Goal: Task Accomplishment & Management: Use online tool/utility

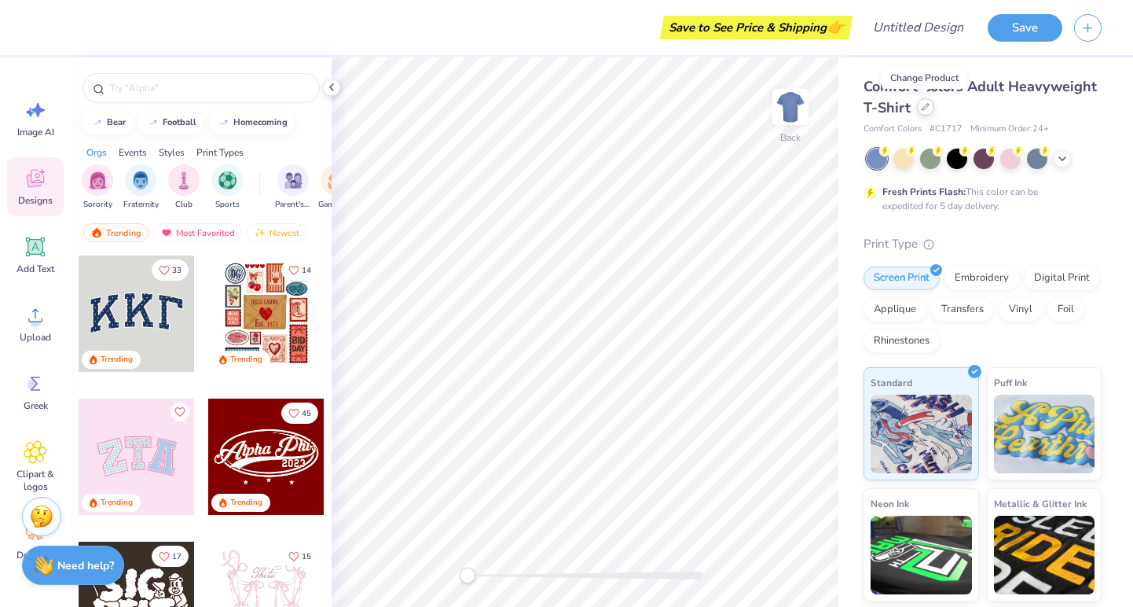
click at [926, 116] on div at bounding box center [925, 106] width 17 height 17
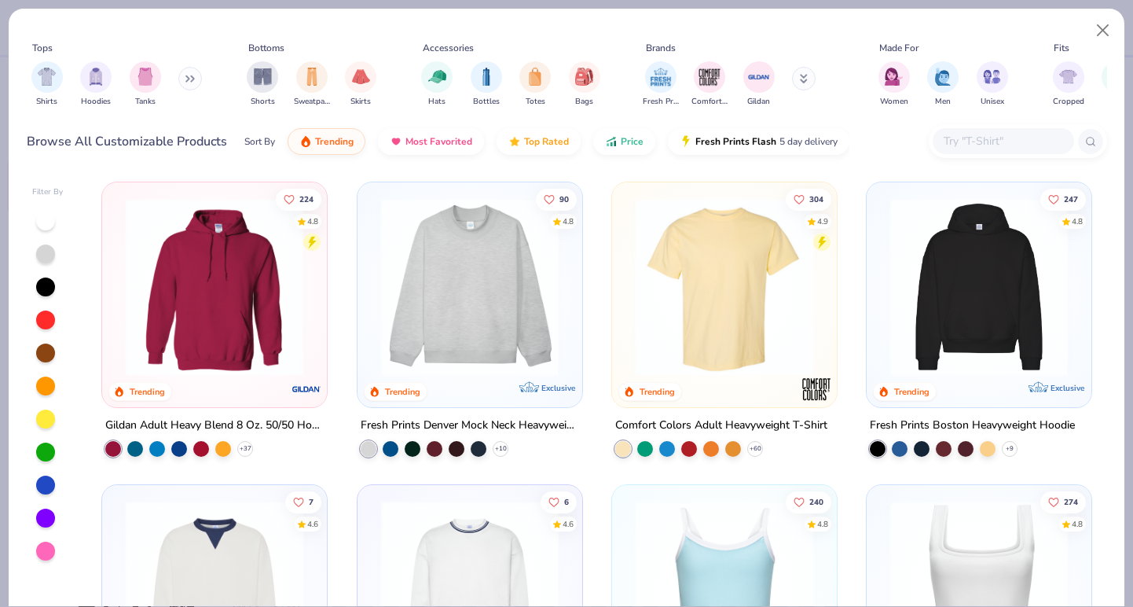
click at [221, 313] on img at bounding box center [214, 287] width 193 height 178
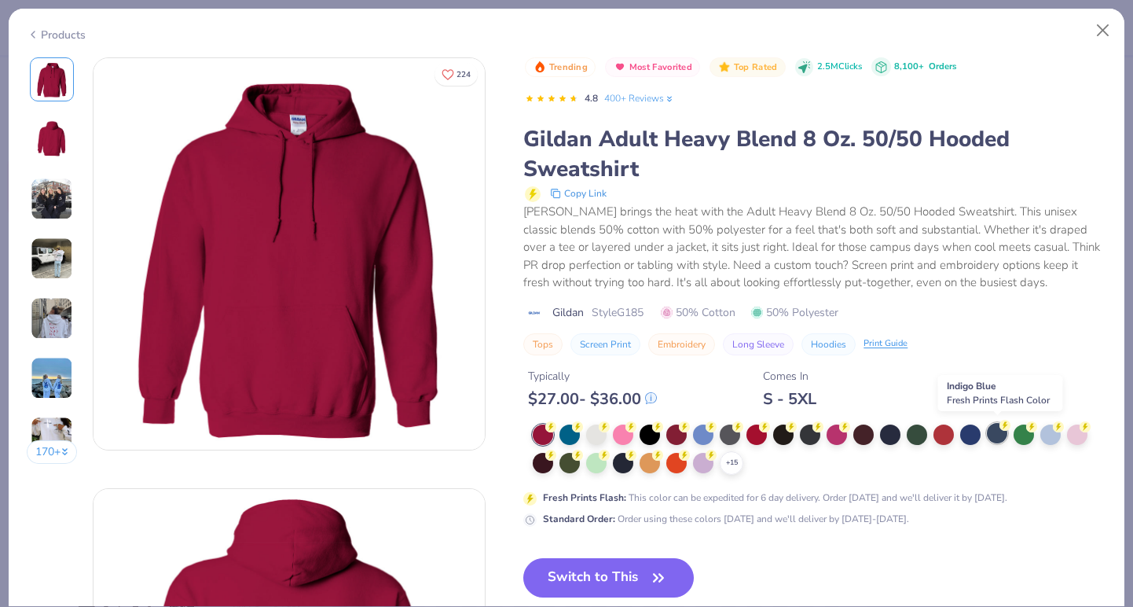
click at [993, 431] on div at bounding box center [997, 433] width 20 height 20
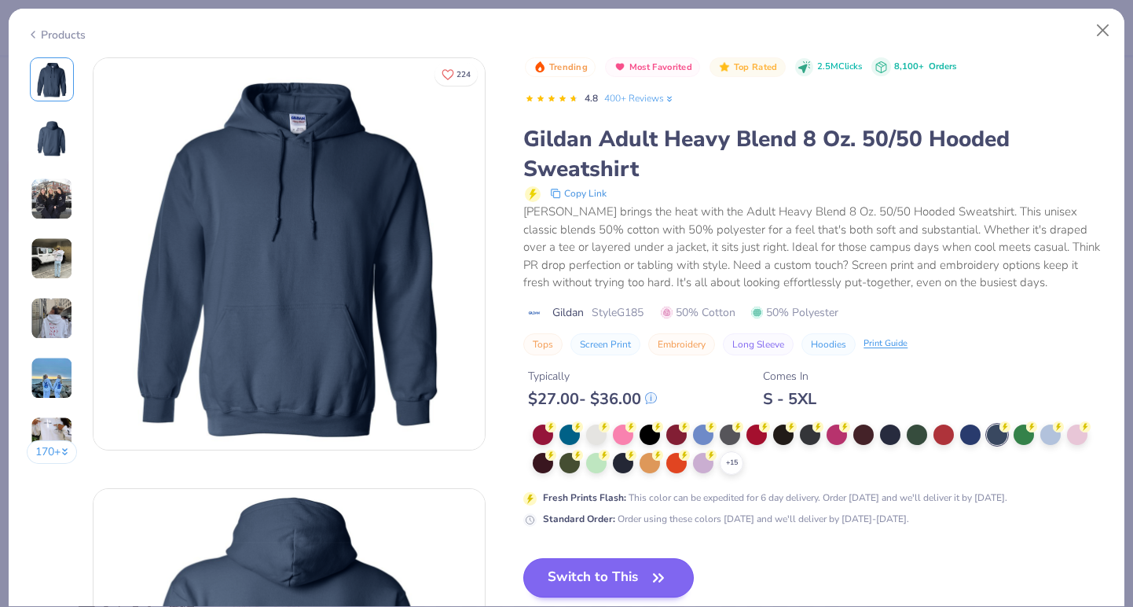
click at [622, 570] on button "Switch to This" at bounding box center [608, 577] width 171 height 39
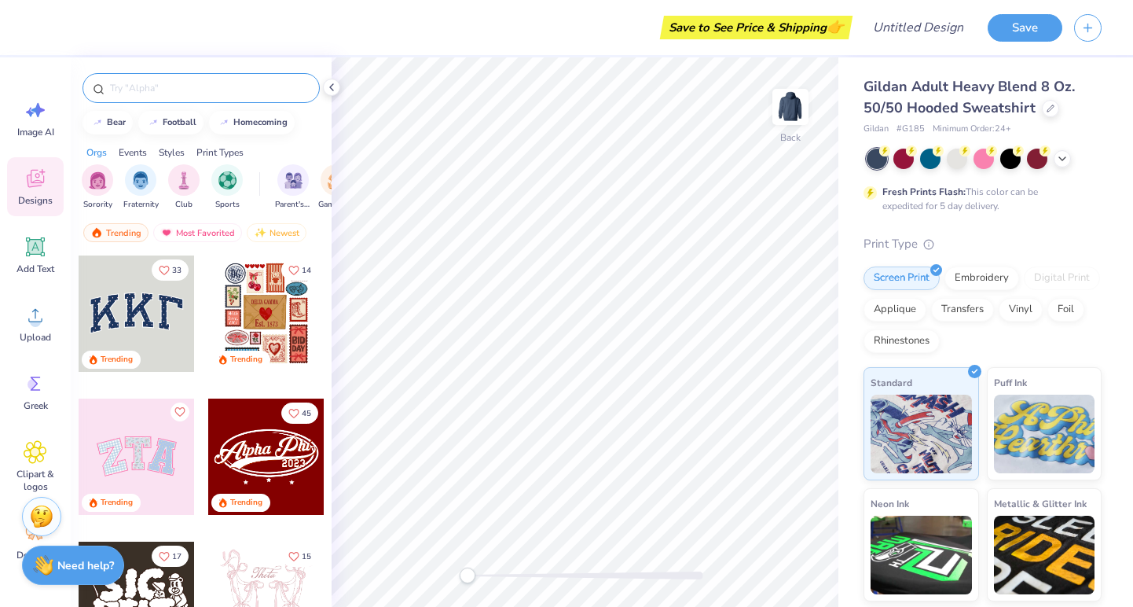
click at [152, 80] on input "text" at bounding box center [208, 88] width 201 height 16
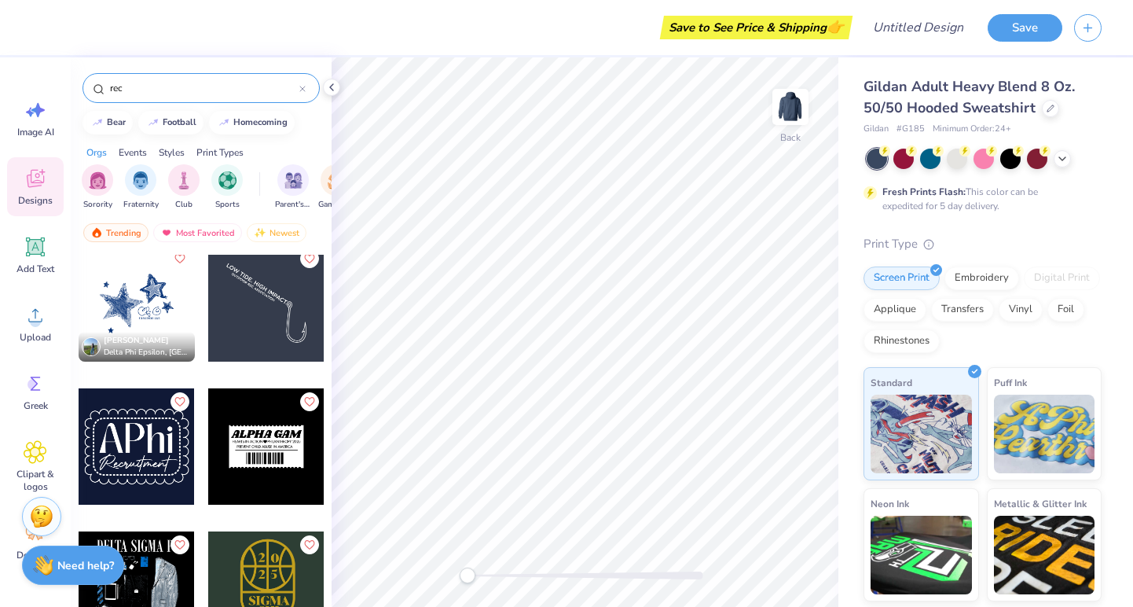
scroll to position [461, 0]
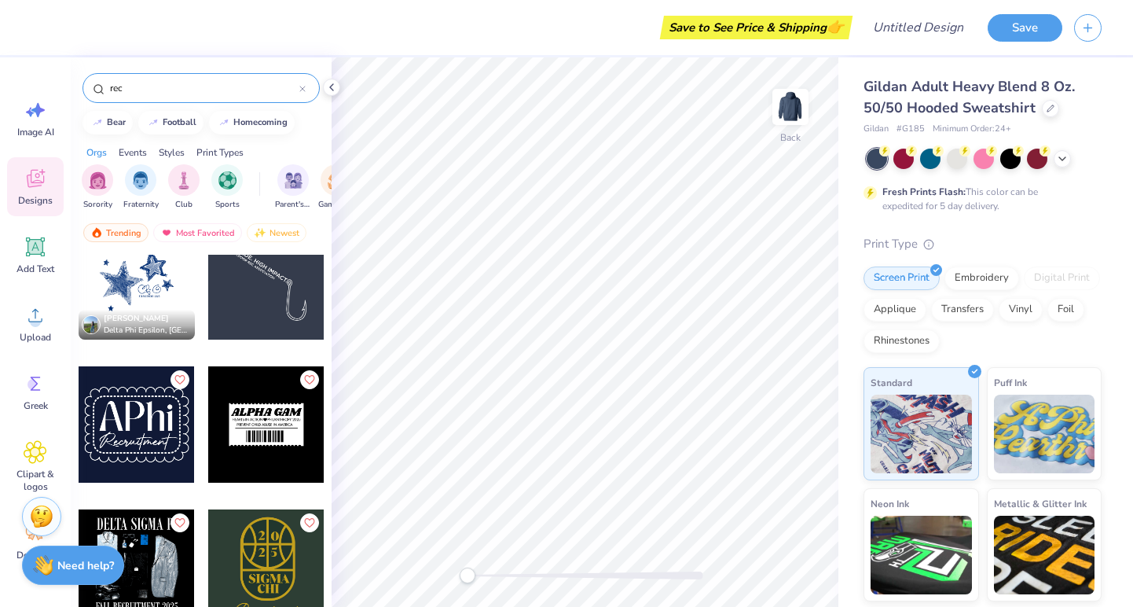
type input "rec"
click at [294, 416] on div at bounding box center [266, 424] width 116 height 116
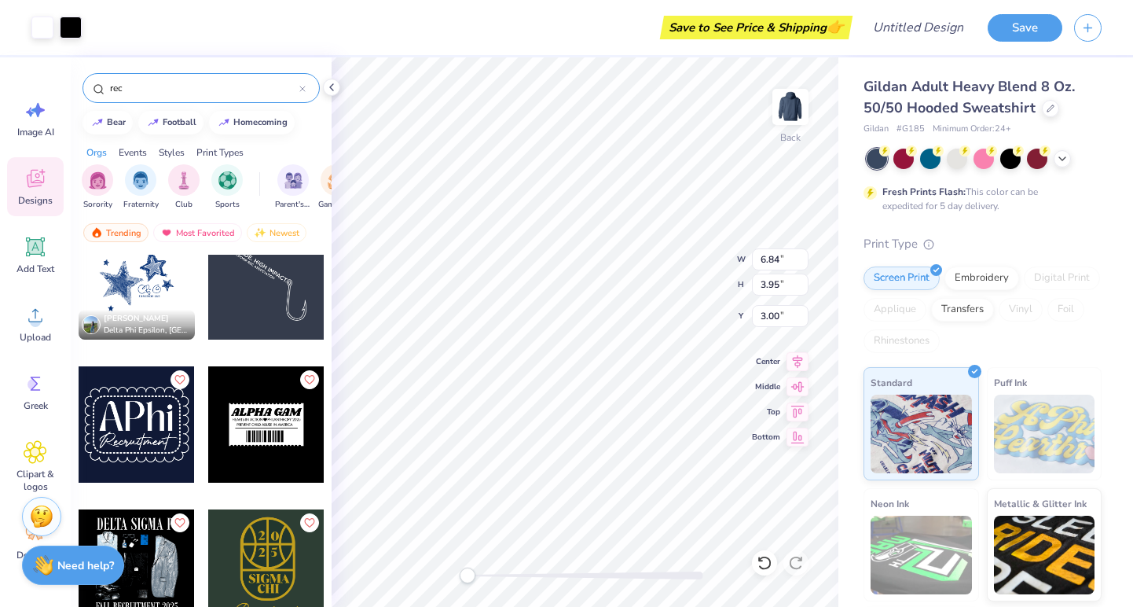
type input "3.66"
type input "2.11"
drag, startPoint x: 469, startPoint y: 574, endPoint x: 506, endPoint y: 574, distance: 36.9
click at [506, 574] on div "Accessibility label" at bounding box center [507, 575] width 16 height 16
click at [574, 567] on div "Back W 3.66 3.66 " H 2.11 2.11 " Y 3.00 3.00 " Center Middle Top Bottom" at bounding box center [585, 331] width 507 height 549
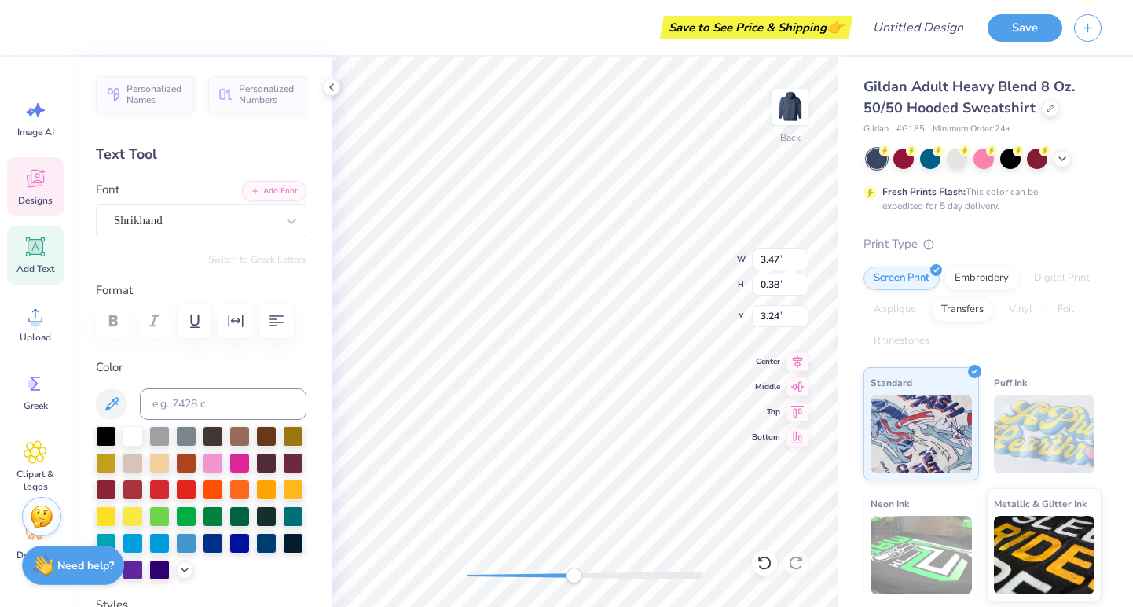
scroll to position [0, 0]
type textarea "A"
type textarea "TRI SIGMA"
type input "2.73"
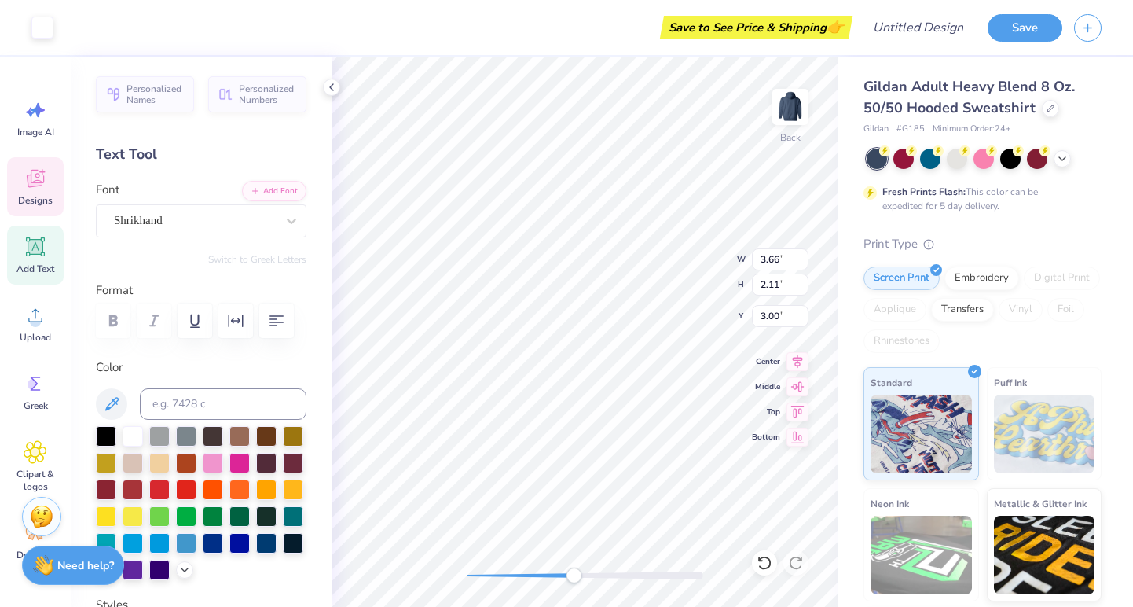
type input "0.14"
type input "3.98"
type textarea "MOVING EVER"
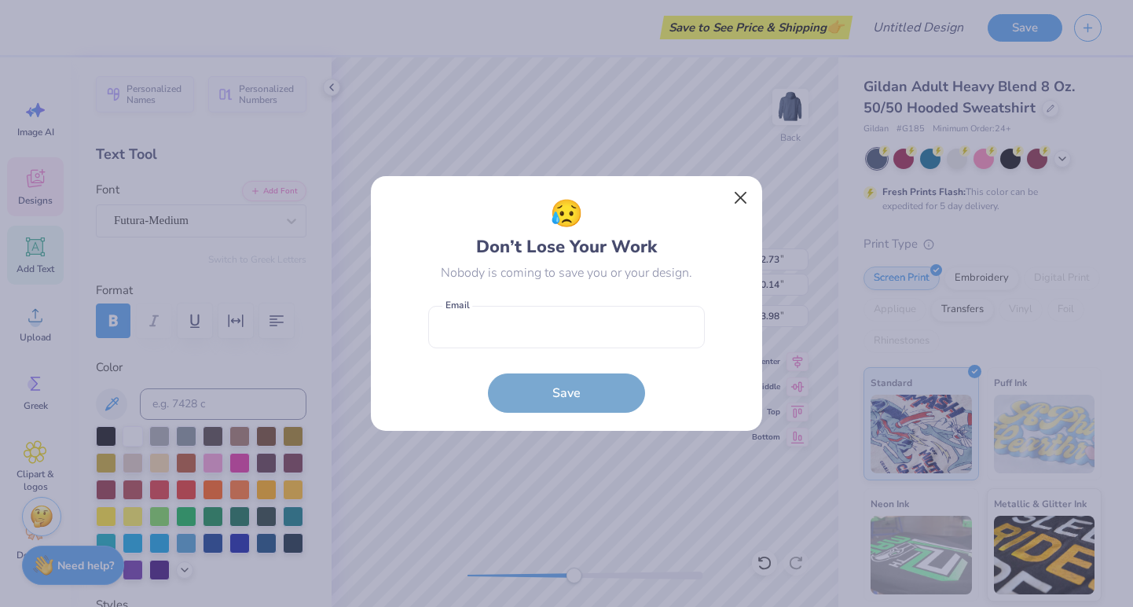
click at [739, 196] on button "Close" at bounding box center [741, 198] width 30 height 30
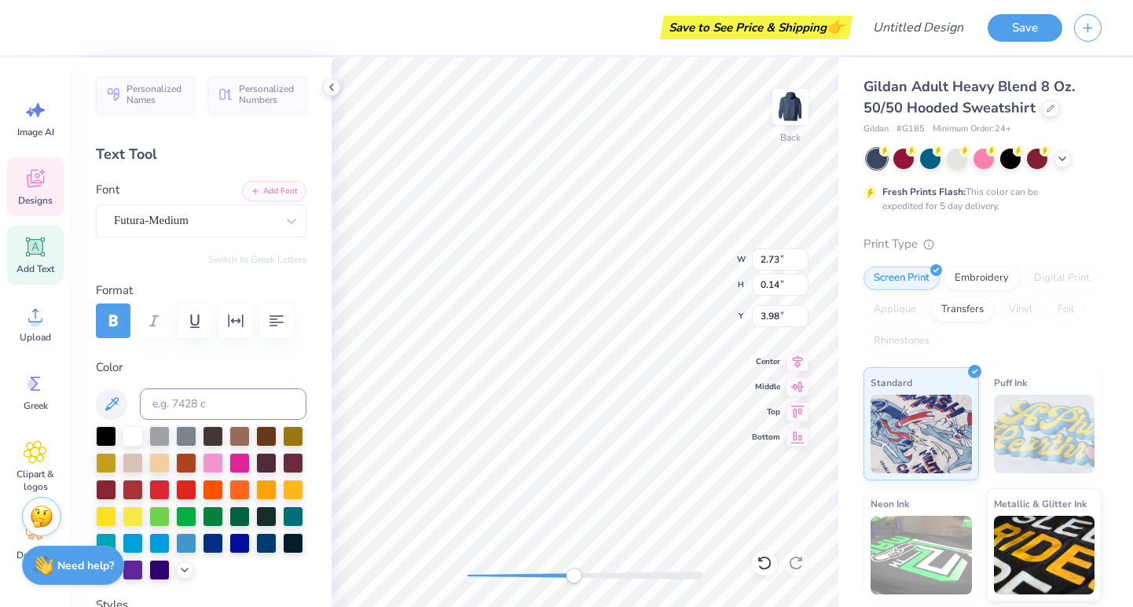
scroll to position [0, 8]
type textarea "MOVING EVER FORWARD"
type textarea "SISTERHOOD 2025"
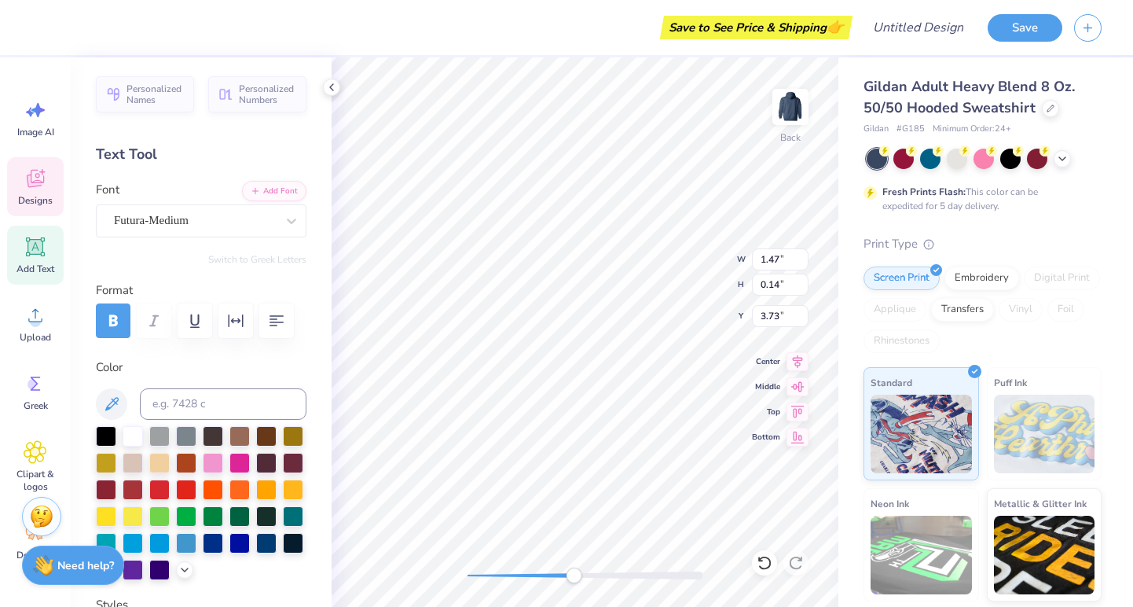
type input "3.66"
type input "2.11"
type input "3.00"
type input "1.47"
type input "0.14"
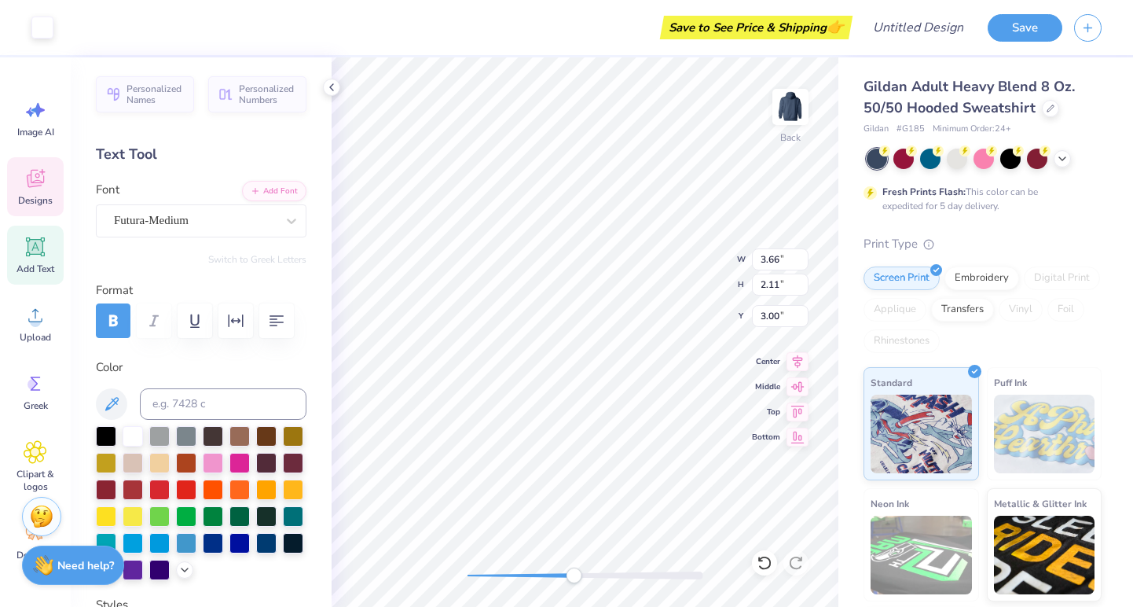
type input "3.73"
type textarea "EPSILON PHI"
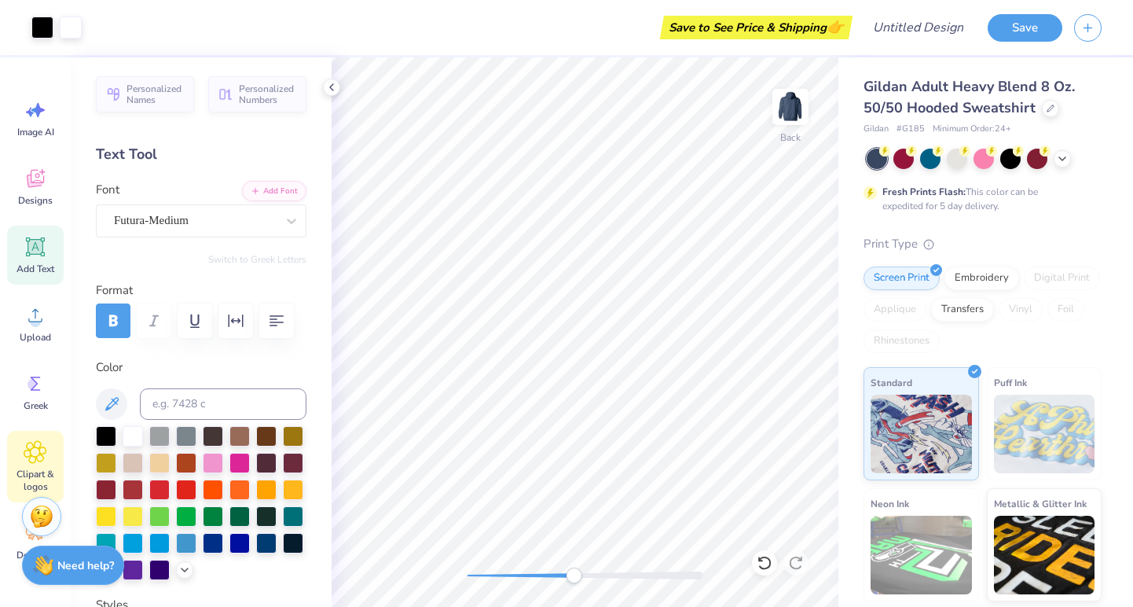
click at [36, 457] on icon at bounding box center [35, 451] width 9 height 9
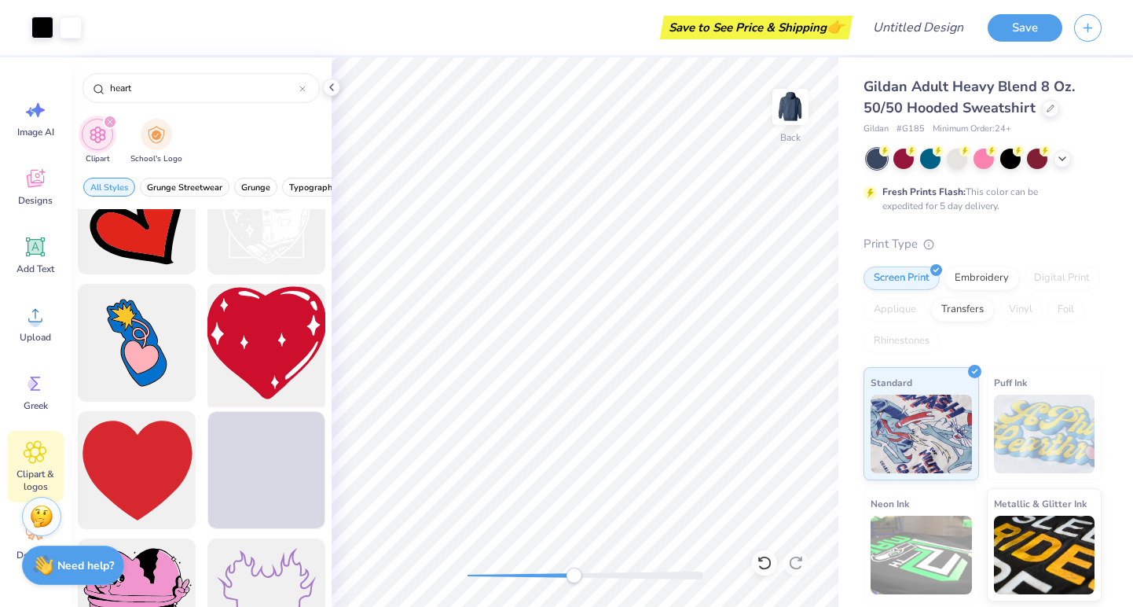
scroll to position [2349, 0]
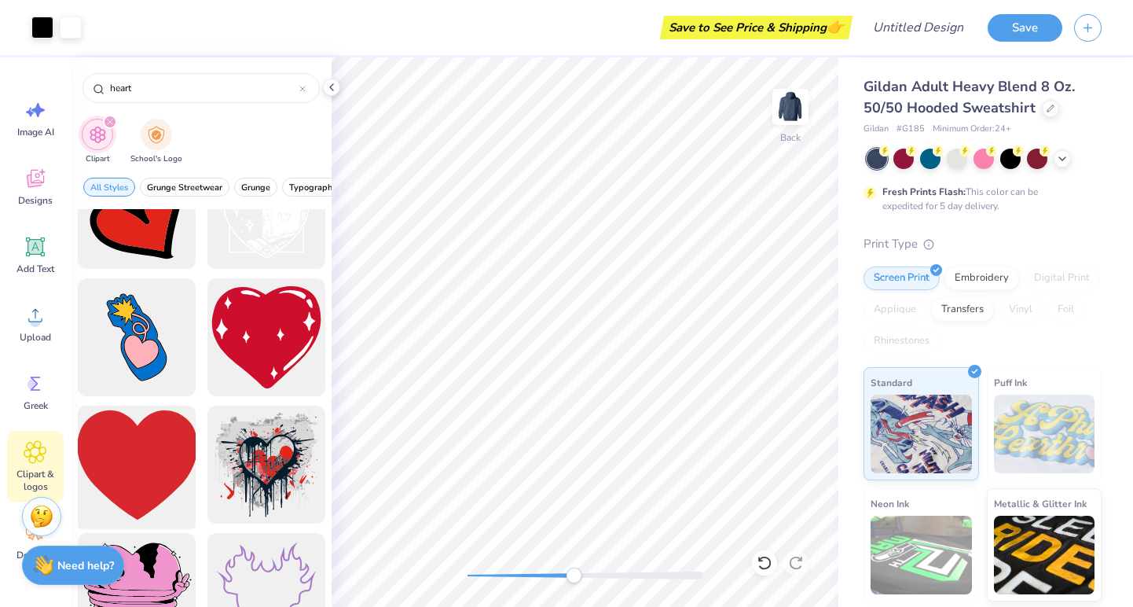
type input "heart"
click at [160, 451] on div at bounding box center [137, 465] width 130 height 130
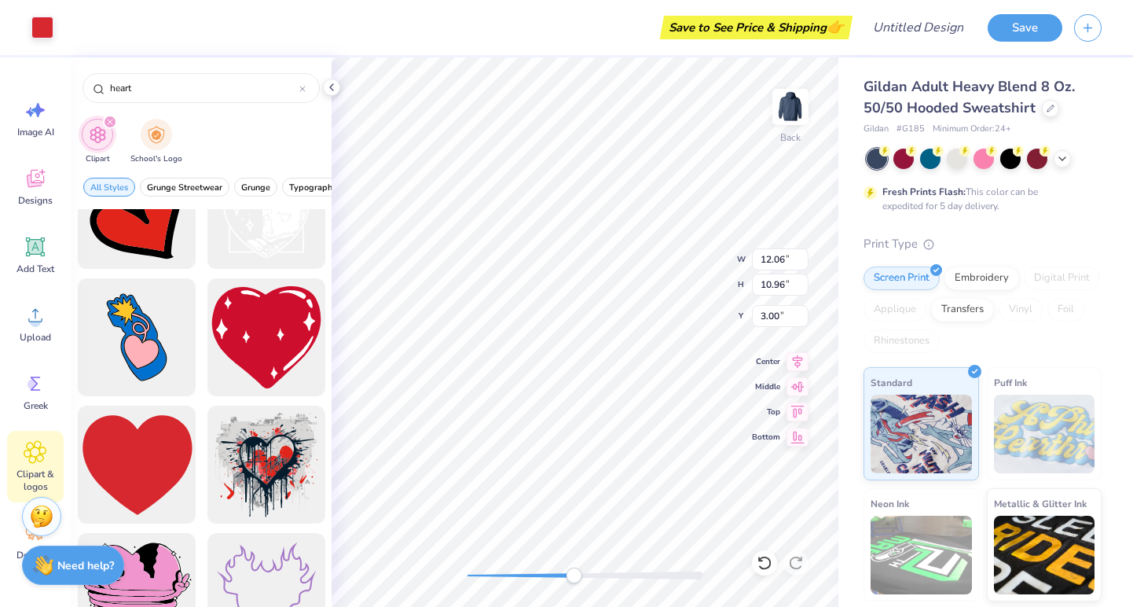
type input "8.80"
type input "8.00"
type input "4.82"
type input "3.92"
type input "3.56"
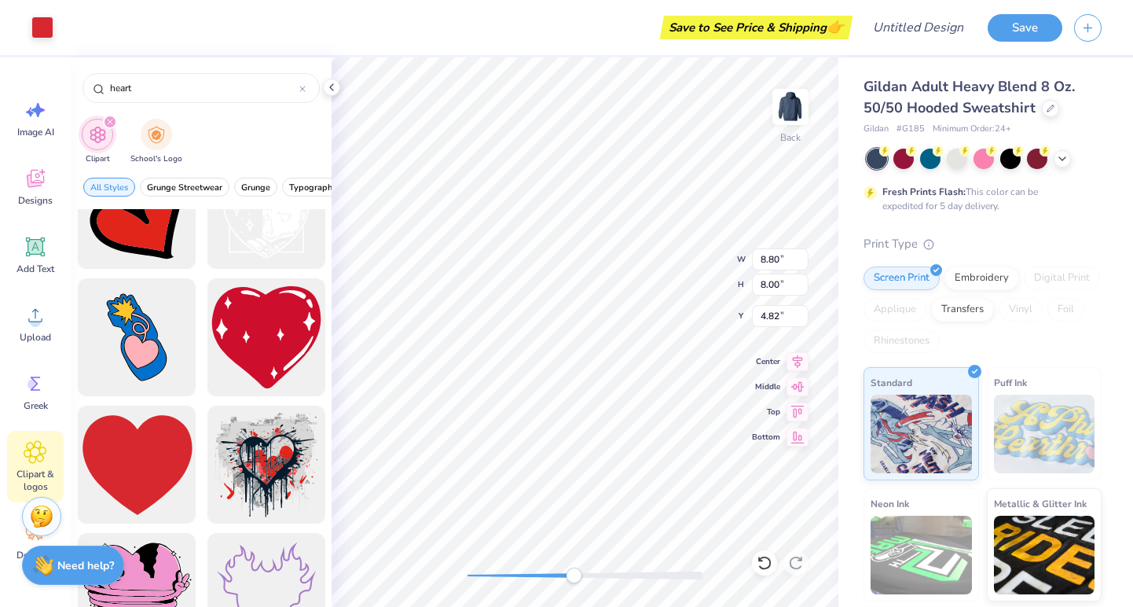
type input "5.47"
type input "0.38"
type input "0.35"
type input "5.05"
drag, startPoint x: 574, startPoint y: 576, endPoint x: 684, endPoint y: 574, distance: 110.0
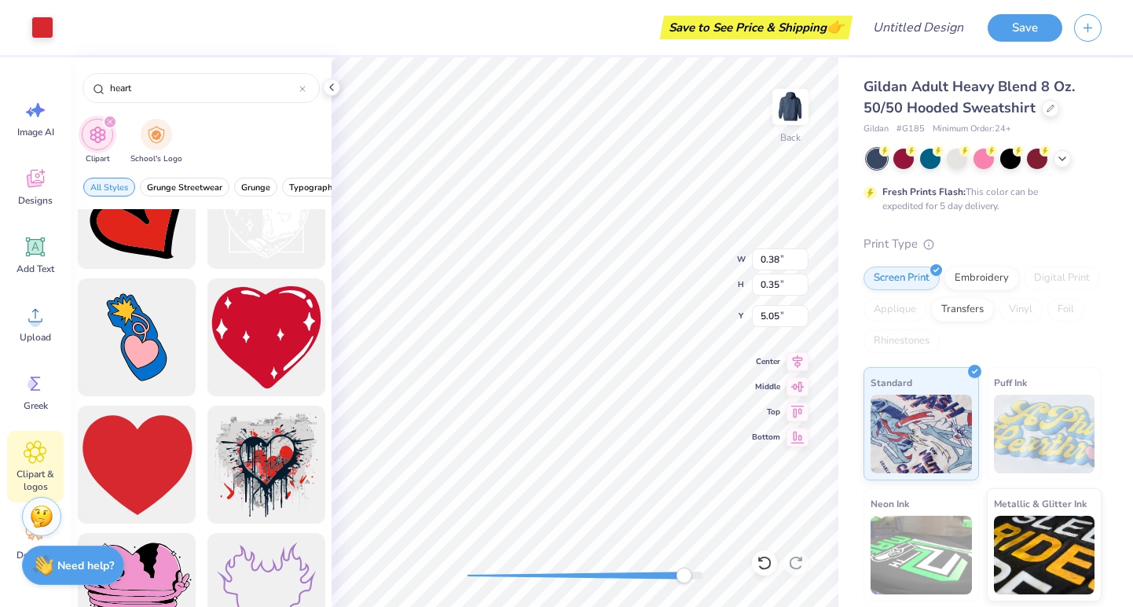
click at [684, 574] on div "Accessibility label" at bounding box center [684, 575] width 16 height 16
type input "0.26"
type input "0.24"
type input "3.67"
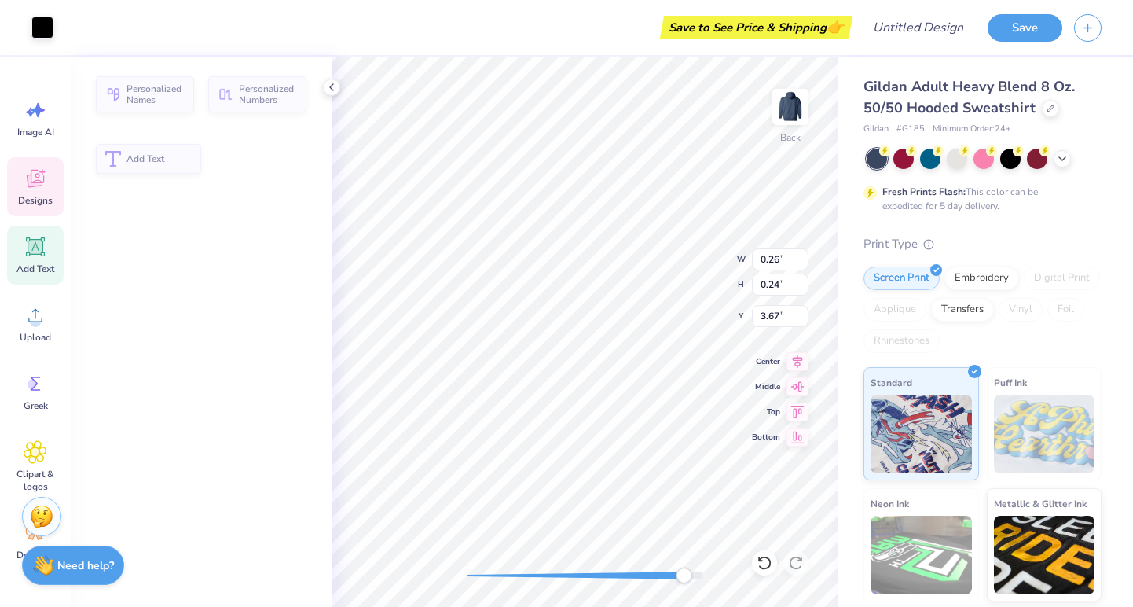
type input "1.44"
type input "0.14"
type input "3.73"
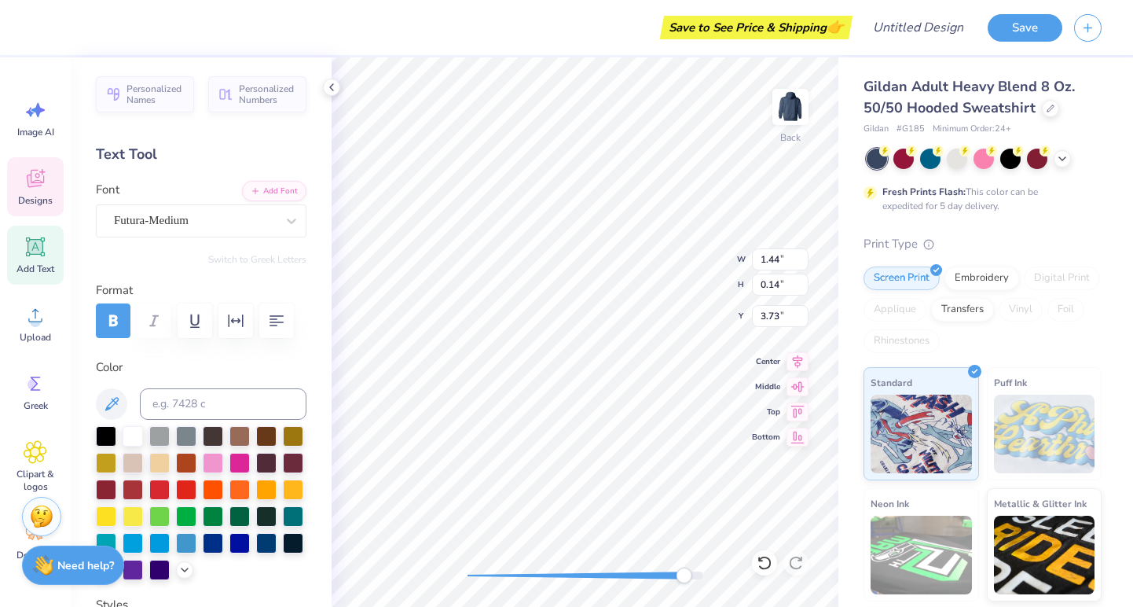
type input "0.92"
drag, startPoint x: 681, startPoint y: 571, endPoint x: 625, endPoint y: 572, distance: 56.6
click at [625, 572] on div "Accessibility label" at bounding box center [624, 575] width 16 height 16
type input "1.30"
type input "0.24"
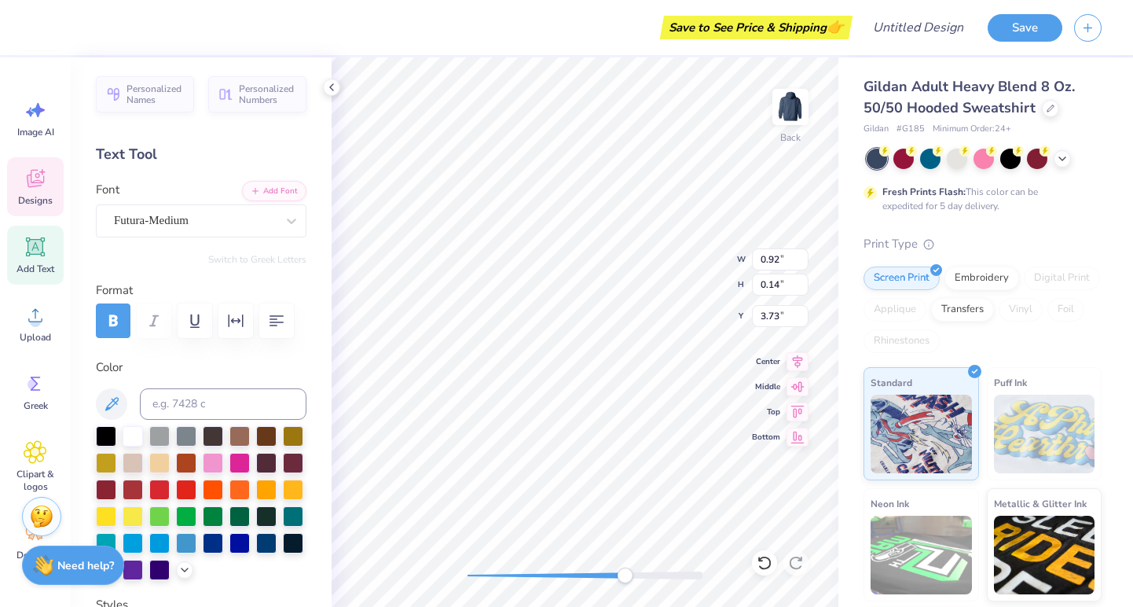
type input "3.68"
type input "2.82"
type input "3.69"
click at [747, 585] on div "Back W 2.82 2.82 " H 0.24 0.24 " Y 3.69 3.69 " Center Middle Top Bottom" at bounding box center [585, 331] width 507 height 549
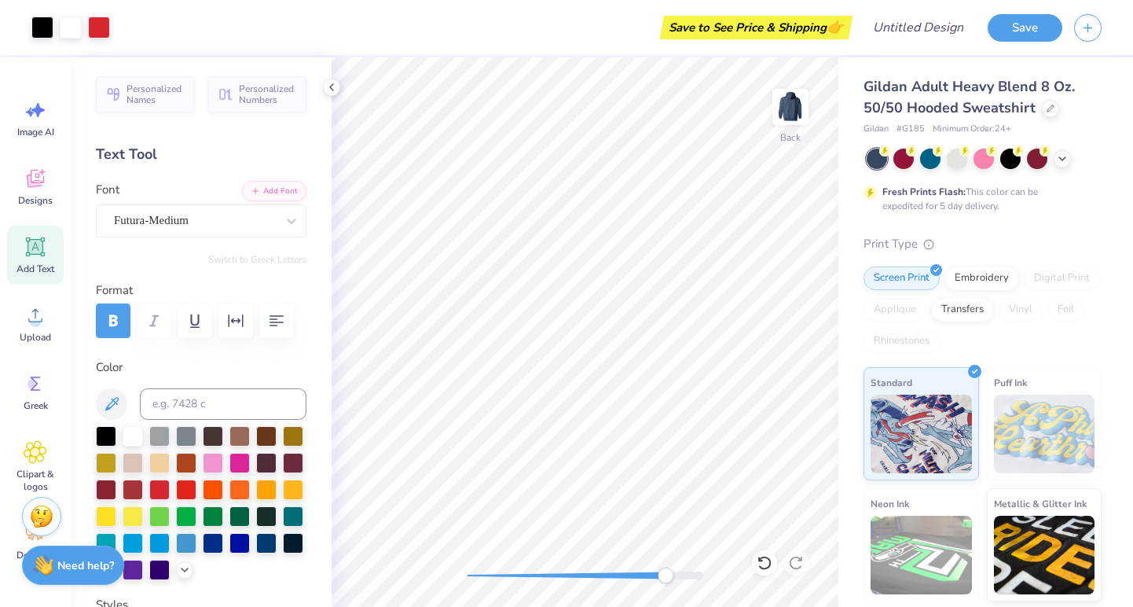
click at [673, 592] on div "Back" at bounding box center [585, 331] width 507 height 549
type input "0.23"
type input "0.21"
type input "3.71"
click at [435, 583] on div "Back" at bounding box center [585, 331] width 507 height 549
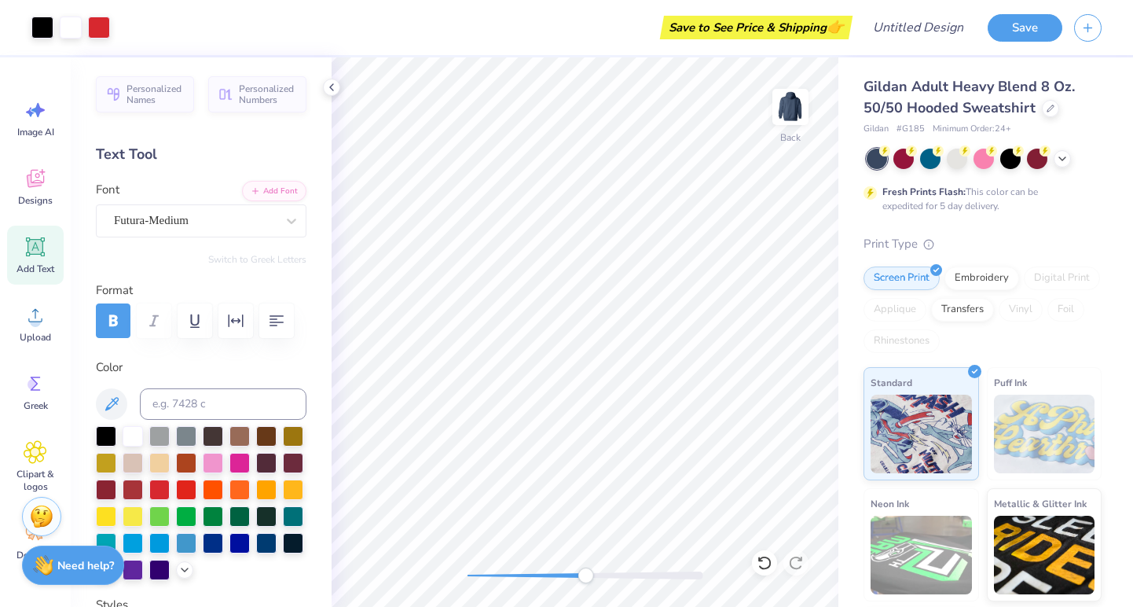
drag, startPoint x: 468, startPoint y: 579, endPoint x: 585, endPoint y: 575, distance: 117.9
click at [585, 575] on div "Accessibility label" at bounding box center [586, 575] width 16 height 16
click at [186, 569] on polyline at bounding box center [185, 568] width 6 height 3
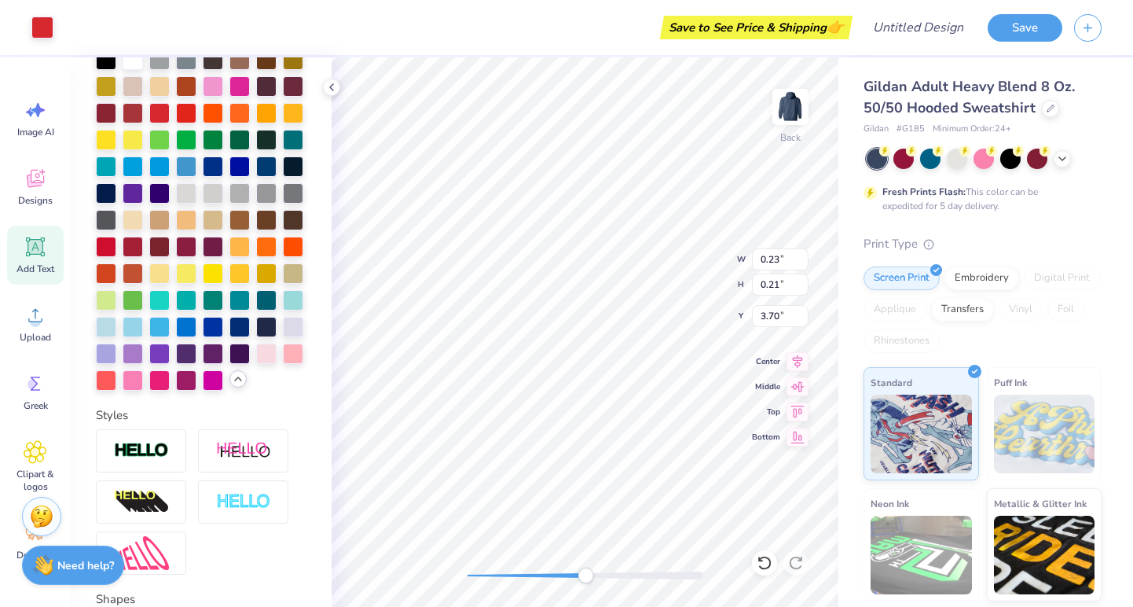
scroll to position [374, 0]
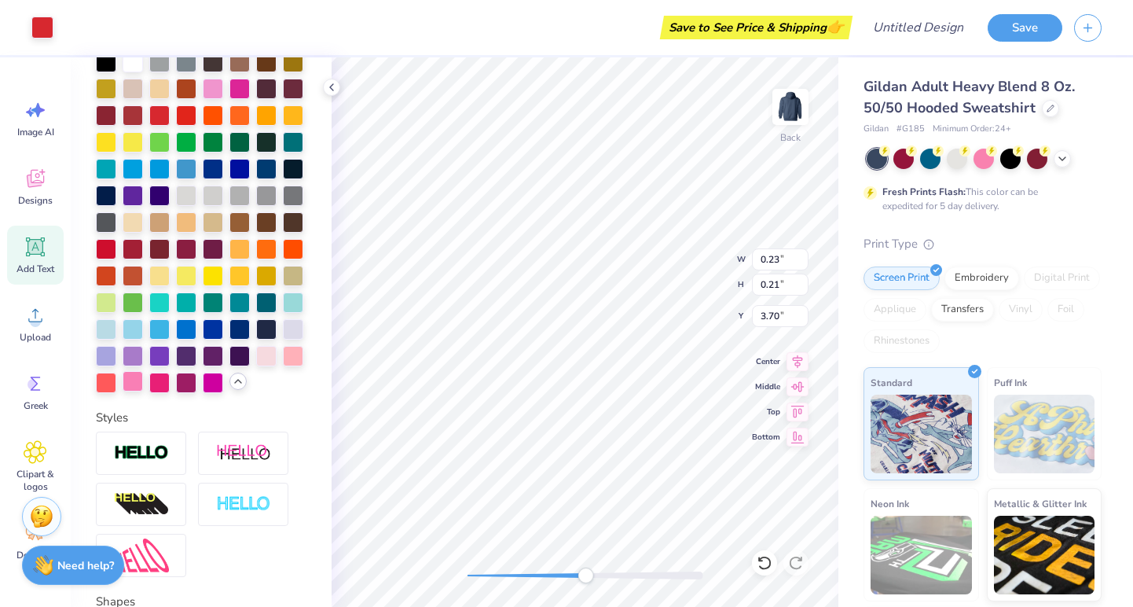
click at [130, 387] on div at bounding box center [133, 381] width 20 height 20
click at [766, 559] on icon at bounding box center [765, 563] width 16 height 16
click at [141, 380] on div at bounding box center [133, 381] width 20 height 20
click at [763, 564] on icon at bounding box center [765, 563] width 16 height 16
click at [99, 30] on div at bounding box center [99, 26] width 22 height 22
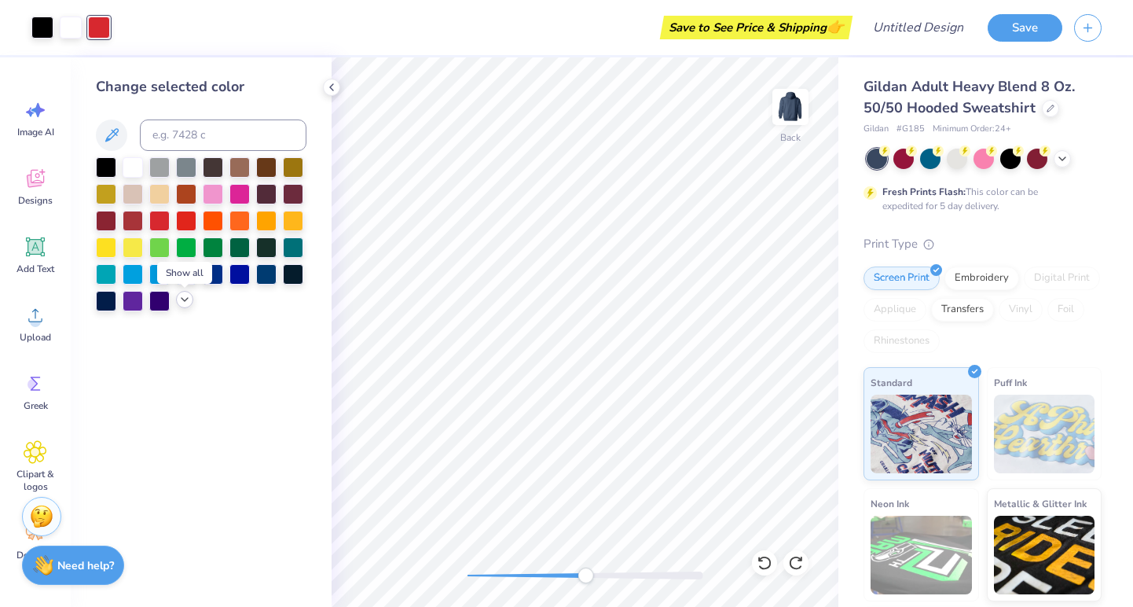
click at [181, 301] on icon at bounding box center [184, 299] width 13 height 13
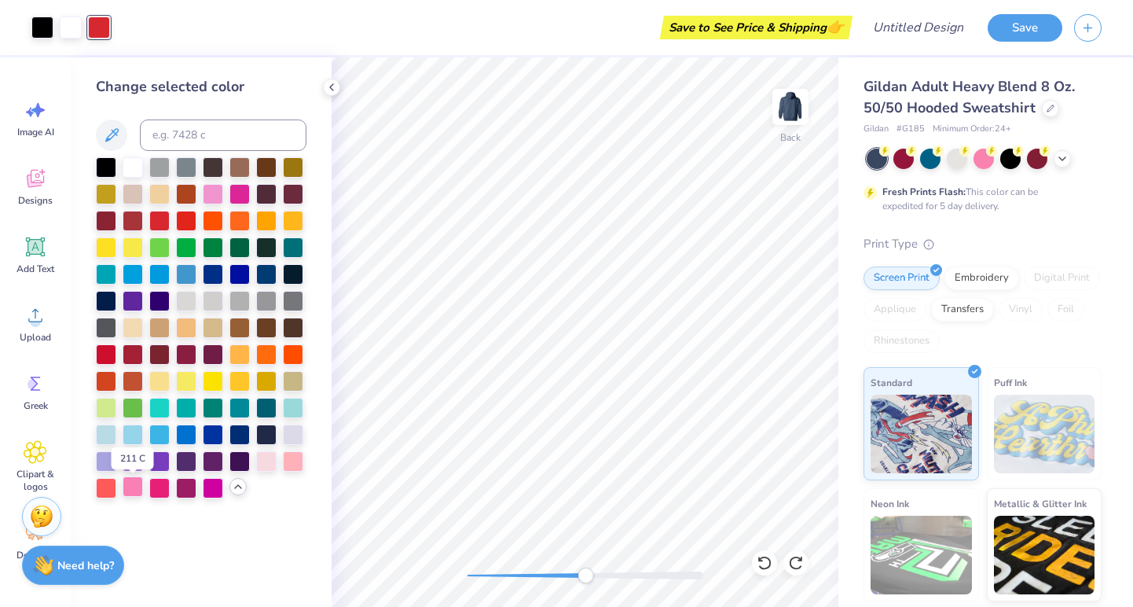
click at [134, 492] on div at bounding box center [133, 486] width 20 height 20
click at [394, 581] on div "Back" at bounding box center [585, 331] width 507 height 549
click at [795, 94] on img at bounding box center [790, 106] width 63 height 63
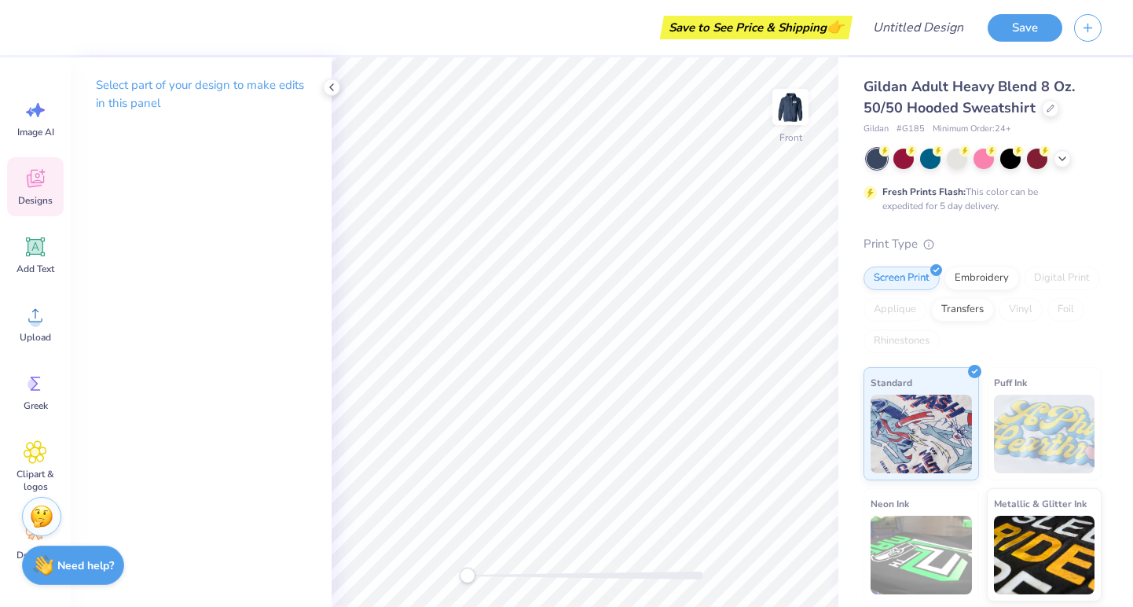
click at [33, 189] on icon at bounding box center [36, 179] width 24 height 24
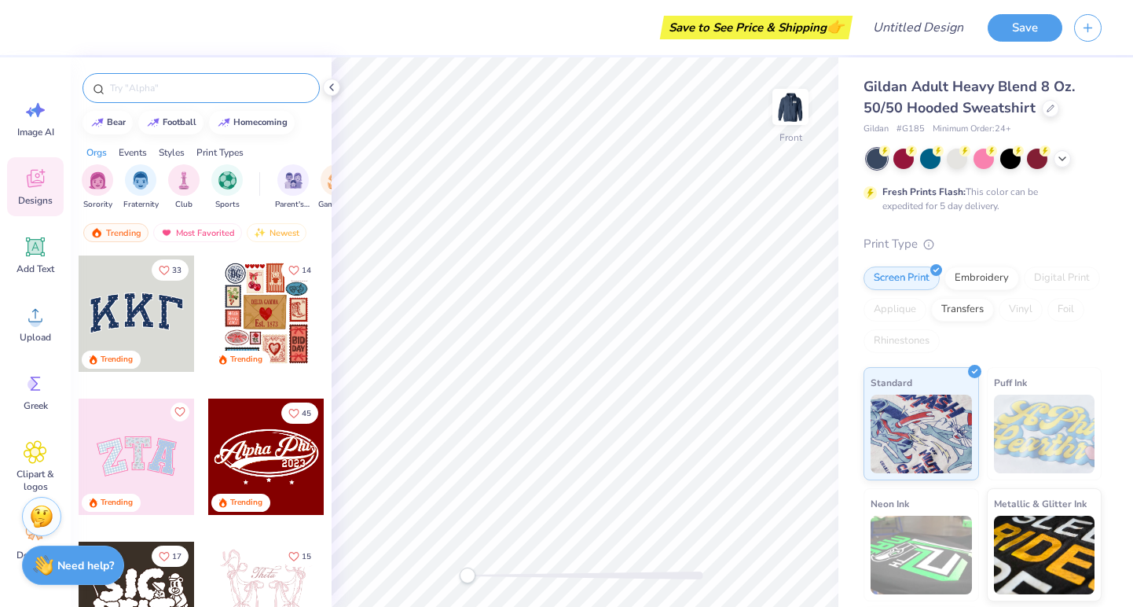
click at [208, 89] on input "text" at bounding box center [208, 88] width 201 height 16
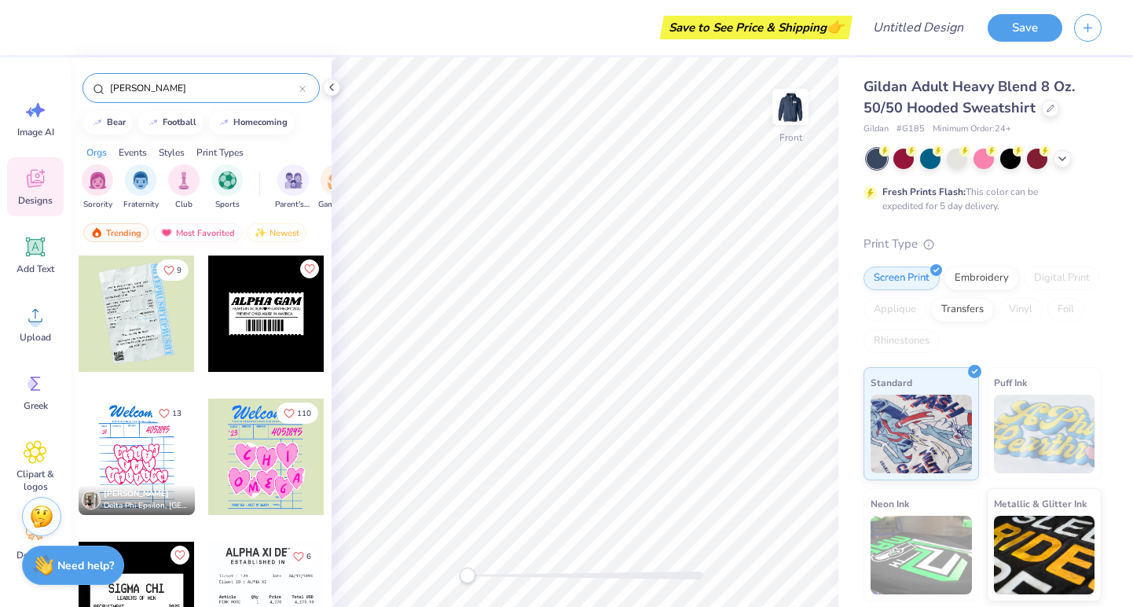
scroll to position [0, 0]
type input "r"
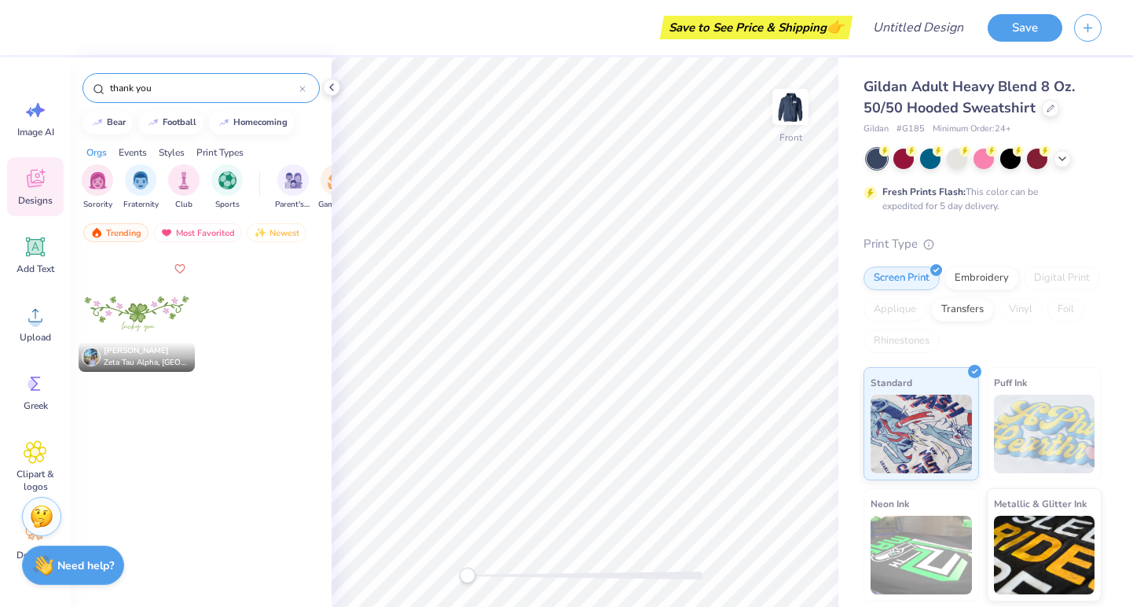
type input "thank you"
click at [307, 85] on div "thank you" at bounding box center [201, 88] width 237 height 30
click at [301, 86] on icon at bounding box center [302, 89] width 6 height 6
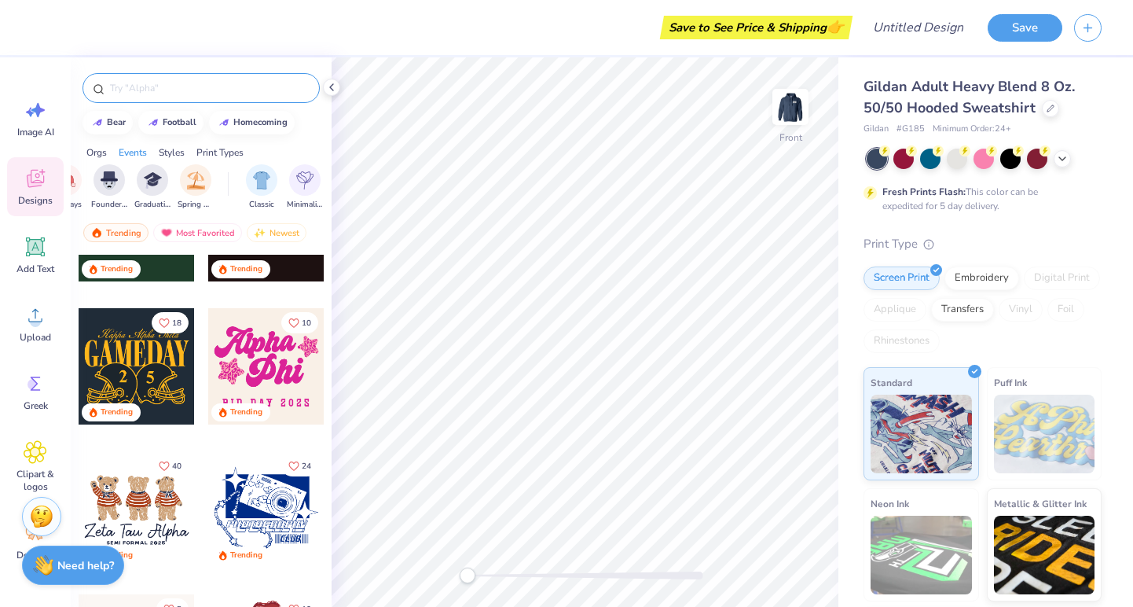
scroll to position [714, 0]
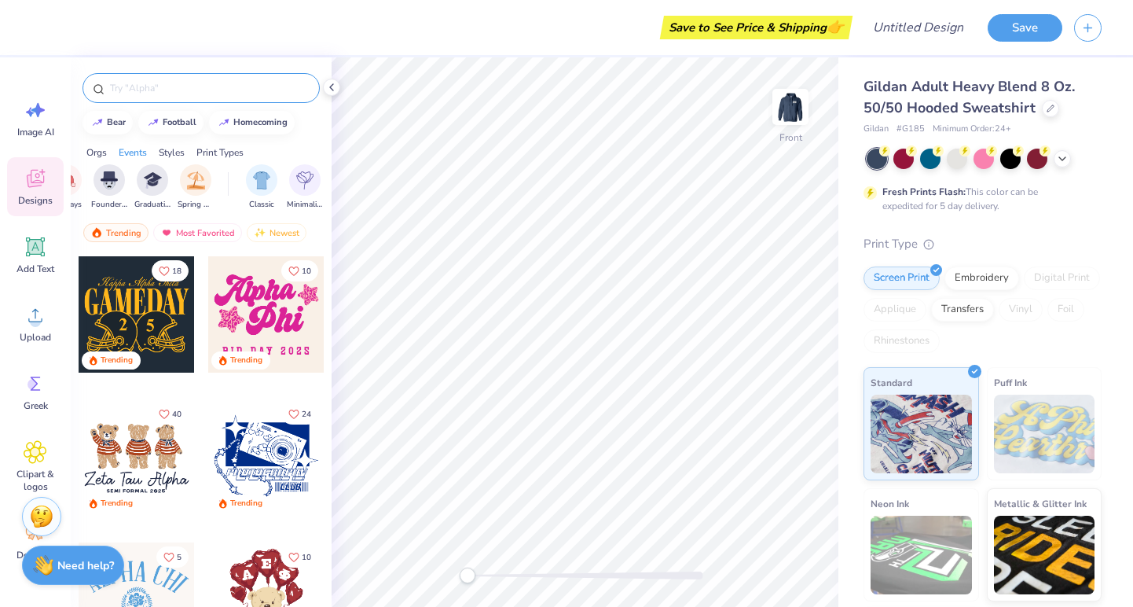
click at [144, 88] on input "text" at bounding box center [208, 88] width 201 height 16
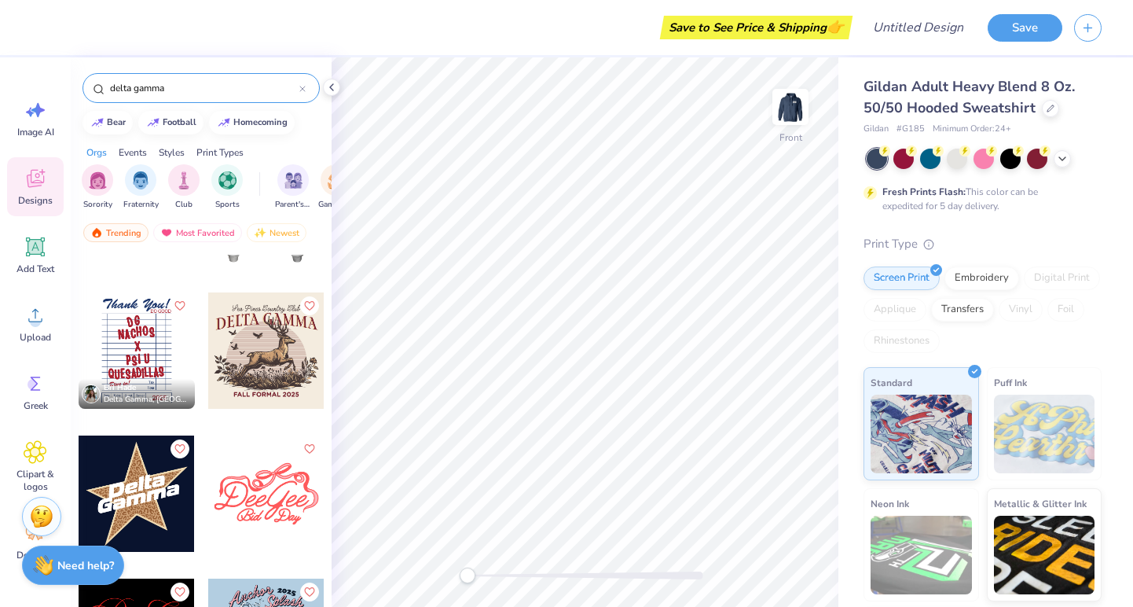
scroll to position [3539, 0]
type input "delta gamma"
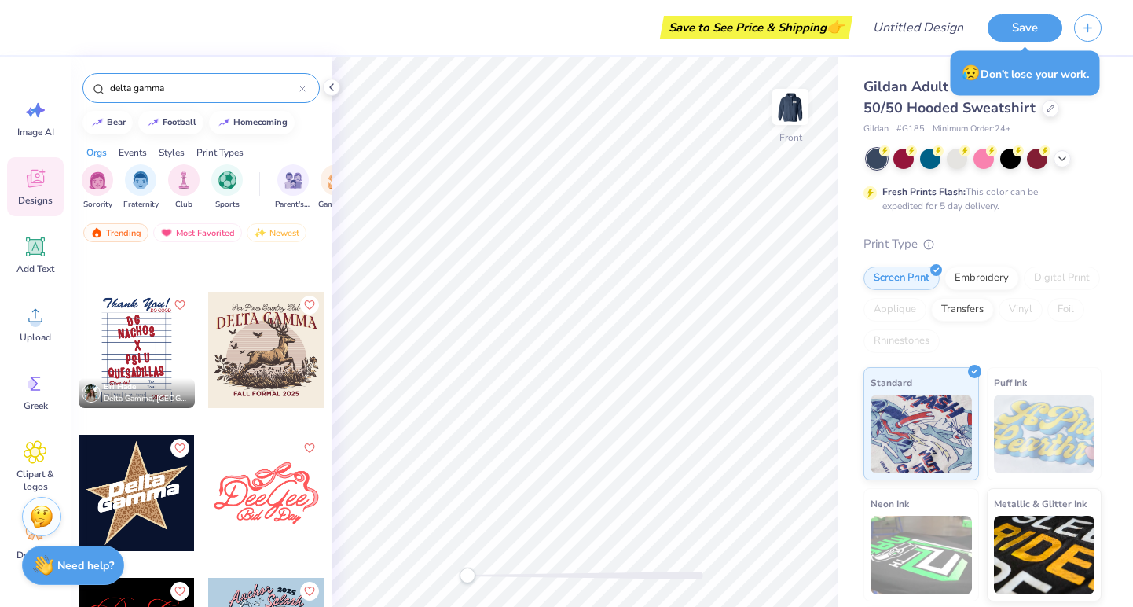
click at [152, 344] on div at bounding box center [137, 350] width 116 height 116
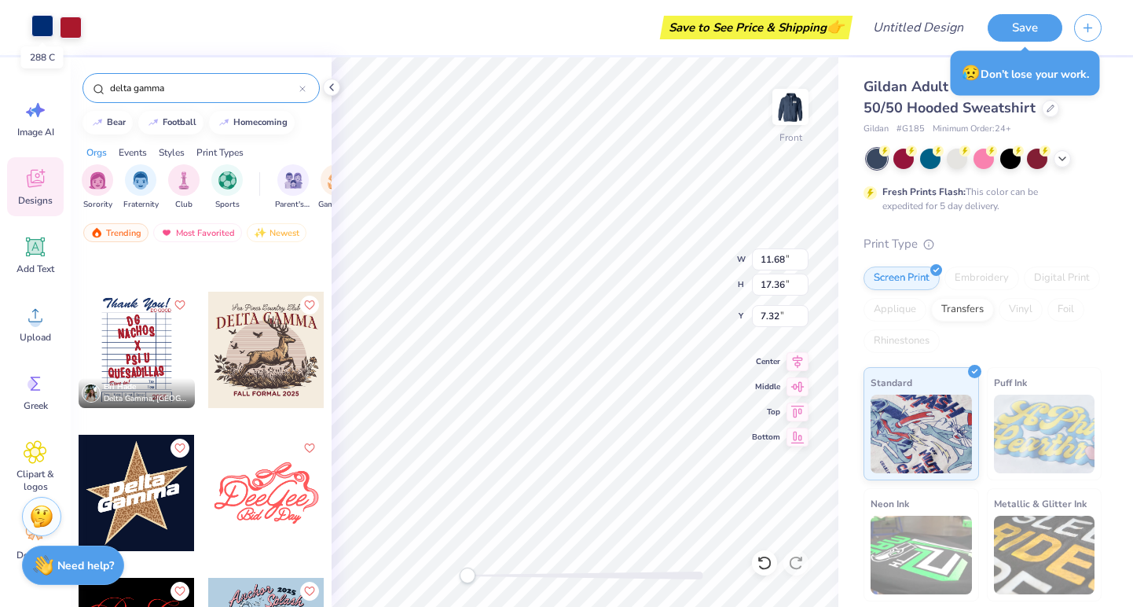
click at [47, 30] on div at bounding box center [42, 26] width 22 height 22
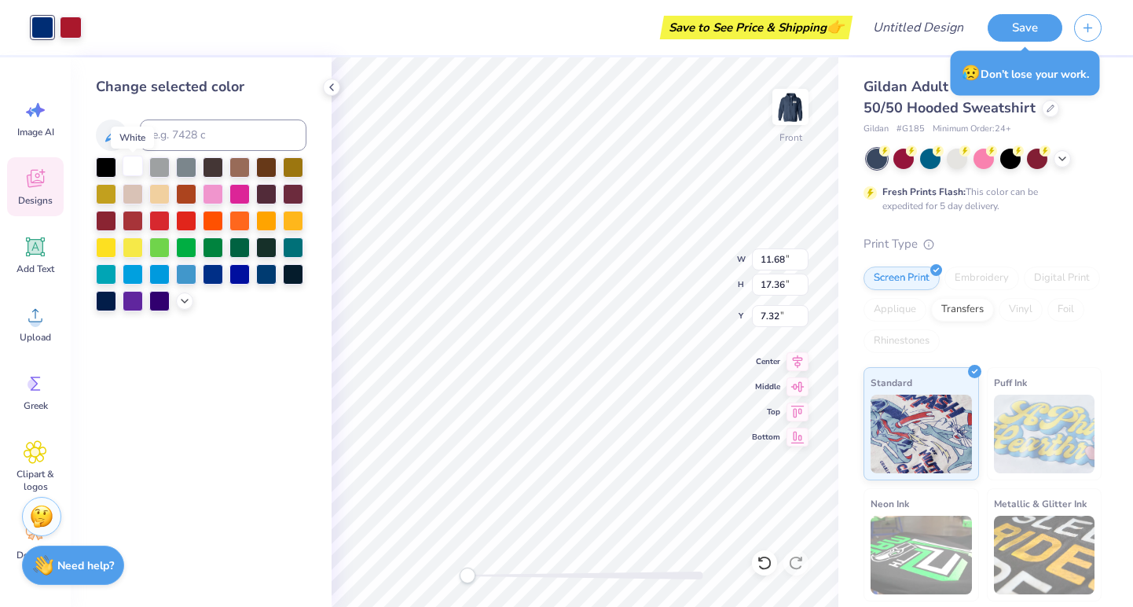
click at [133, 172] on div at bounding box center [133, 166] width 20 height 20
click at [75, 32] on div at bounding box center [71, 26] width 22 height 22
click at [185, 302] on icon at bounding box center [184, 299] width 13 height 13
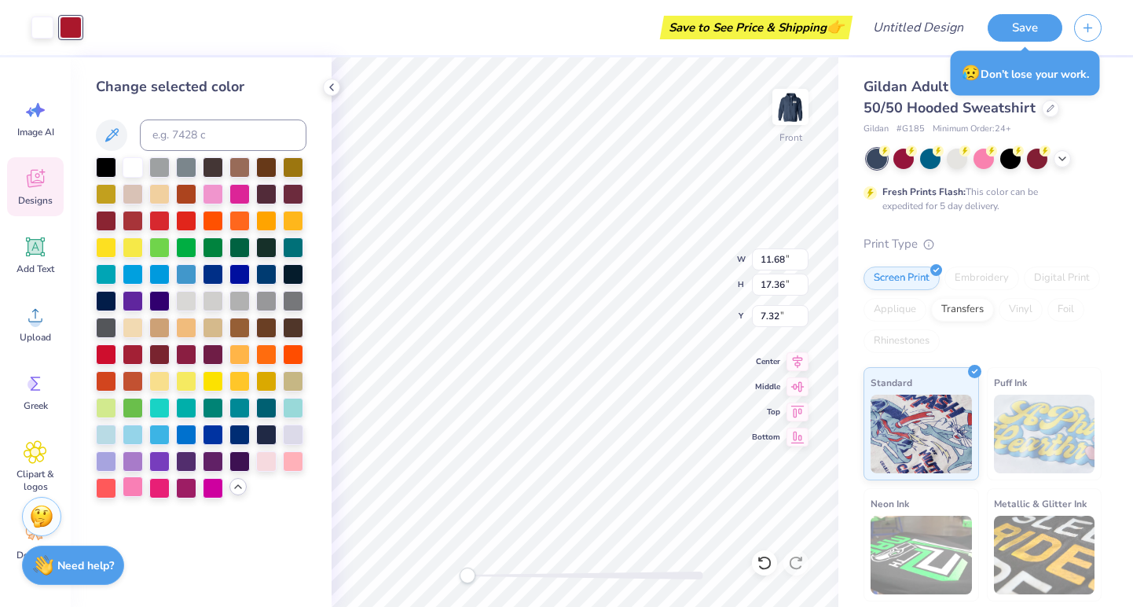
click at [137, 488] on div at bounding box center [133, 486] width 20 height 20
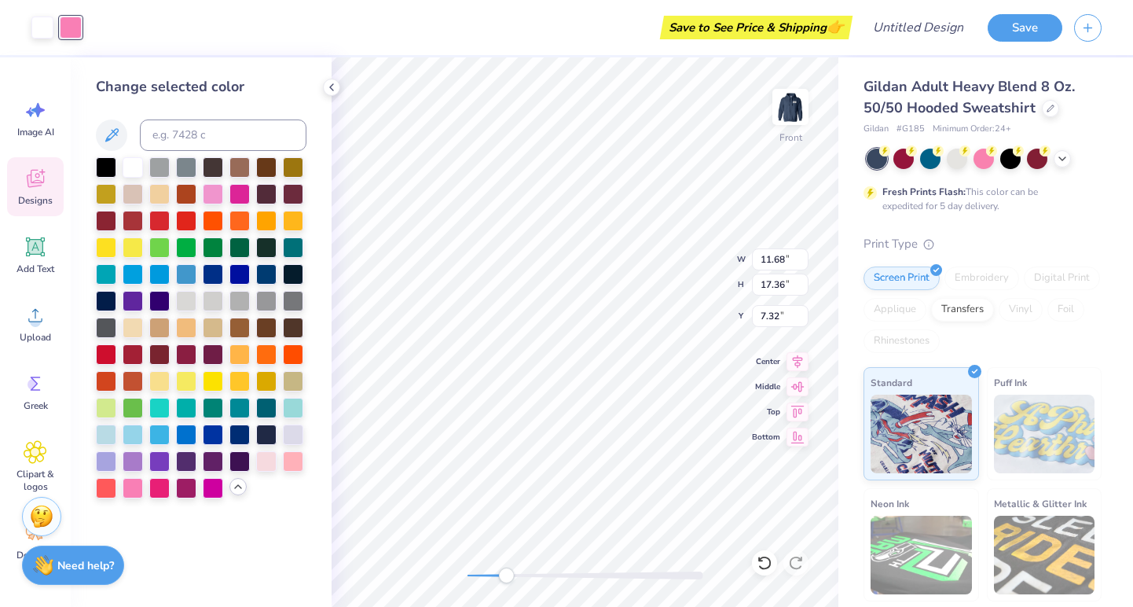
drag, startPoint x: 471, startPoint y: 574, endPoint x: 506, endPoint y: 574, distance: 35.4
click at [506, 574] on div "Accessibility label" at bounding box center [506, 575] width 16 height 16
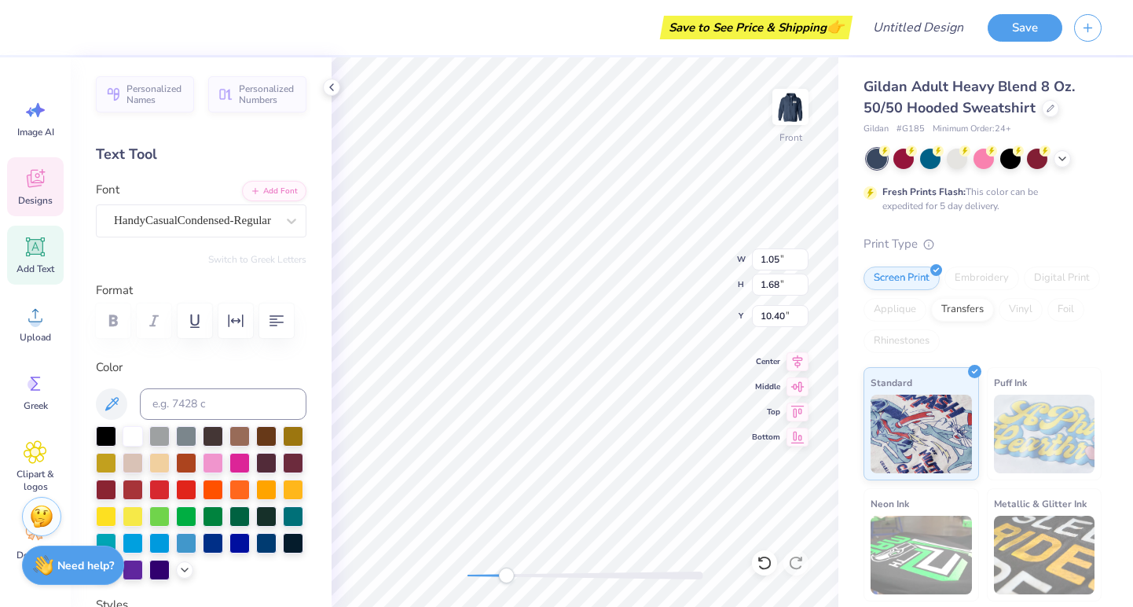
type textarea "T"
type input "0.86"
type input "1.69"
type input "10.09"
type textarea "R"
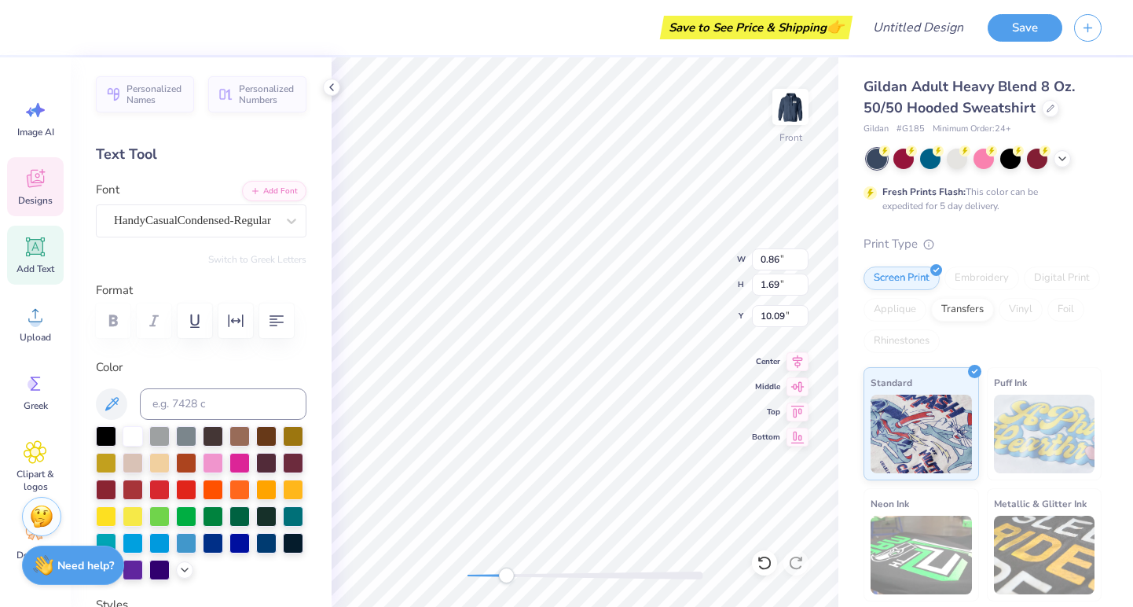
type input "0.39"
type input "1.68"
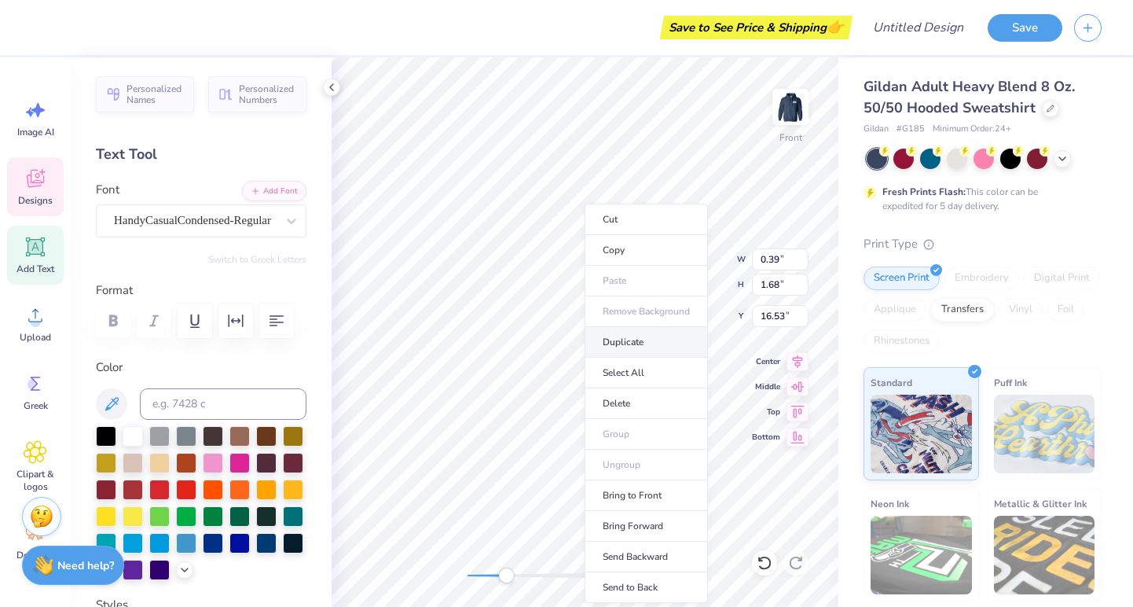
click at [623, 341] on li "Duplicate" at bounding box center [646, 342] width 123 height 31
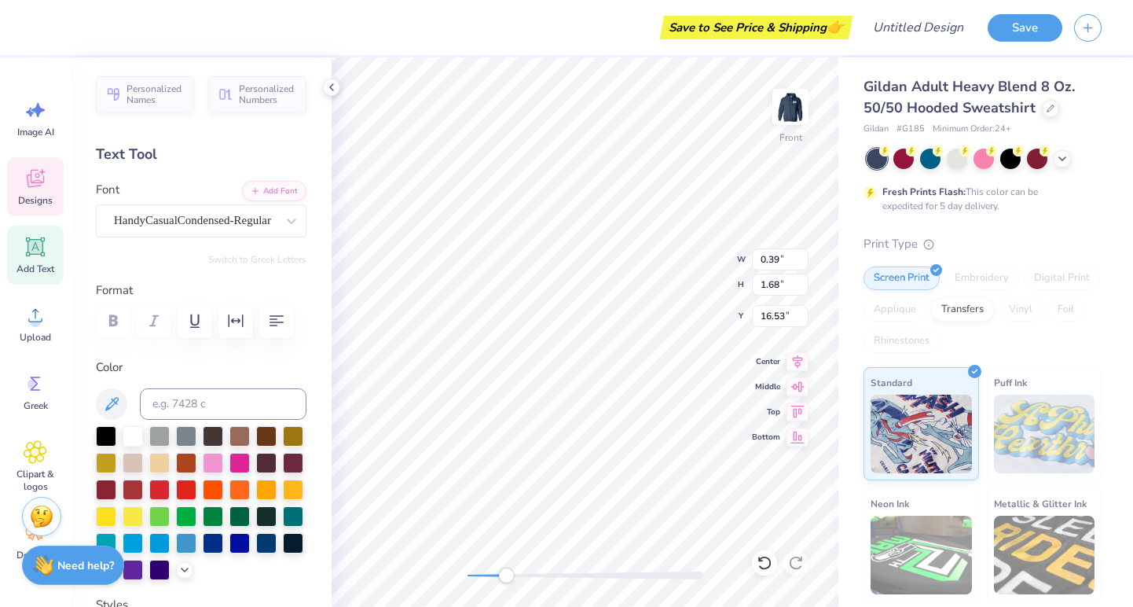
type input "17.53"
type input "0.93"
type input "11.84"
type input "0.85"
type input "1.71"
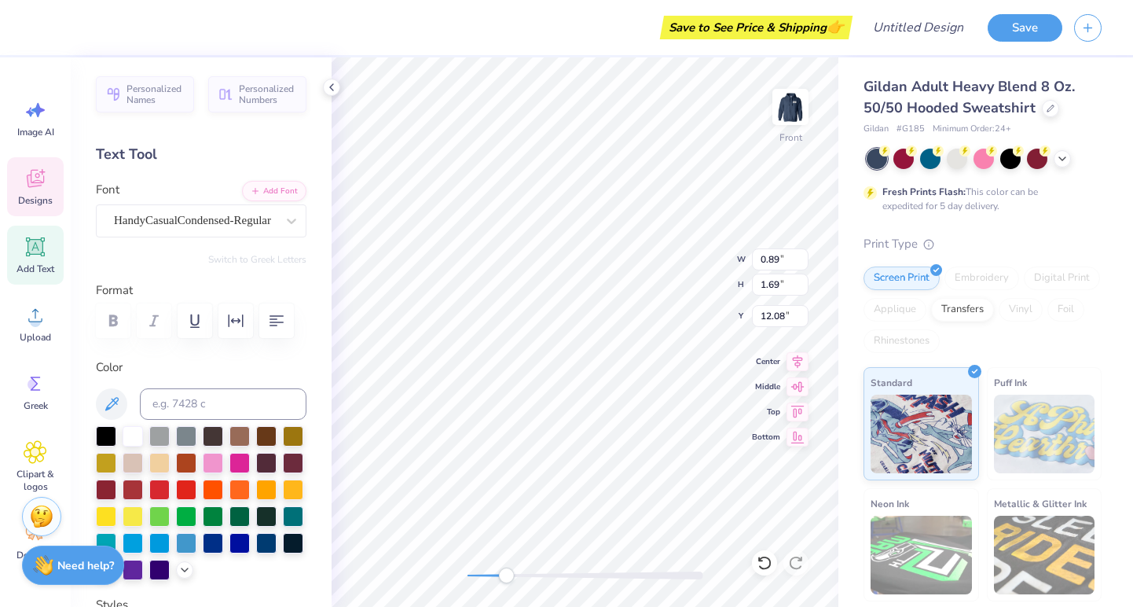
type input "12.40"
type input "0.39"
type input "1.68"
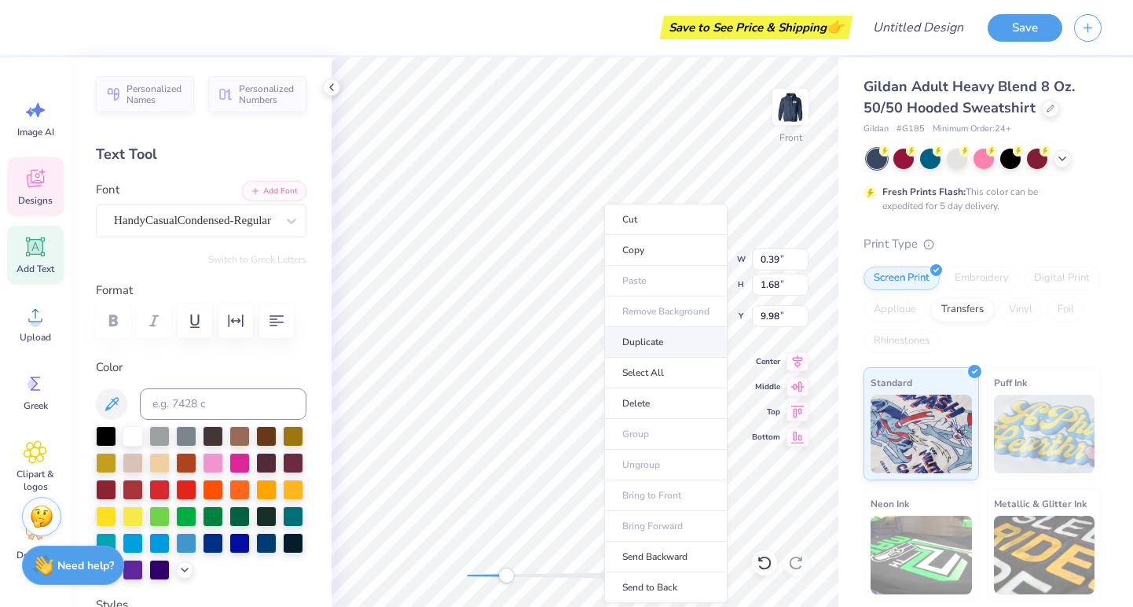
click at [650, 339] on li "Duplicate" at bounding box center [665, 342] width 123 height 31
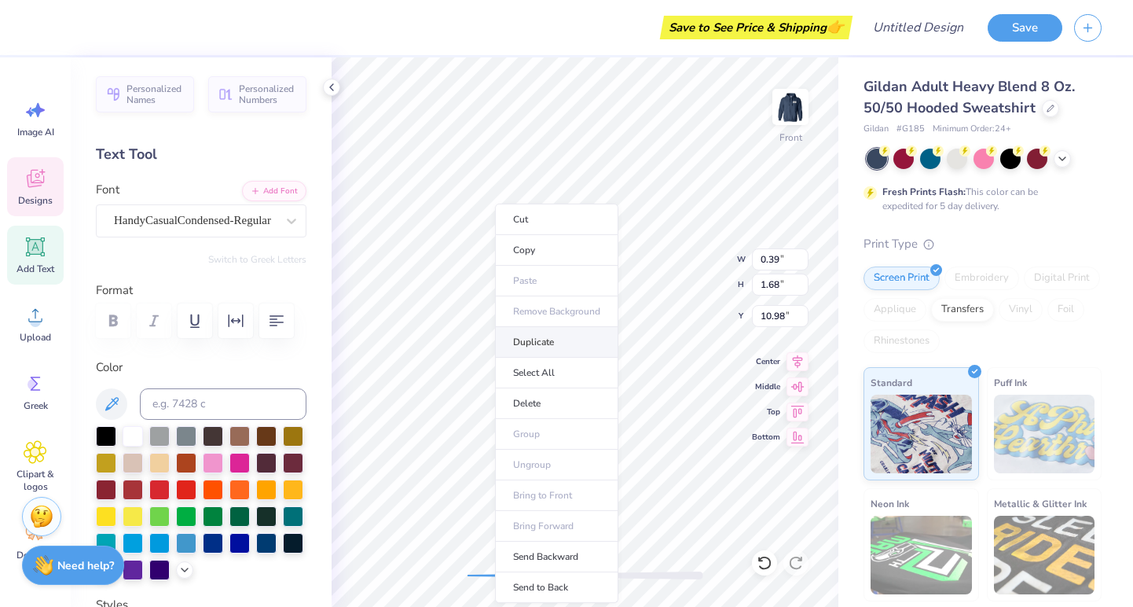
click at [529, 346] on li "Duplicate" at bounding box center [556, 342] width 123 height 31
type input "13.40"
type textarea "G"
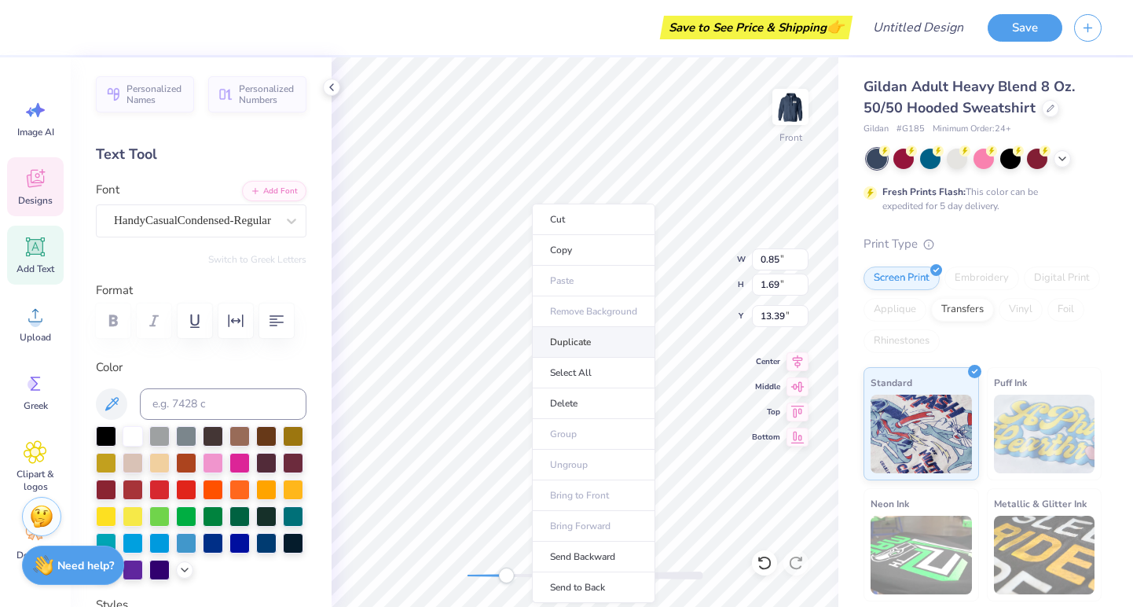
click at [563, 341] on li "Duplicate" at bounding box center [593, 342] width 123 height 31
type input "13.28"
type textarea "M"
type input "1.30"
type input "1.72"
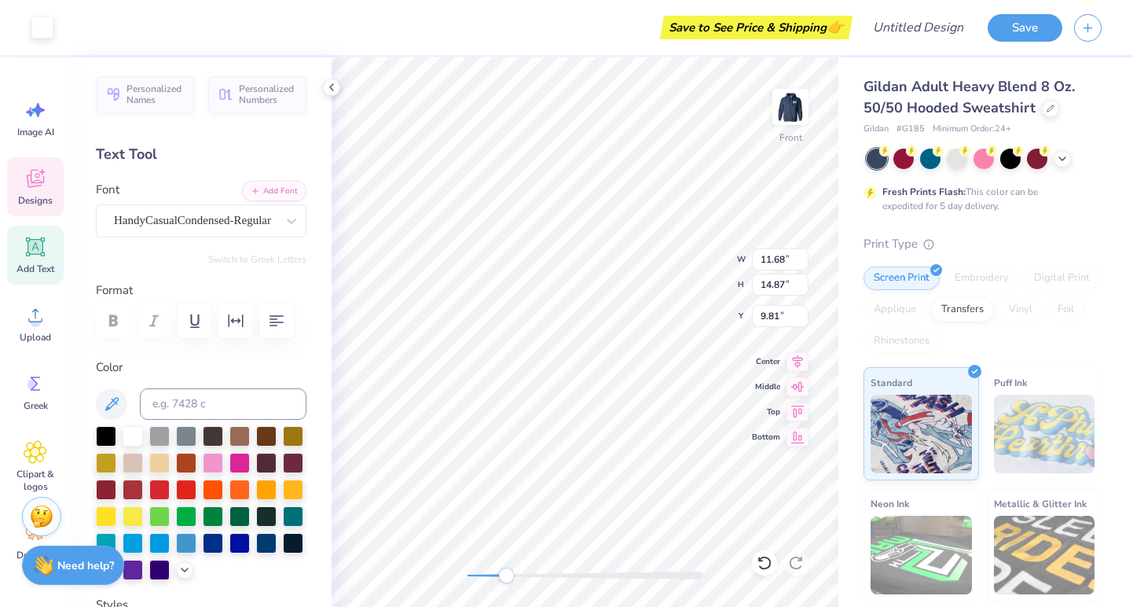
type input "13.27"
type input "0.80"
type input "1.71"
type input "16.69"
type input "0.39"
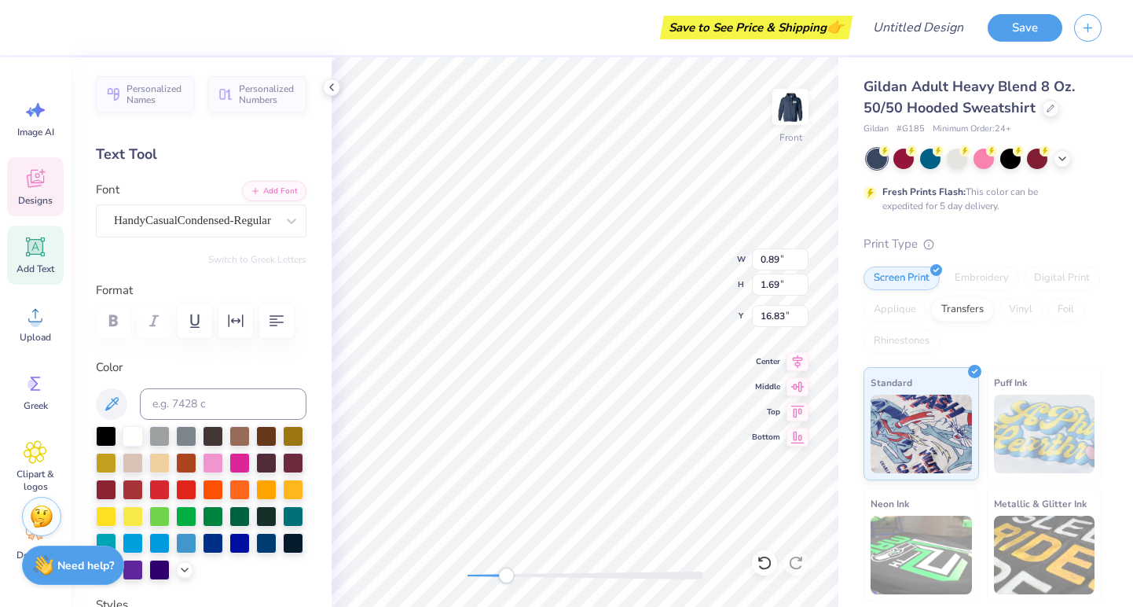
type input "1.68"
type input "16.53"
type input "0.89"
type input "1.69"
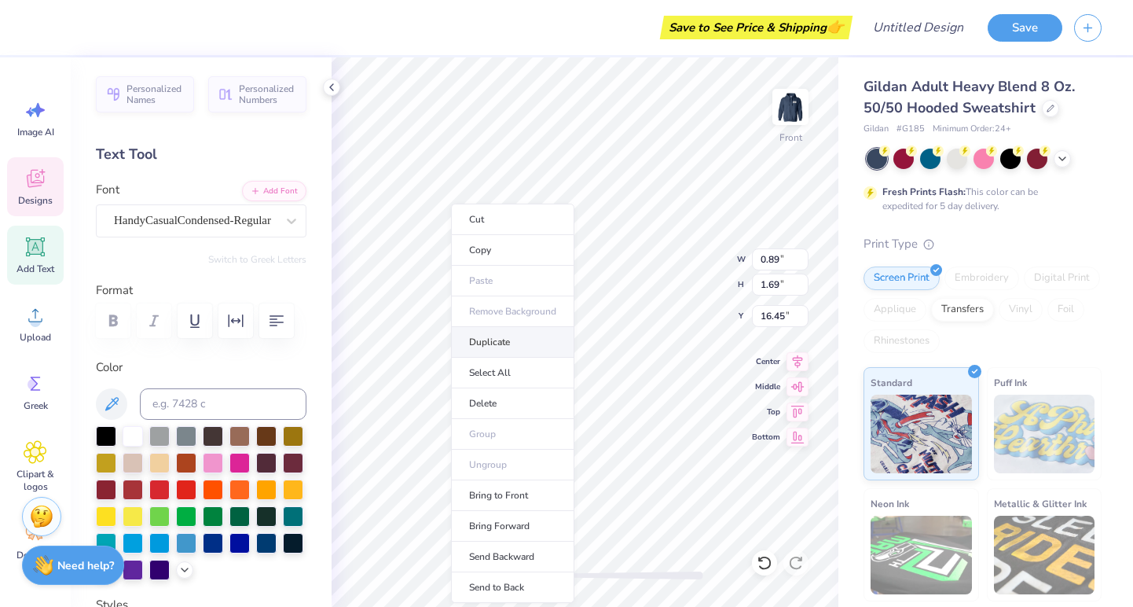
click at [496, 344] on li "Duplicate" at bounding box center [512, 342] width 123 height 31
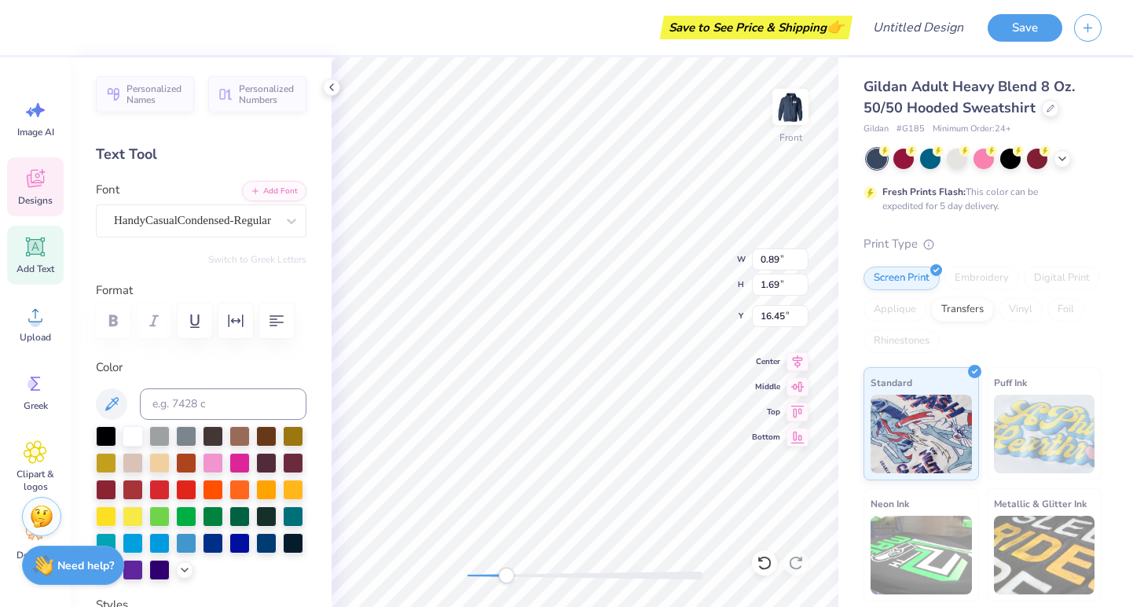
type input "17.45"
type input "0.94"
type input "1.71"
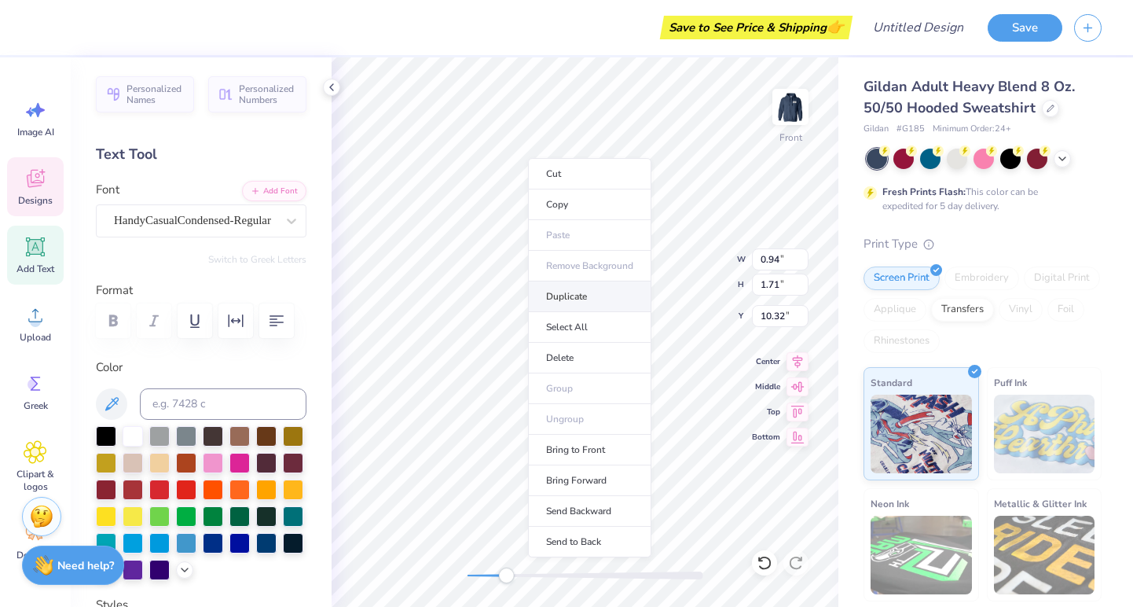
click at [573, 289] on li "Duplicate" at bounding box center [589, 296] width 123 height 31
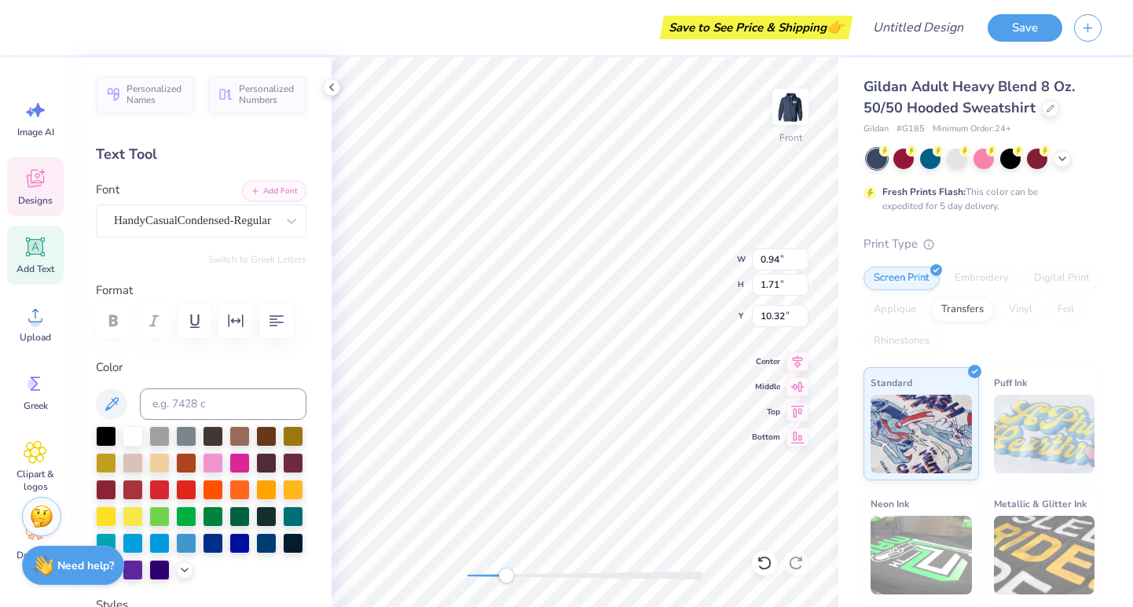
type input "11.32"
type input "0.88"
type input "1.69"
type input "16.45"
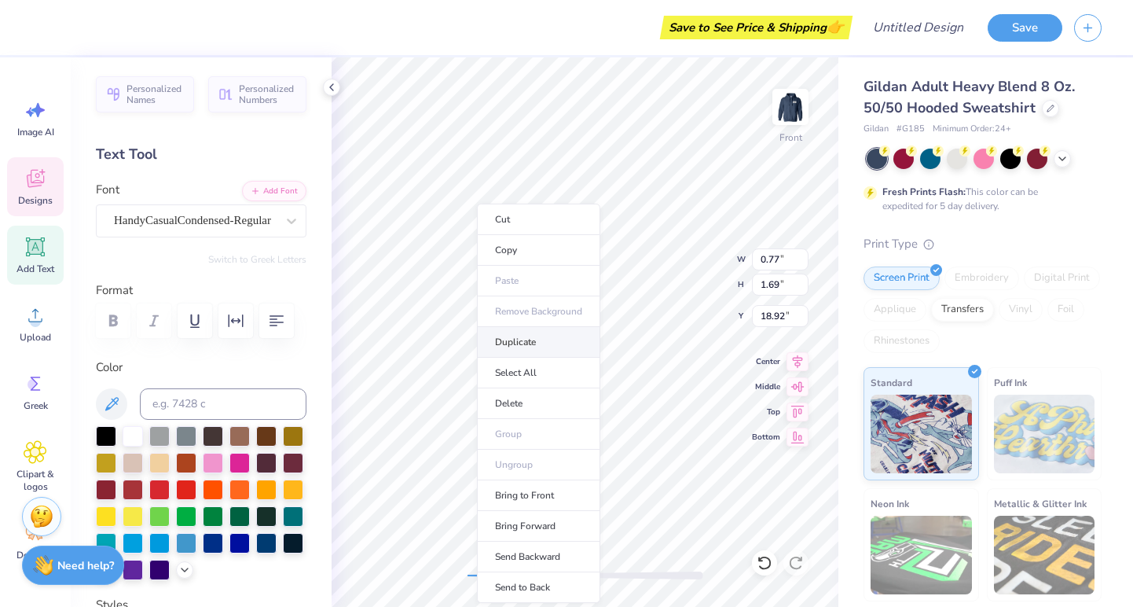
click at [531, 344] on li "Duplicate" at bounding box center [538, 342] width 123 height 31
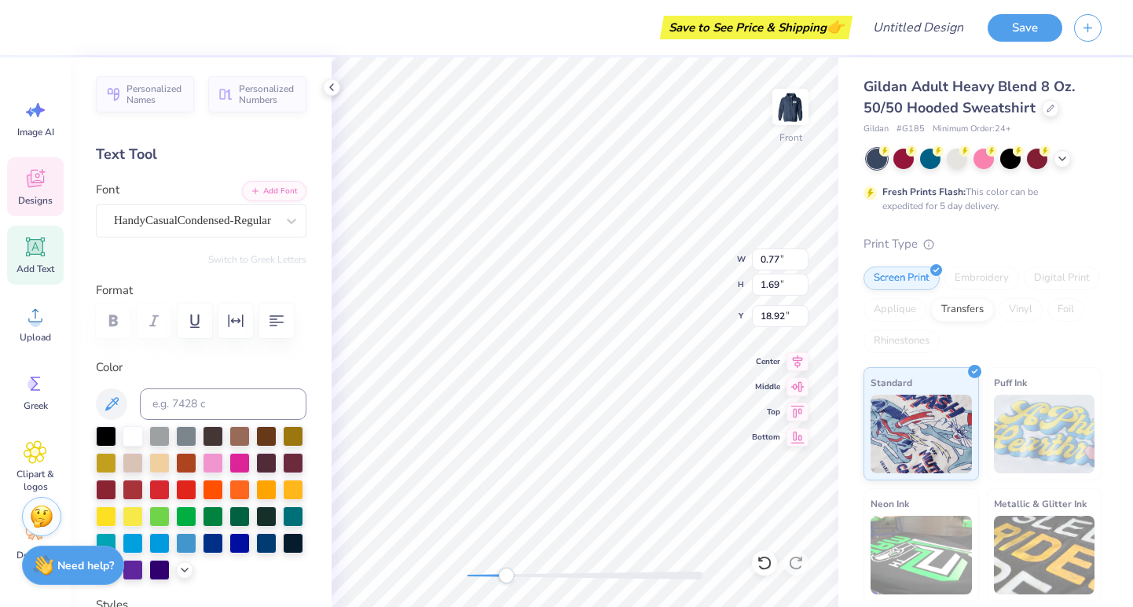
type input "19.92"
type input "0.91"
type input "1.71"
click at [629, 301] on li "Duplicate" at bounding box center [628, 310] width 123 height 31
click at [675, 347] on li "Duplicate" at bounding box center [694, 342] width 123 height 31
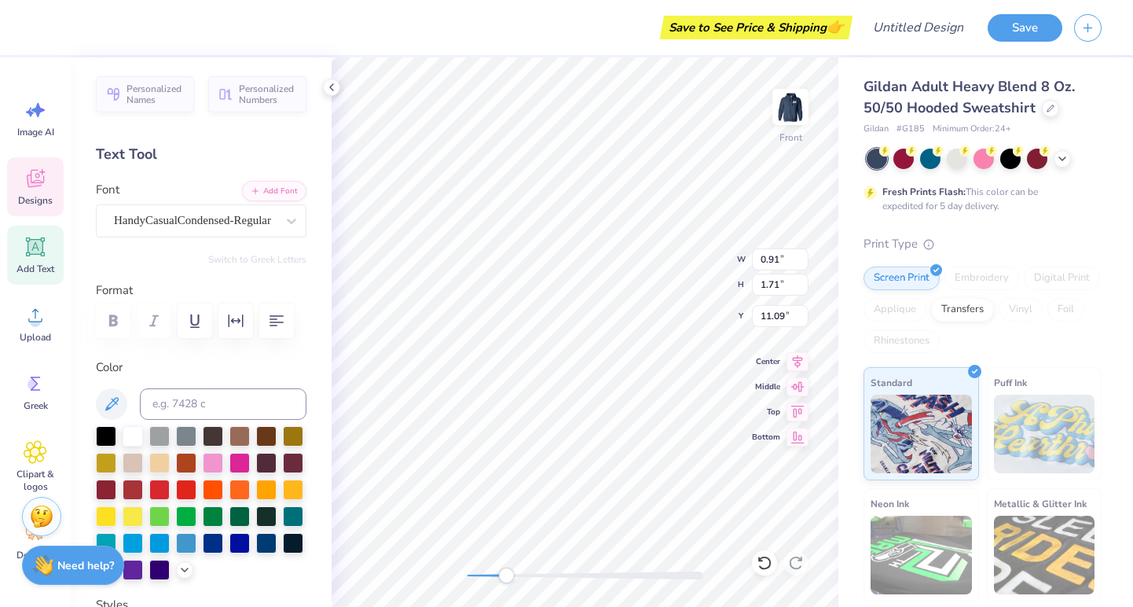
type input "17.73"
type textarea "H"
type input "0.89"
type input "1.69"
type input "16.45"
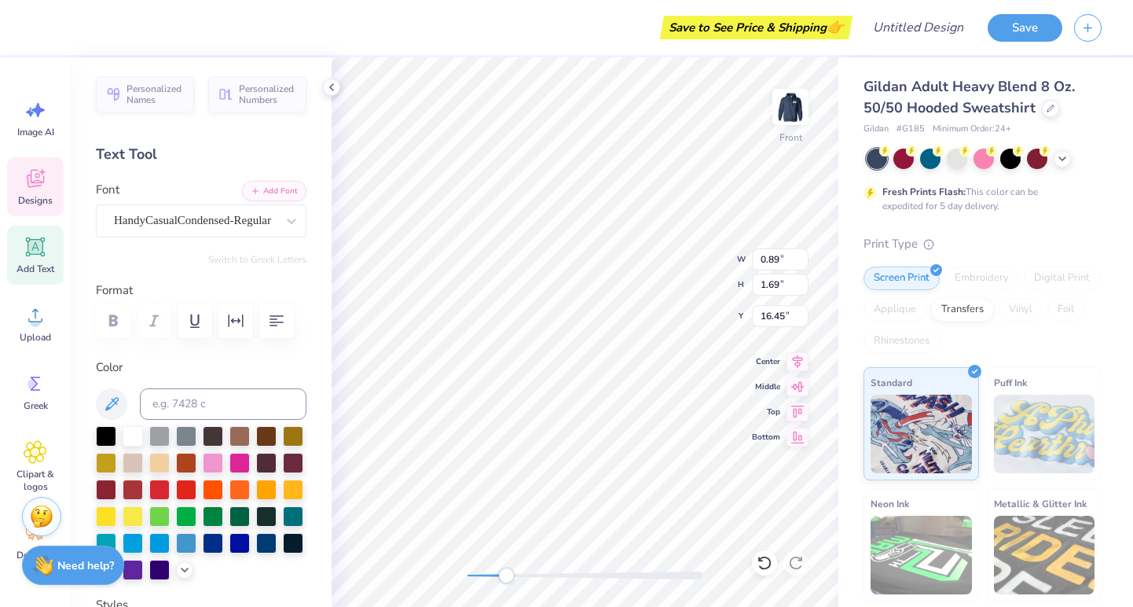
type input "0.39"
type input "1.68"
type input "16.58"
type input "0.89"
type input "1.69"
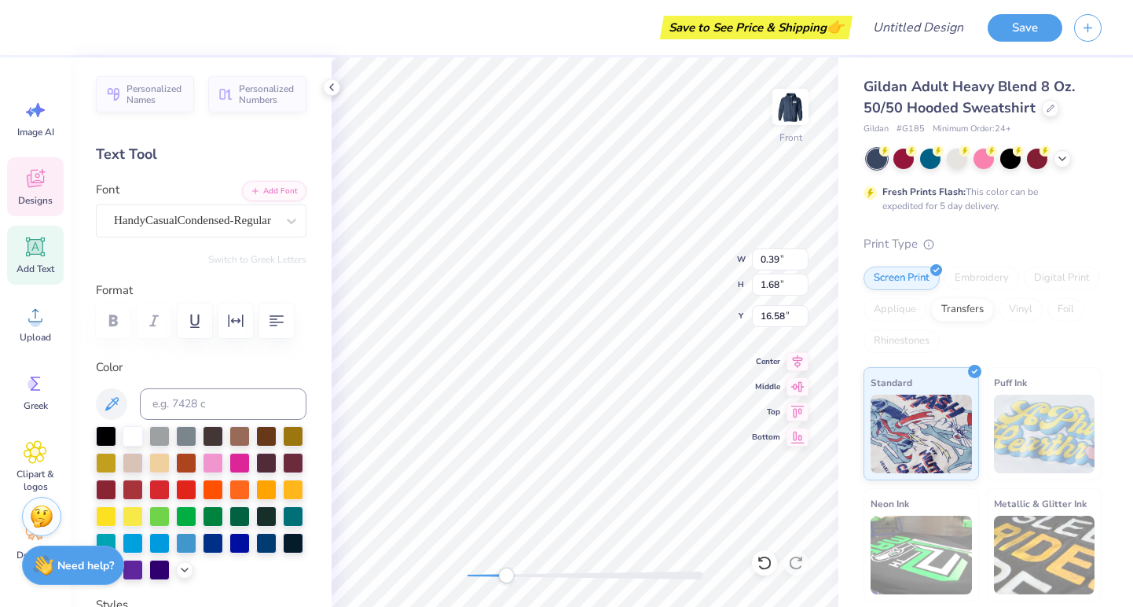
type input "16.45"
type input "0.94"
type input "1.71"
type input "16.70"
type input "0.77"
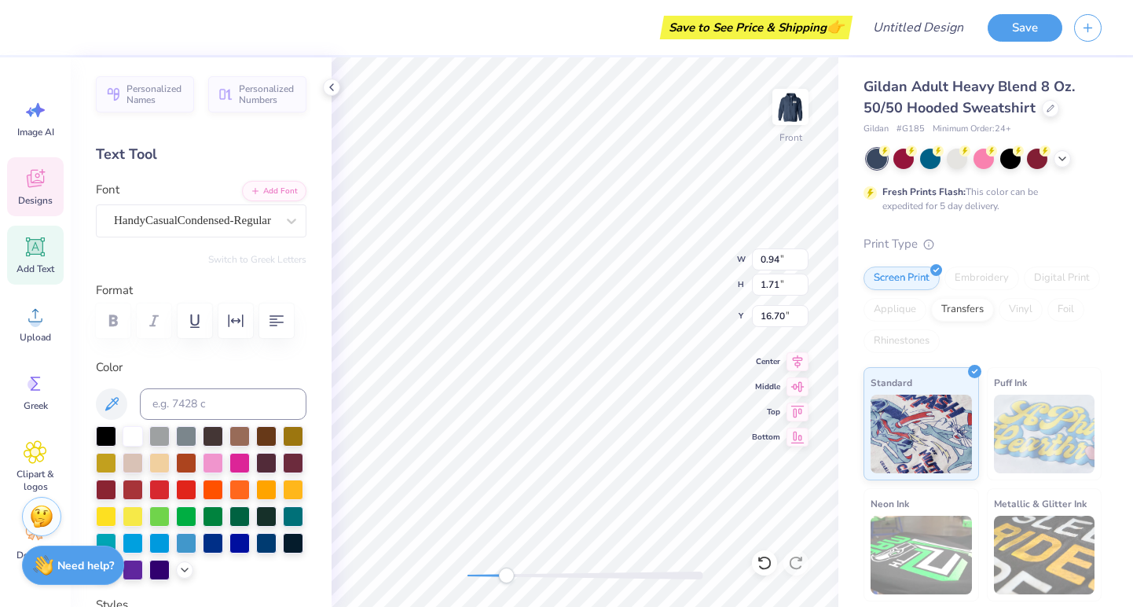
type input "1.69"
type input "16.73"
type input "0.91"
type input "1.71"
type input "0.96"
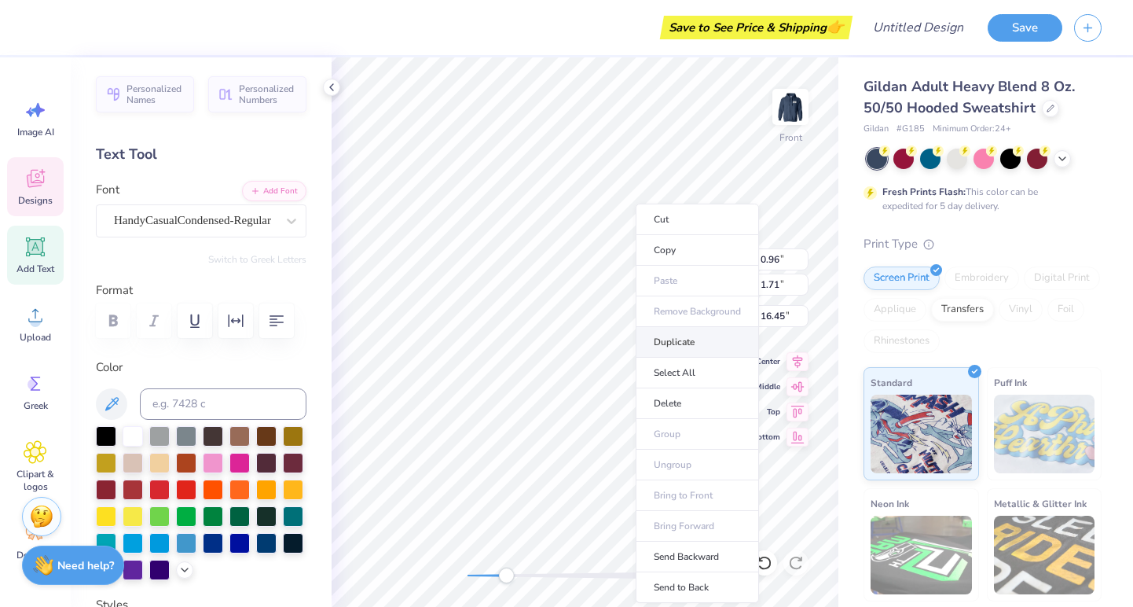
click at [675, 338] on li "Duplicate" at bounding box center [697, 342] width 123 height 31
type input "17.60"
type textarea "O"
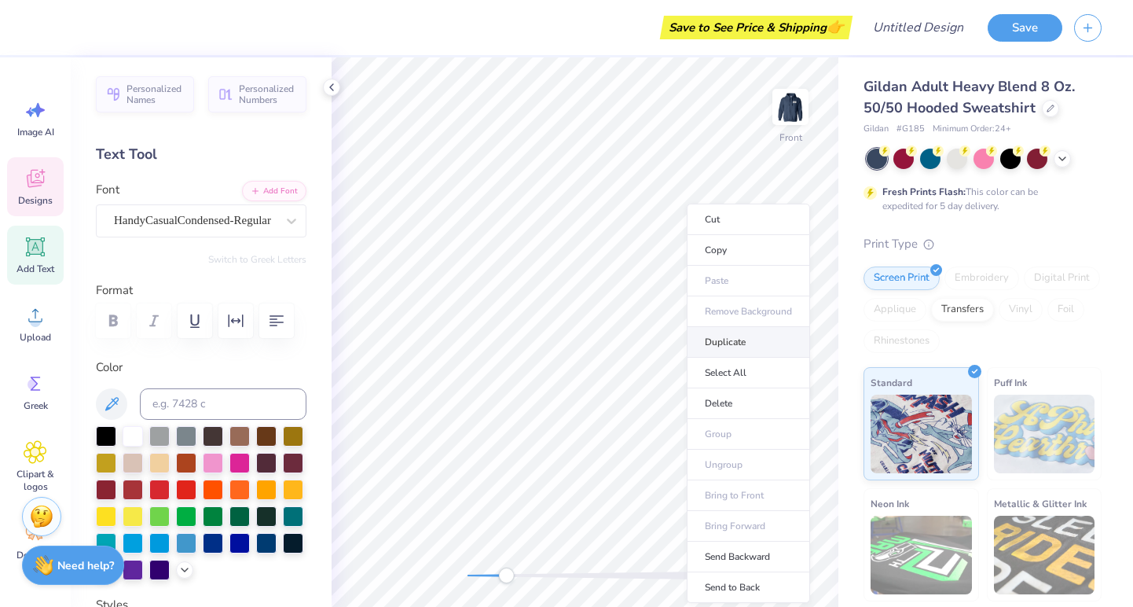
click at [739, 349] on li "Duplicate" at bounding box center [748, 342] width 123 height 31
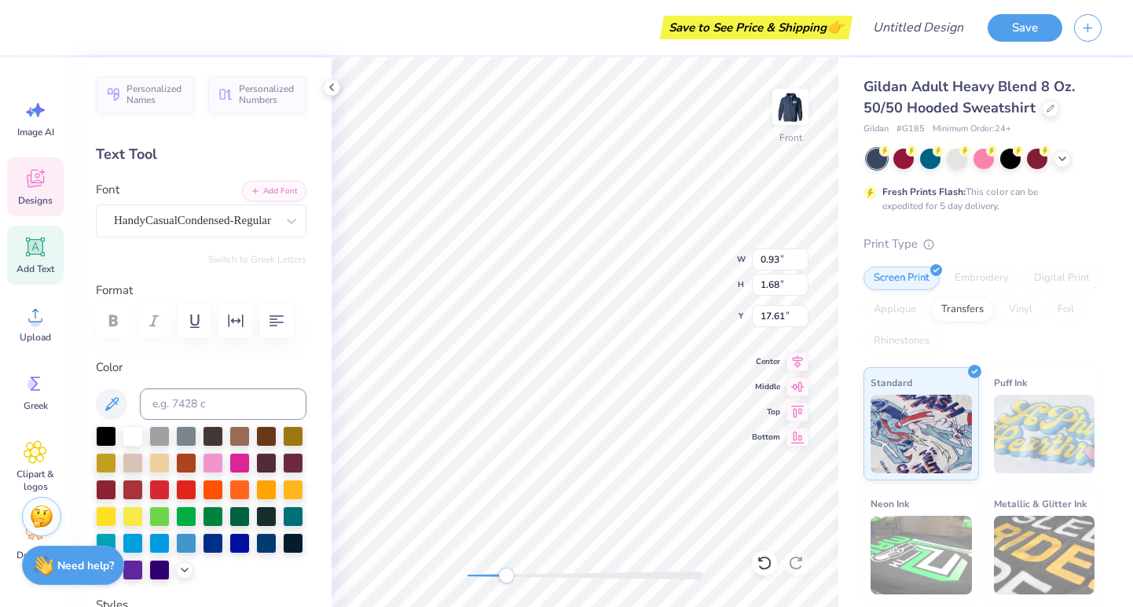
type input "17.63"
type input "0.90"
type input "1.70"
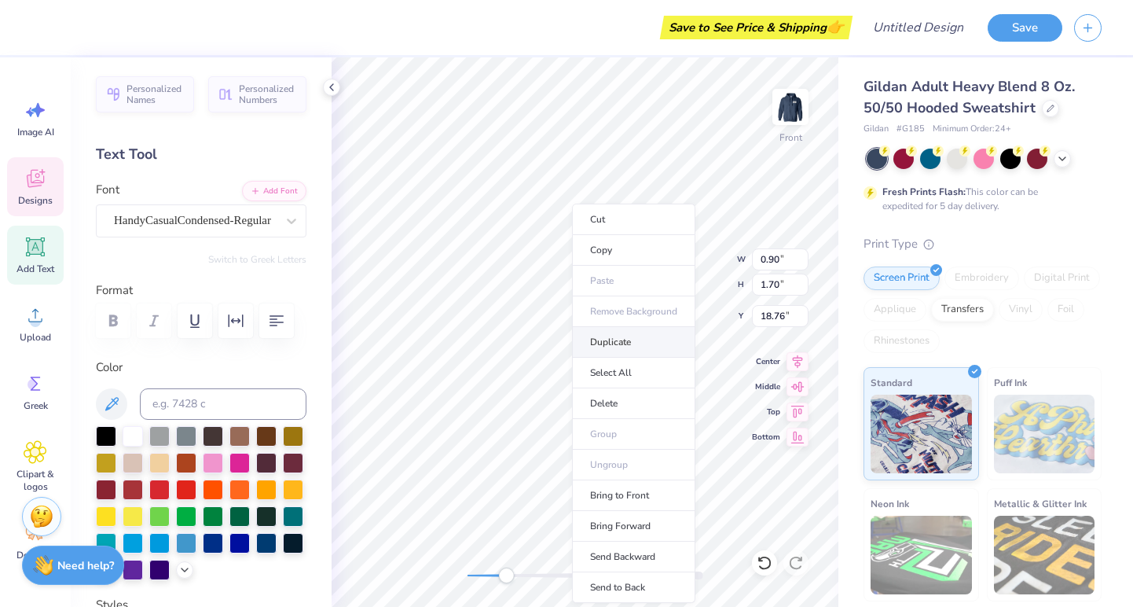
click at [611, 344] on li "Duplicate" at bounding box center [633, 342] width 123 height 31
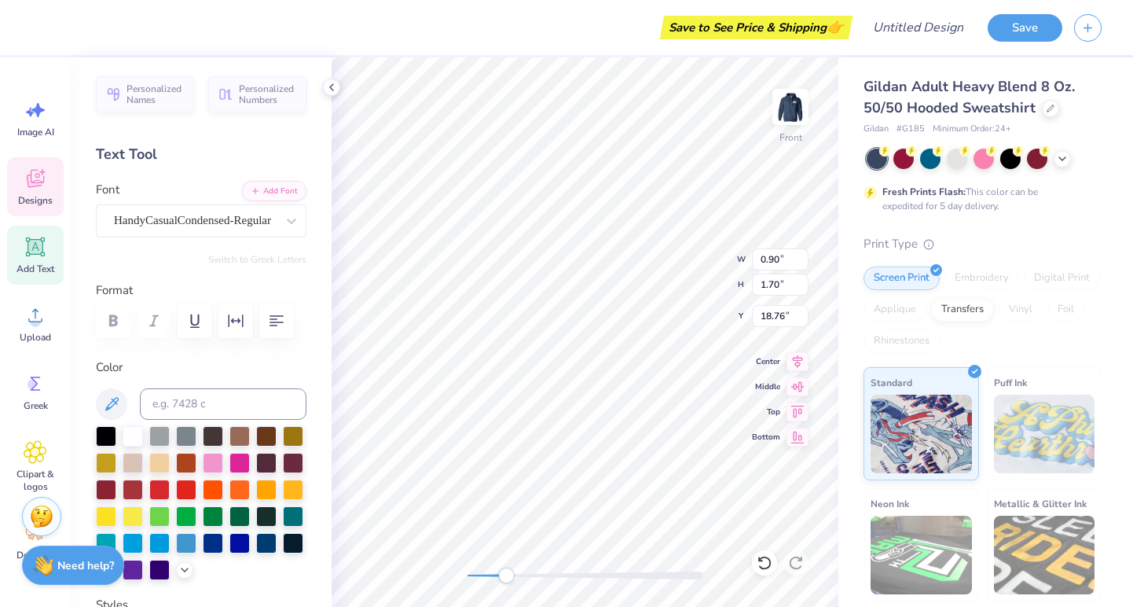
type input "19.76"
click at [755, 382] on div "Front W 0.90 0.90 " H 1.70 1.70 " Y 19.76 19.76 " Center Middle Top Bottom" at bounding box center [585, 331] width 507 height 549
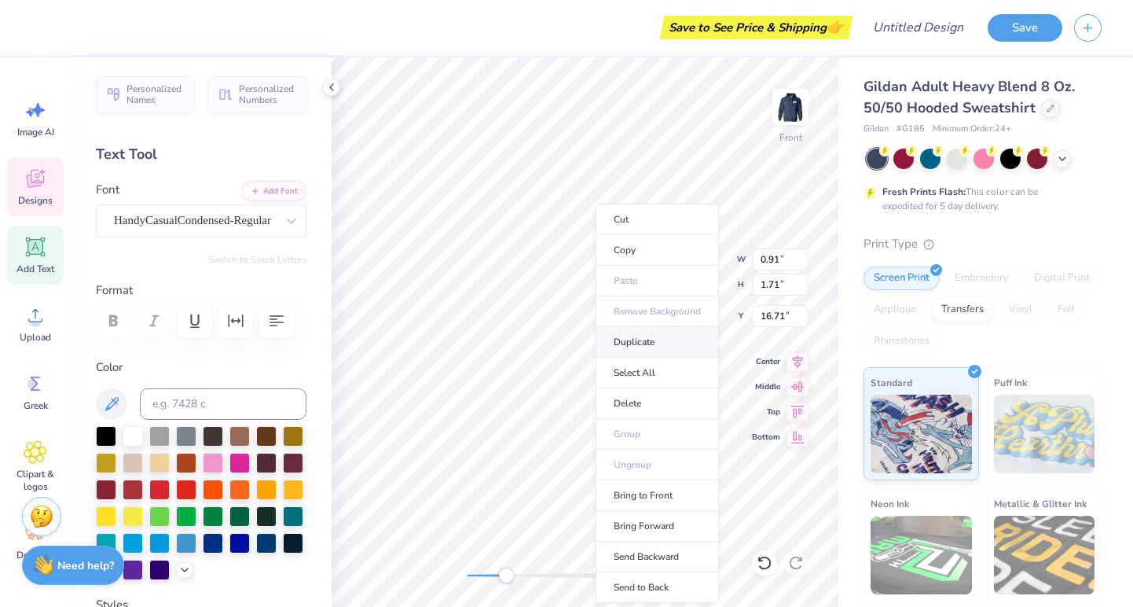
click at [624, 336] on li "Duplicate" at bounding box center [657, 342] width 123 height 31
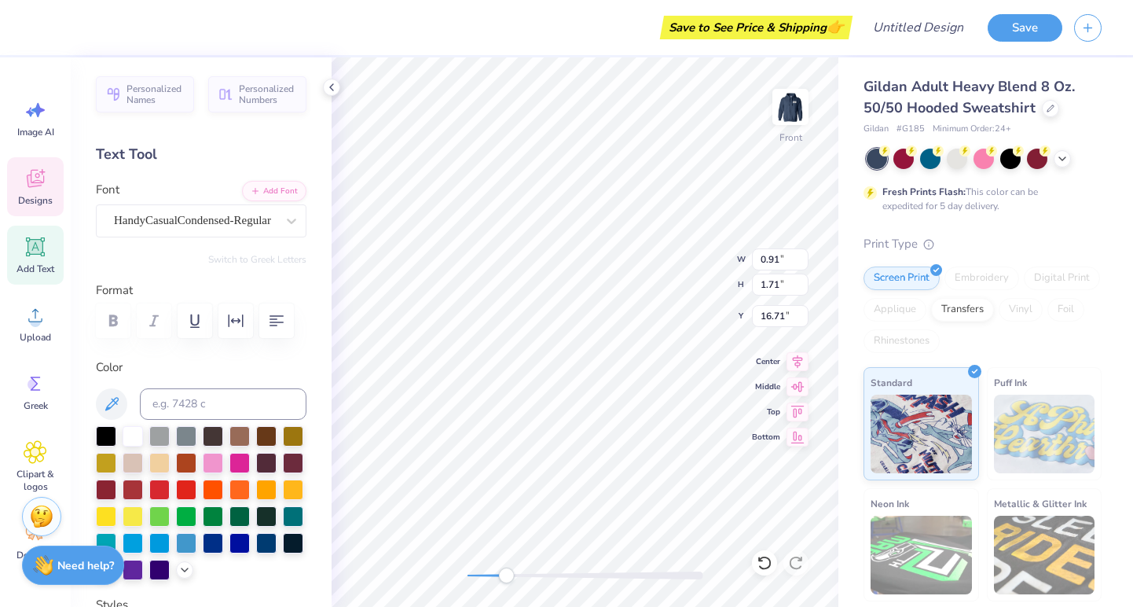
type input "17.71"
type input "0.94"
click at [559, 255] on li "Copy" at bounding box center [583, 250] width 123 height 31
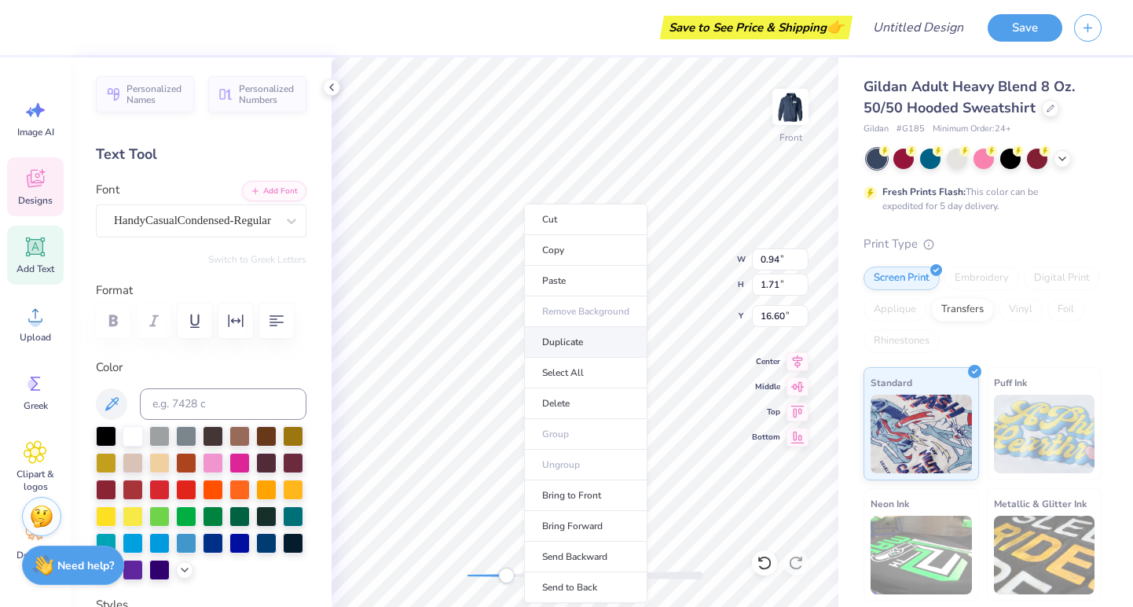
click at [567, 344] on li "Duplicate" at bounding box center [585, 342] width 123 height 31
type input "17.60"
type input "0.89"
type input "1.69"
type input "19.05"
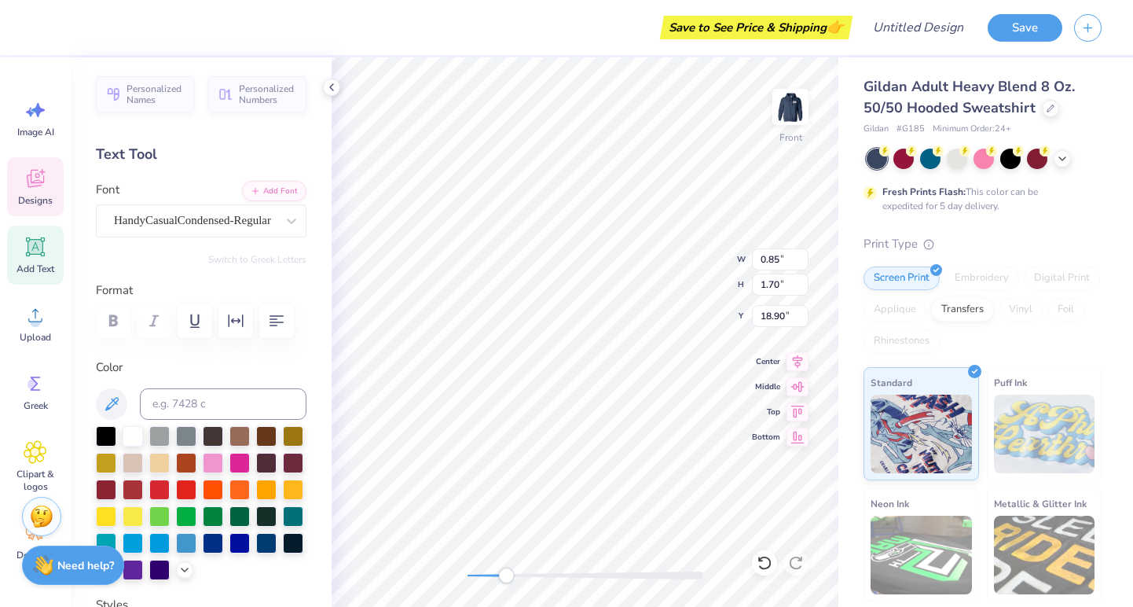
type input "0.85"
type input "1.70"
type input "18.90"
type input "0.90"
type input "18.76"
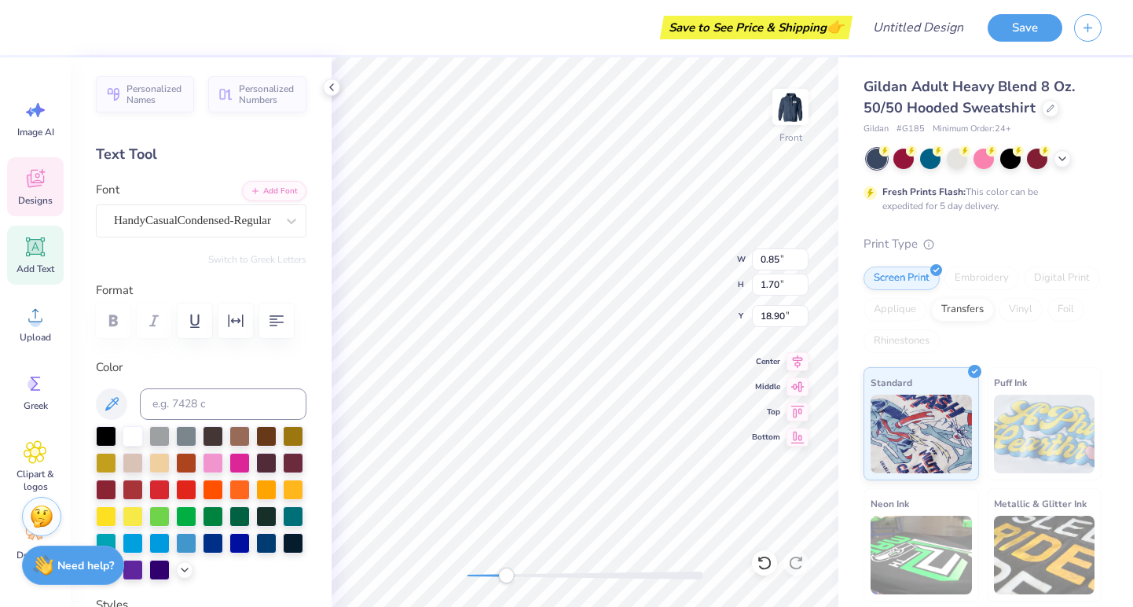
type input "0.91"
type input "1.71"
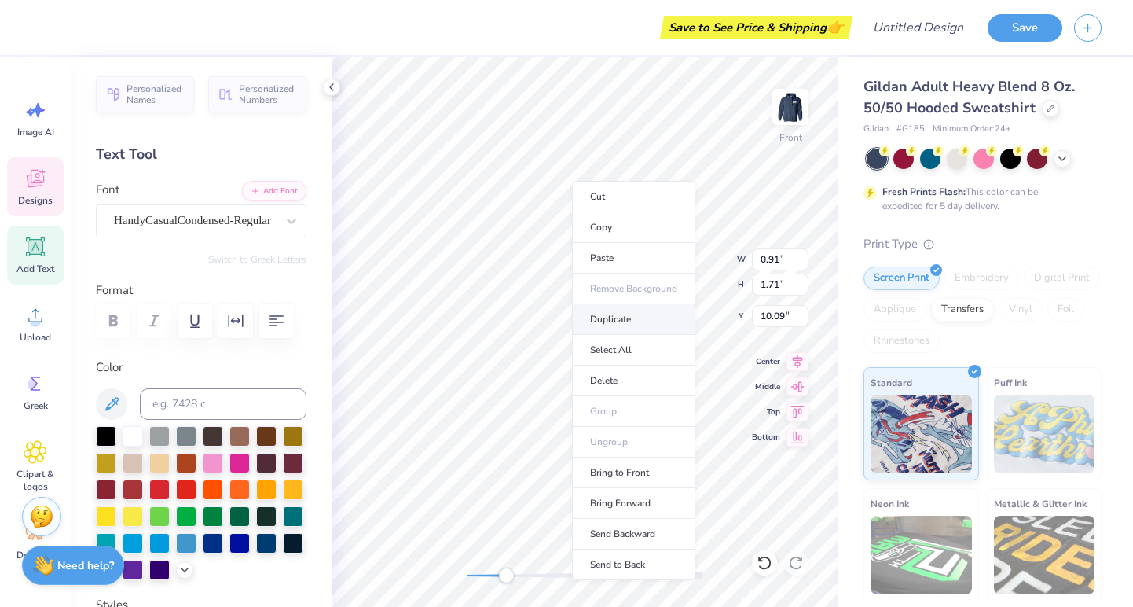
click at [610, 315] on li "Duplicate" at bounding box center [633, 319] width 123 height 31
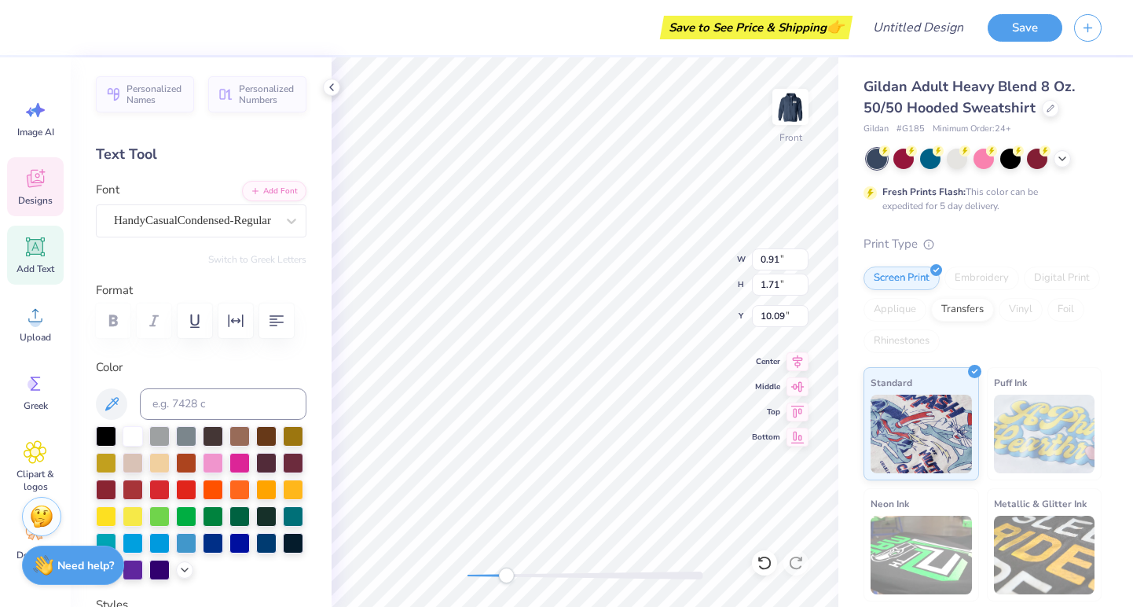
type input "11.09"
type input "0.85"
type input "1.70"
type input "18.76"
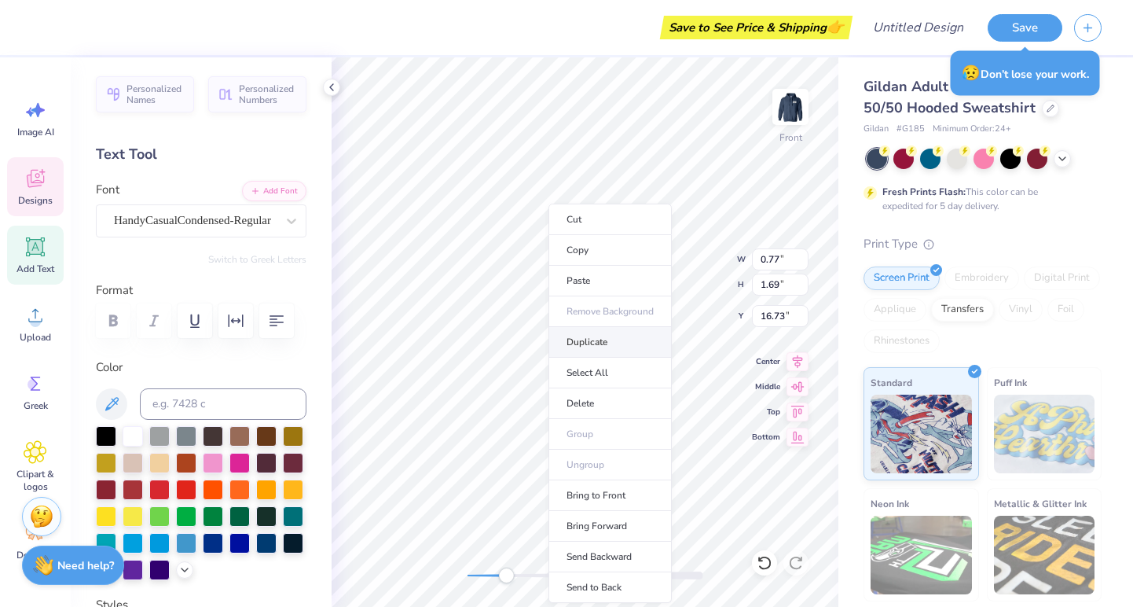
click at [598, 340] on li "Duplicate" at bounding box center [609, 342] width 123 height 31
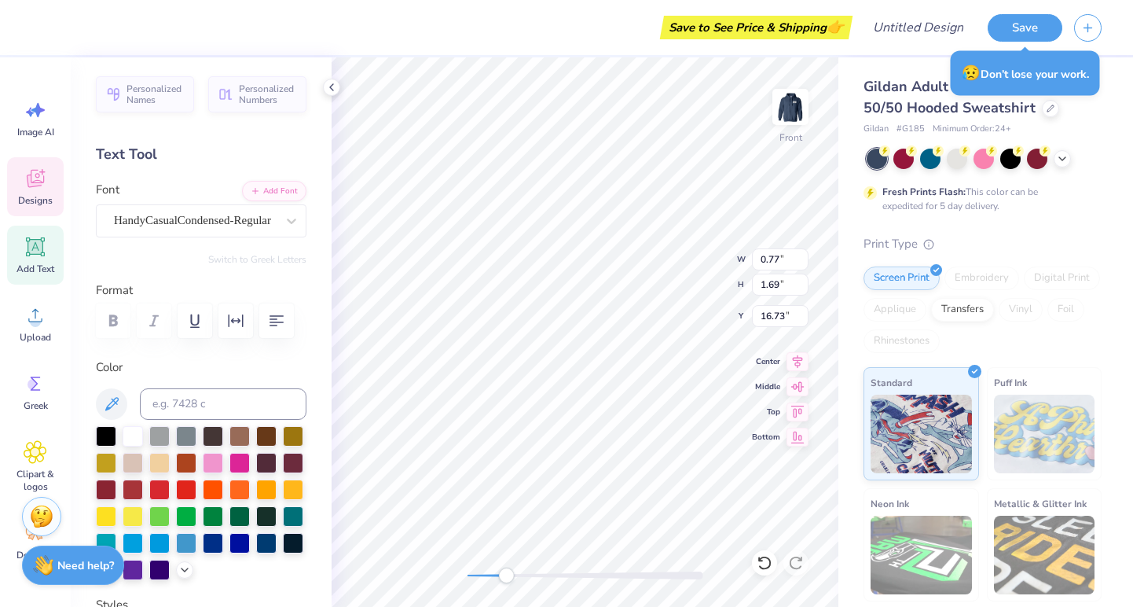
type input "17.73"
type input "0.85"
type input "1.70"
type input "18.76"
type input "0.94"
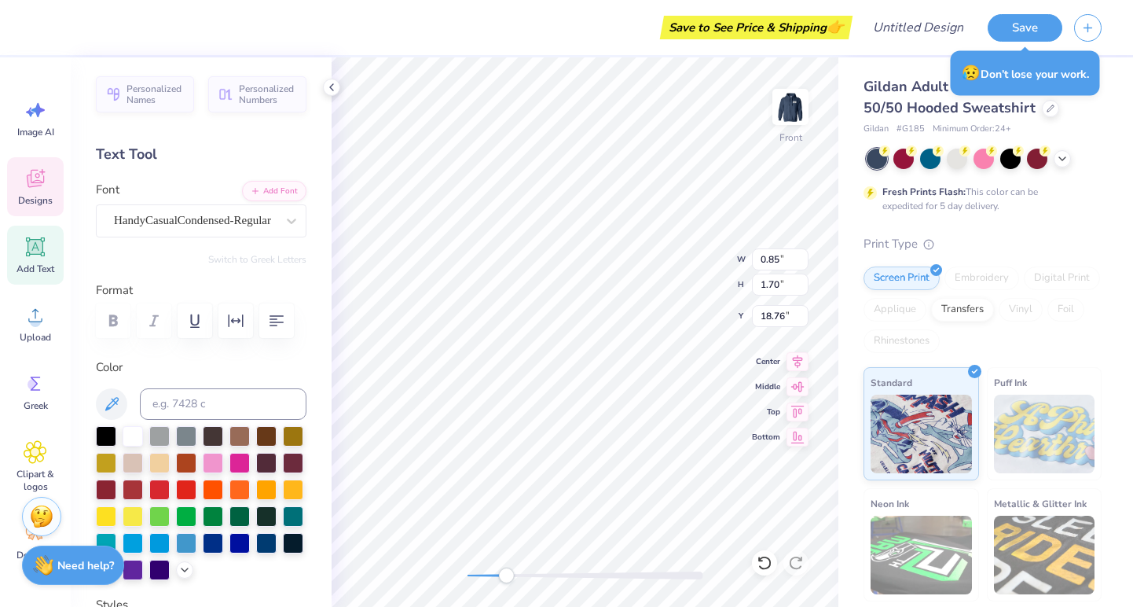
type input "1.71"
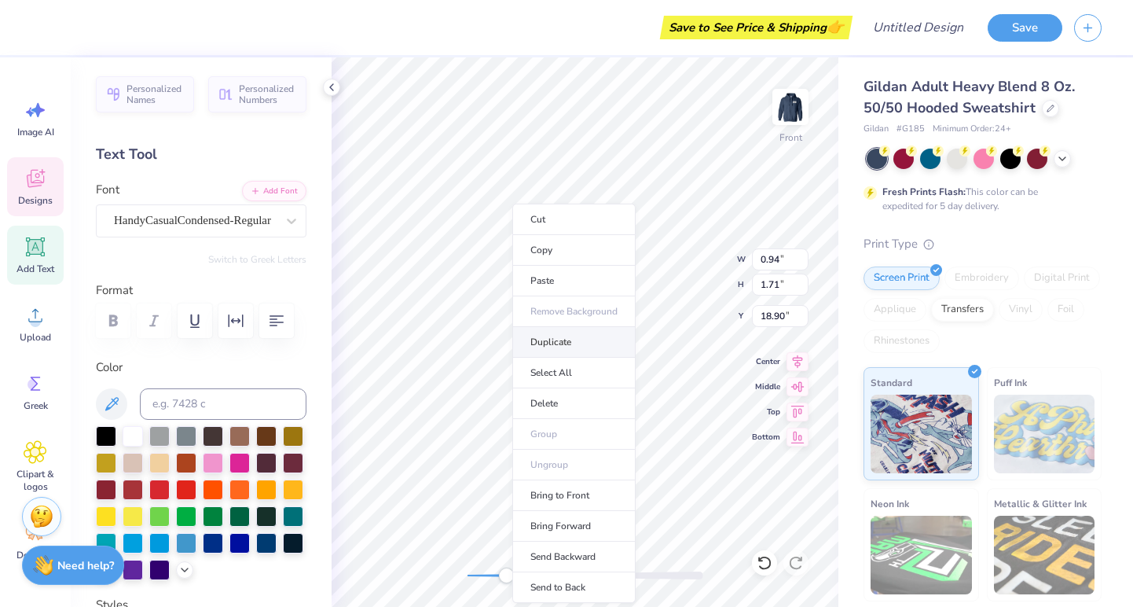
click at [546, 334] on li "Duplicate" at bounding box center [573, 342] width 123 height 31
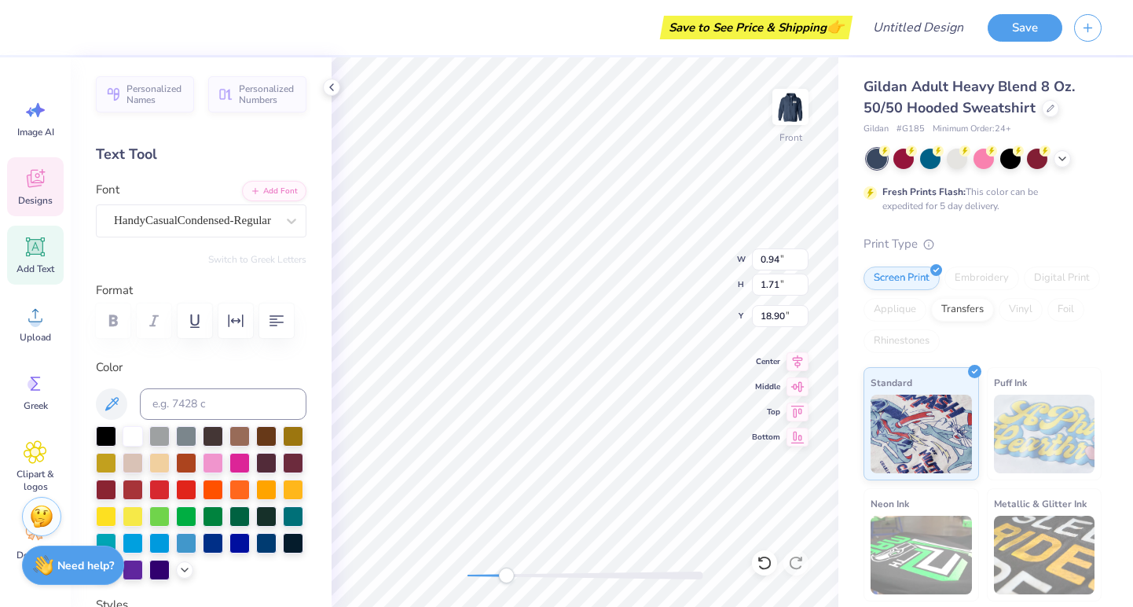
type input "19.90"
type input "3.45"
type input "1.07"
type input "20.90"
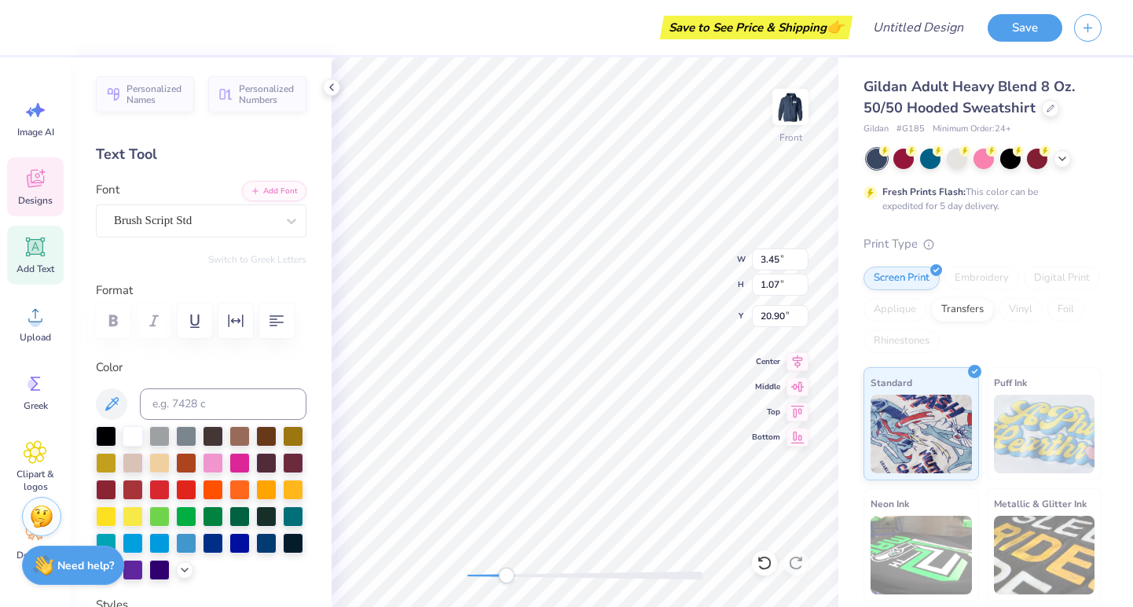
type textarea "[GEOGRAPHIC_DATA]!"
type input "0.94"
type input "1.71"
type input "10.32"
type input "0.91"
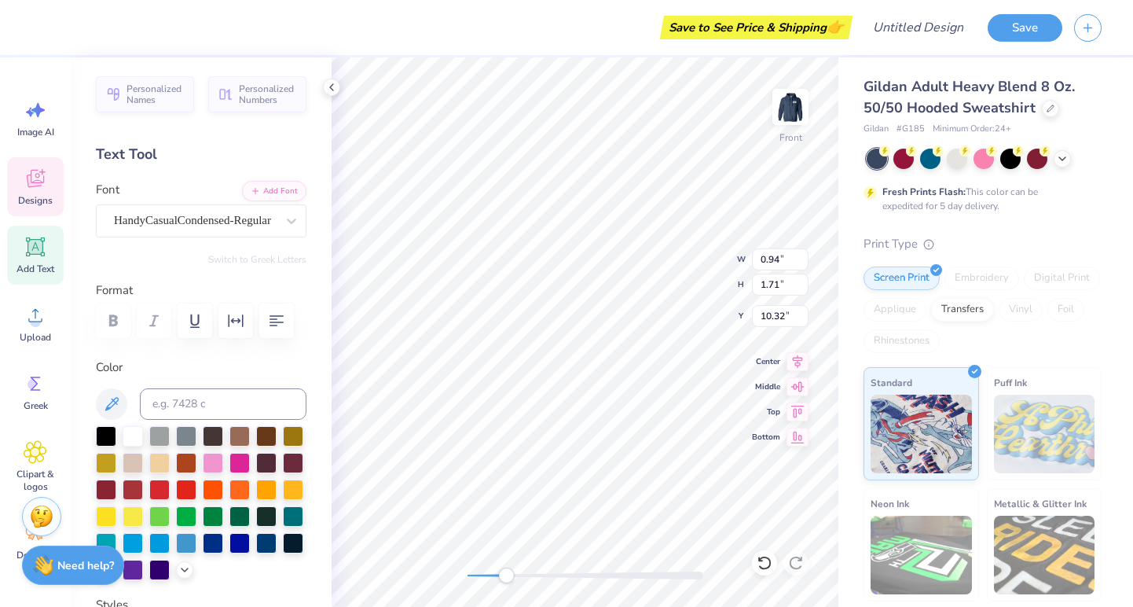
type input "10.09"
type input "0.39"
type input "1.68"
type input "9.98"
type input "0.85"
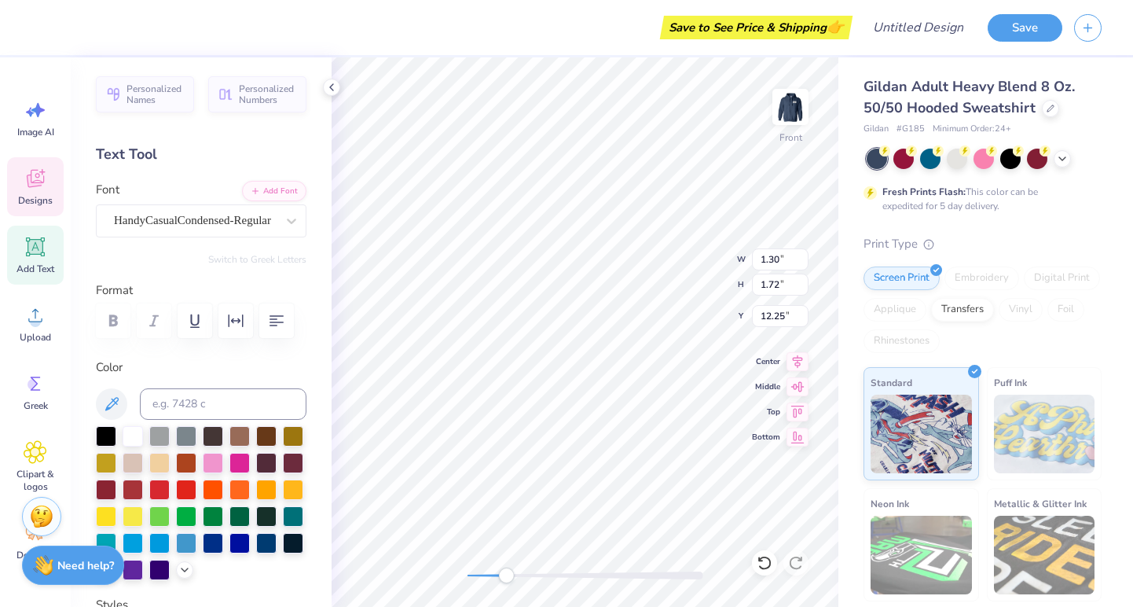
type input "1.71"
type input "11.80"
type input "1.69"
type input "12.28"
type input "0.39"
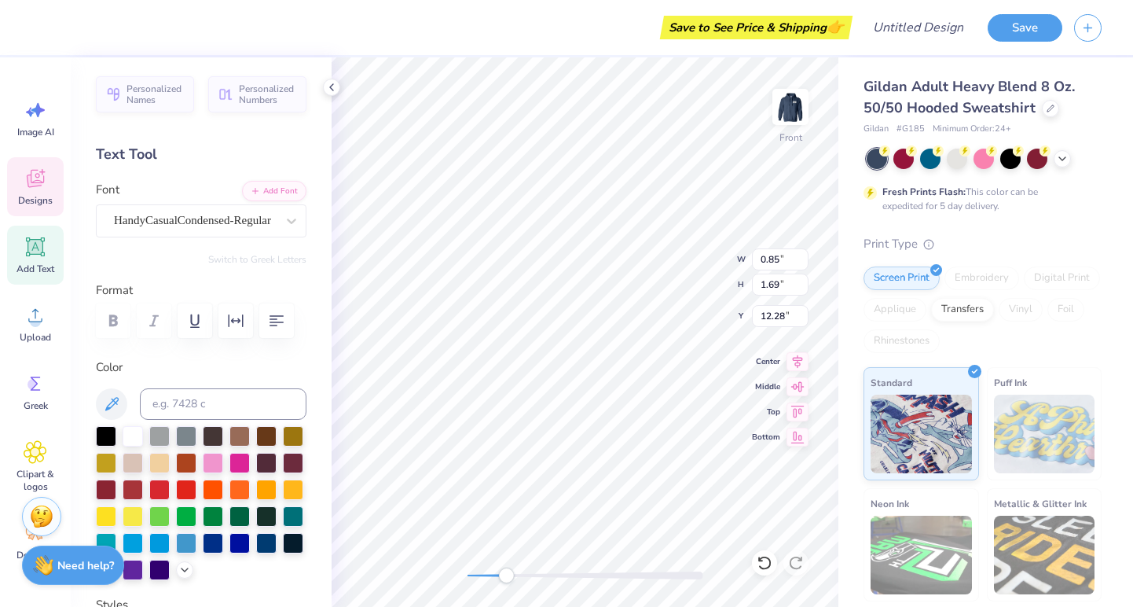
type input "1.68"
type input "12.40"
type input "0.89"
type input "1.69"
type input "11.68"
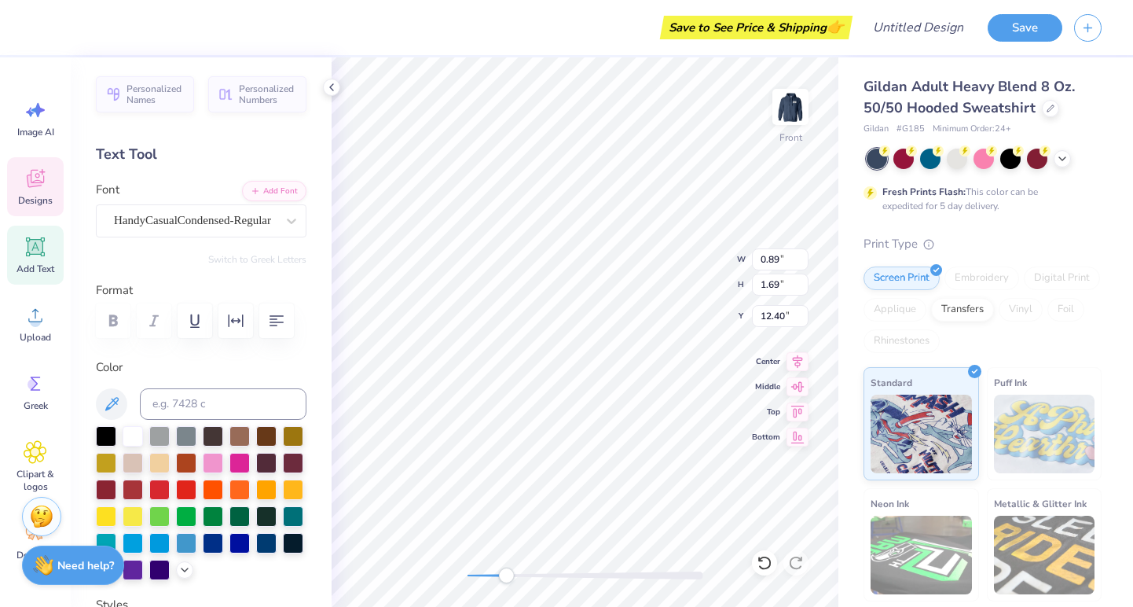
type input "14.87"
type input "9.81"
type input "0.42"
type input "1.67"
type input "12.24"
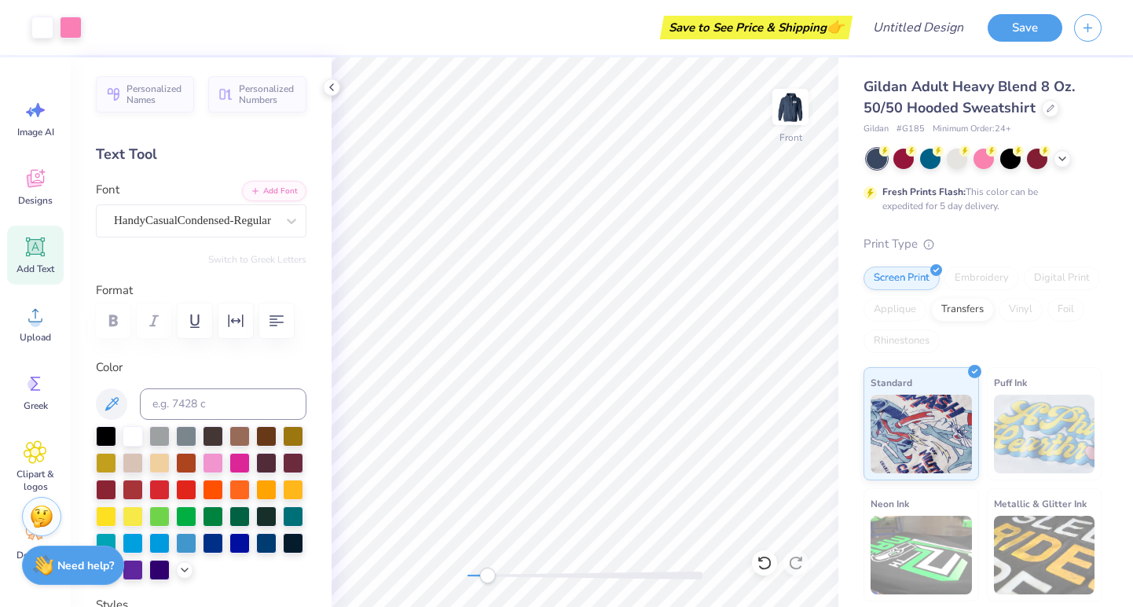
drag, startPoint x: 508, startPoint y: 571, endPoint x: 487, endPoint y: 580, distance: 22.9
click at [487, 580] on div "Accessibility label" at bounding box center [487, 575] width 16 height 16
type input "0.89"
type input "1.69"
type input "16.46"
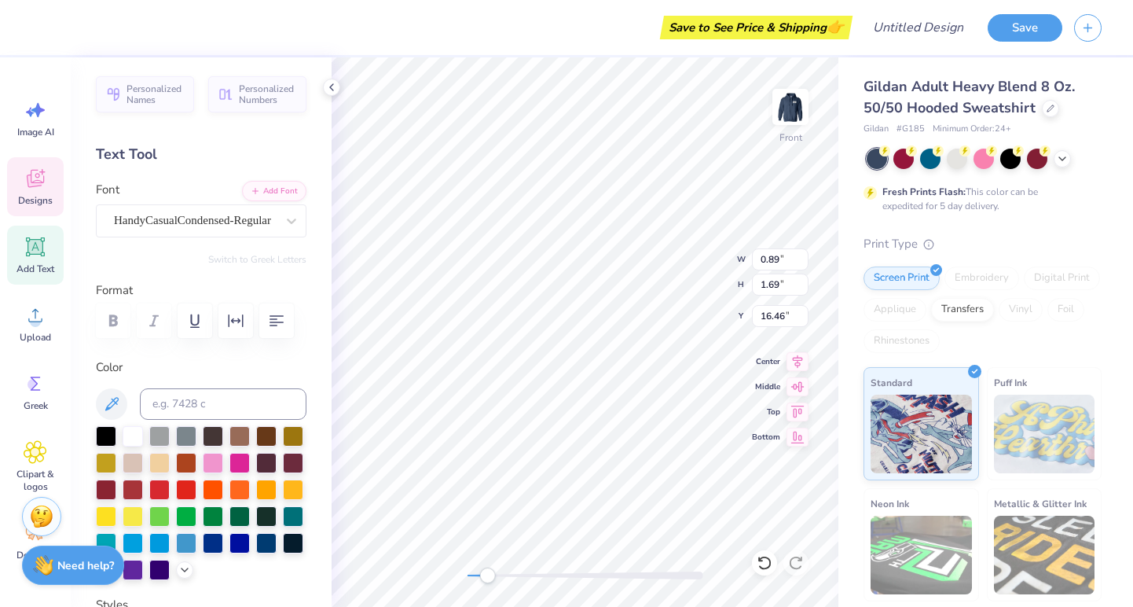
type input "0.94"
type input "1.71"
type input "16.60"
type input "0.77"
type input "1.69"
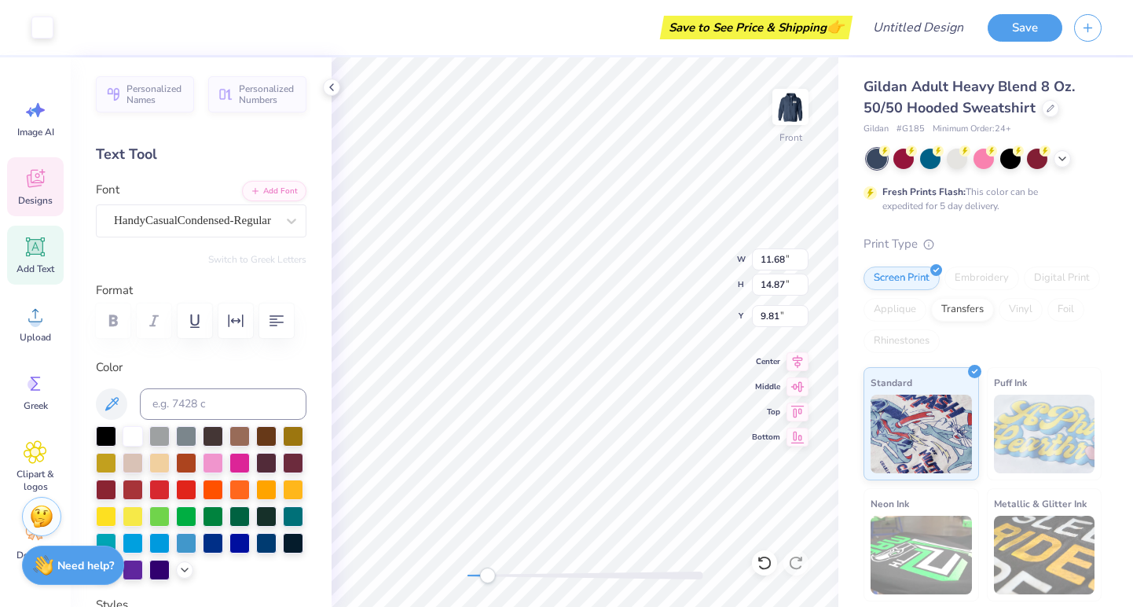
type input "16.73"
type input "0.91"
type input "1.71"
type input "16.71"
click at [321, 379] on div "Personalized Names Personalized Numbers Text Tool Add Font Font HandyCasualCond…" at bounding box center [201, 331] width 261 height 549
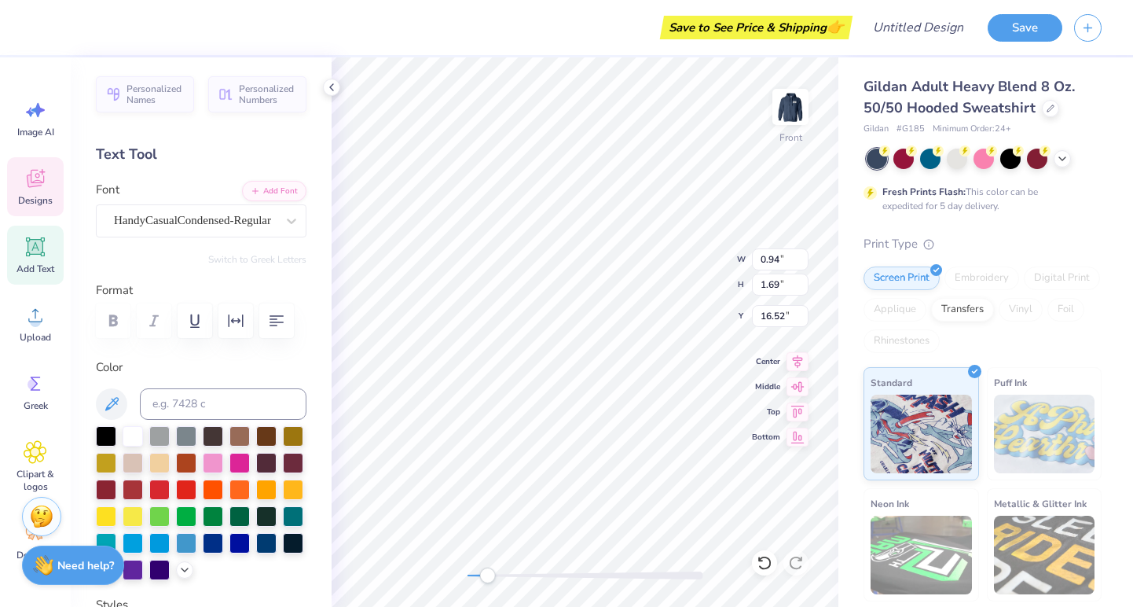
type input "0.94"
type input "16.52"
type input "0.89"
type input "16.45"
type input "0.93"
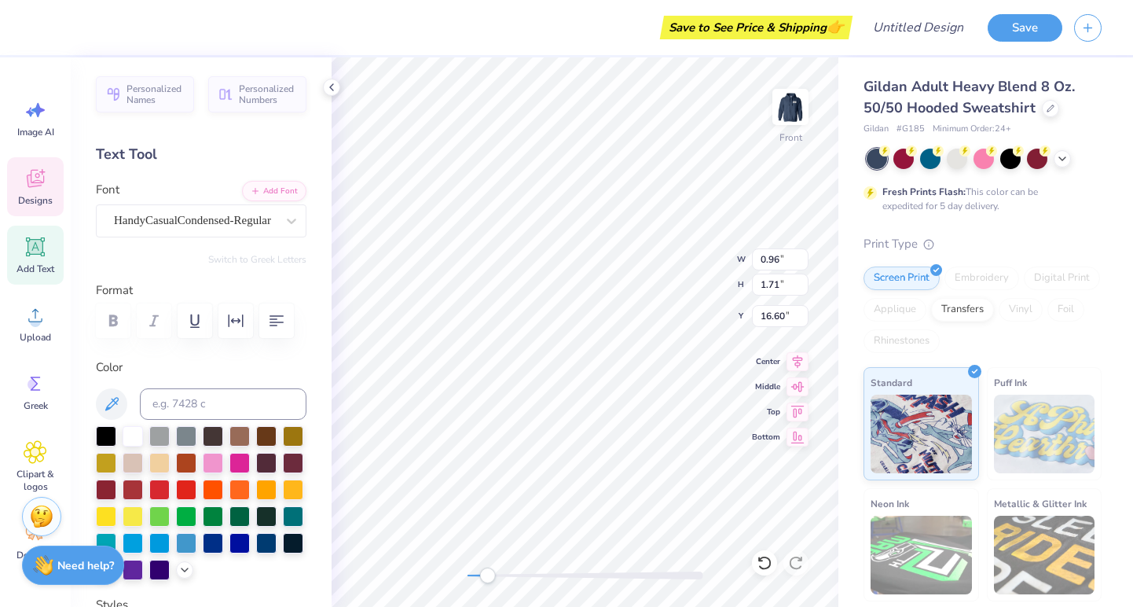
type input "1.68"
type input "16.13"
type input "0.77"
type input "1.69"
type input "18.92"
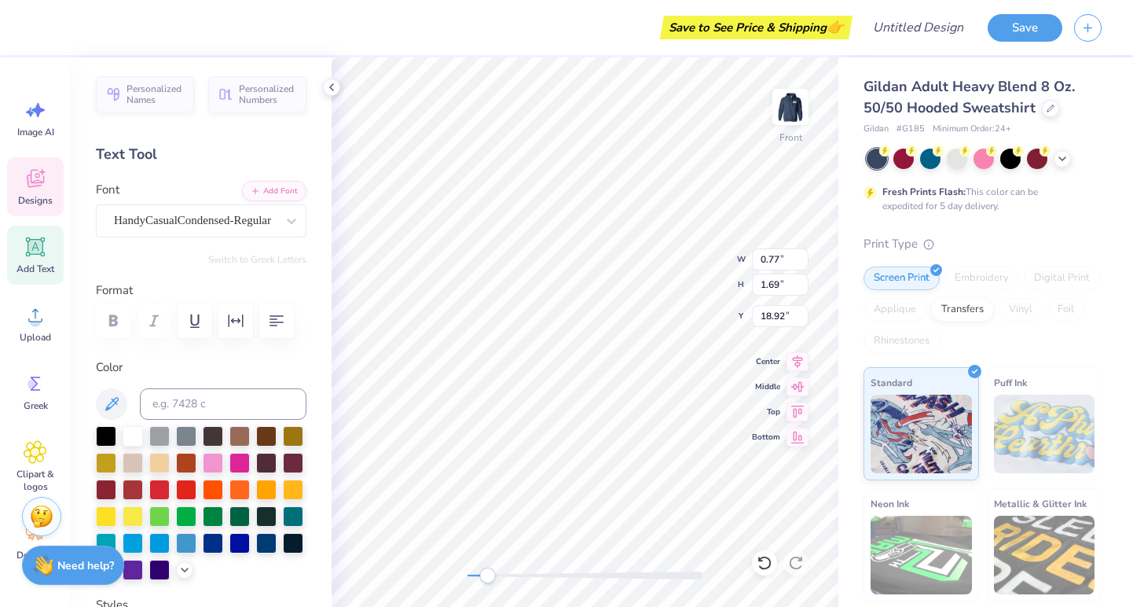
type input "0.91"
type input "1.71"
type input "18.90"
type input "0.94"
type input "1.68"
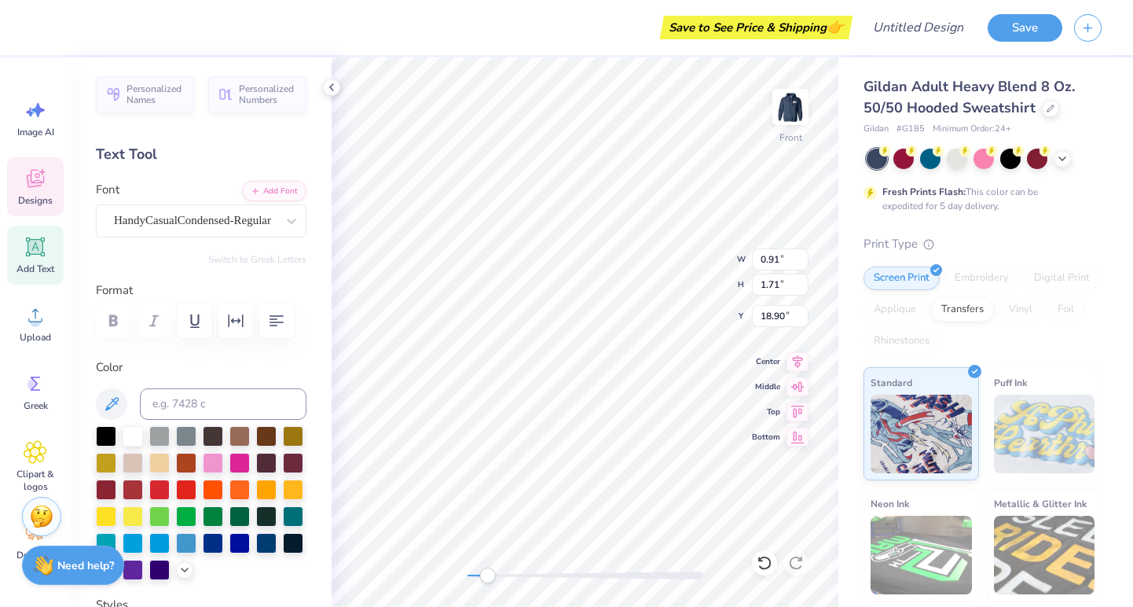
type input "18.94"
type input "0.91"
type input "1.71"
type input "18.76"
type input "0.85"
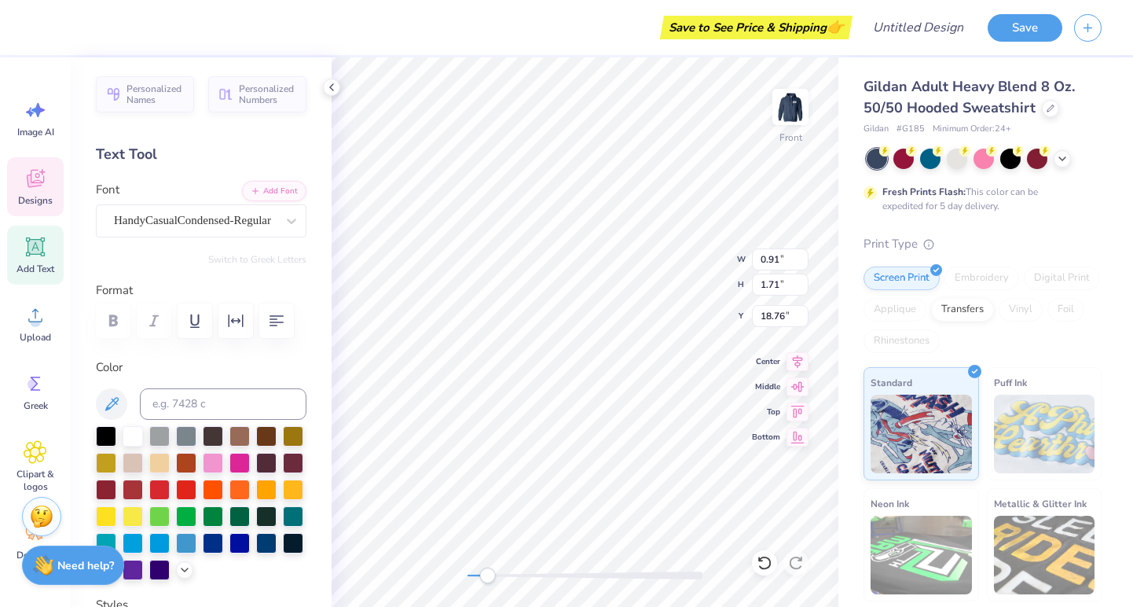
type input "1.70"
type input "18.90"
type input "0.94"
type input "1.71"
click at [459, 581] on div "Front W 9.11 9.11 " H 9.67 9.67 " Y 10.44 10.44 " Center Middle Top Bottom" at bounding box center [585, 331] width 507 height 549
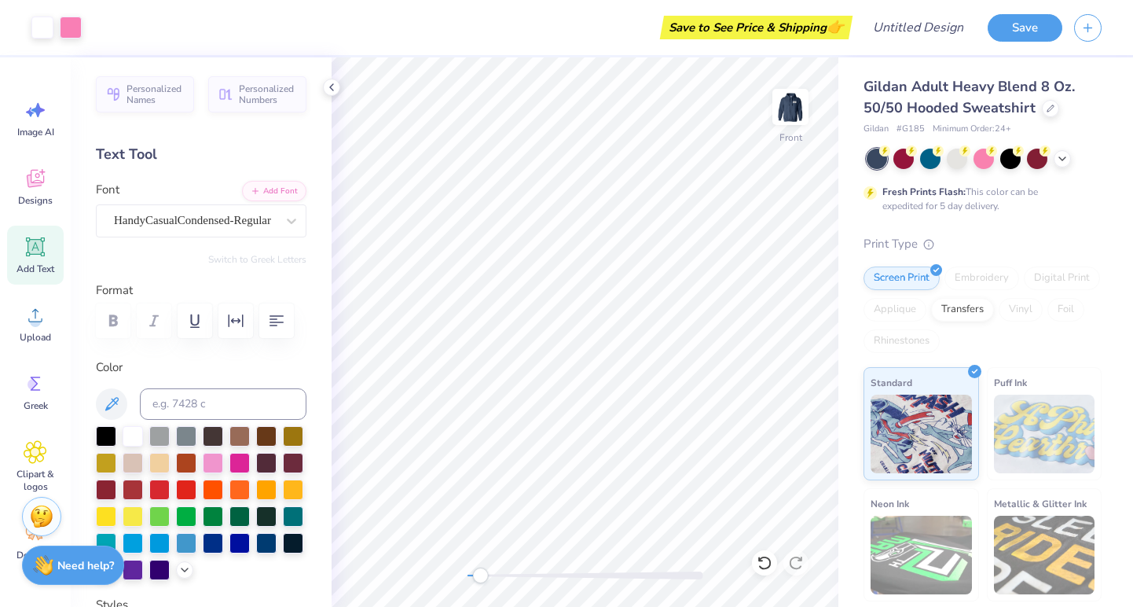
drag, startPoint x: 468, startPoint y: 574, endPoint x: 480, endPoint y: 574, distance: 12.6
click at [480, 574] on div "Accessibility label" at bounding box center [480, 575] width 16 height 16
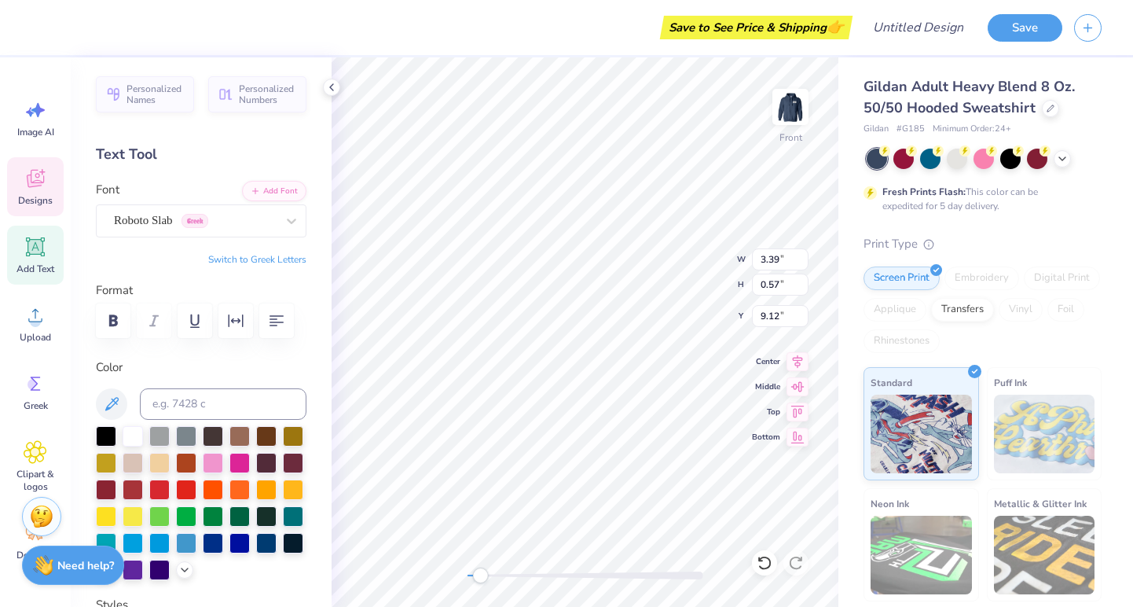
scroll to position [0, 3]
click at [493, 574] on div at bounding box center [586, 575] width 236 height 8
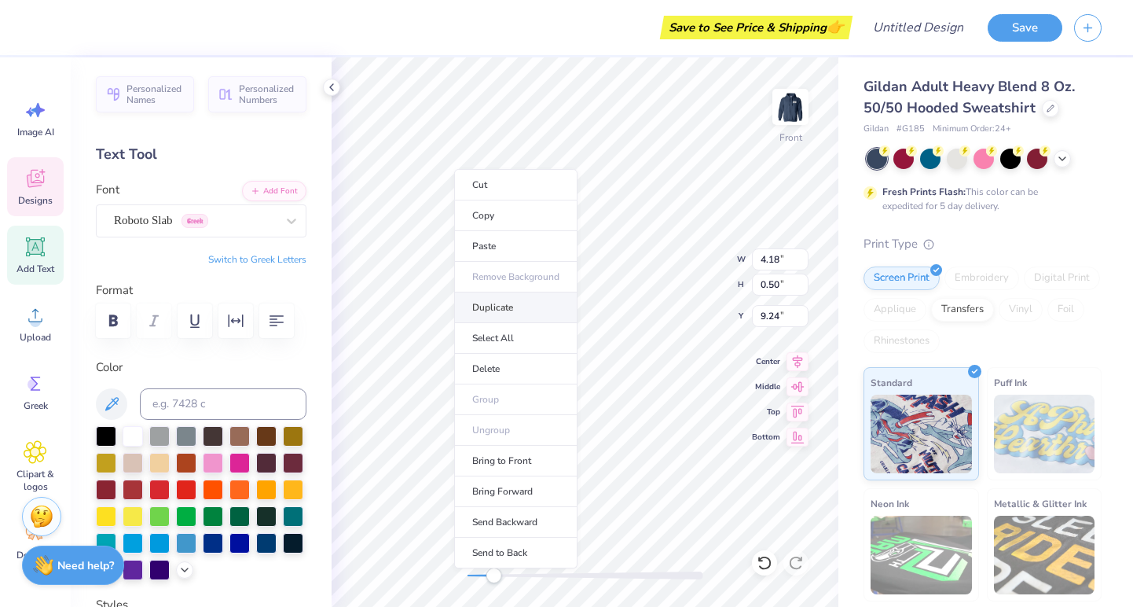
click at [497, 306] on li "Duplicate" at bounding box center [515, 307] width 123 height 31
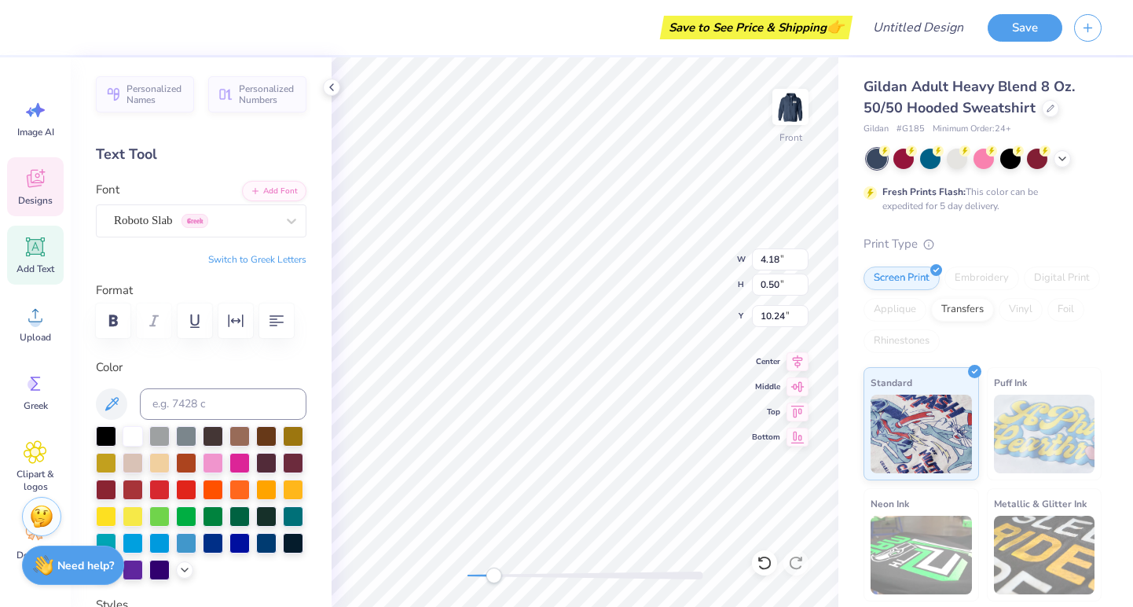
scroll to position [0, 0]
click at [412, 587] on div "Front" at bounding box center [585, 331] width 507 height 549
drag, startPoint x: 471, startPoint y: 575, endPoint x: 489, endPoint y: 575, distance: 17.3
click at [489, 575] on div "Accessibility label" at bounding box center [489, 575] width 16 height 16
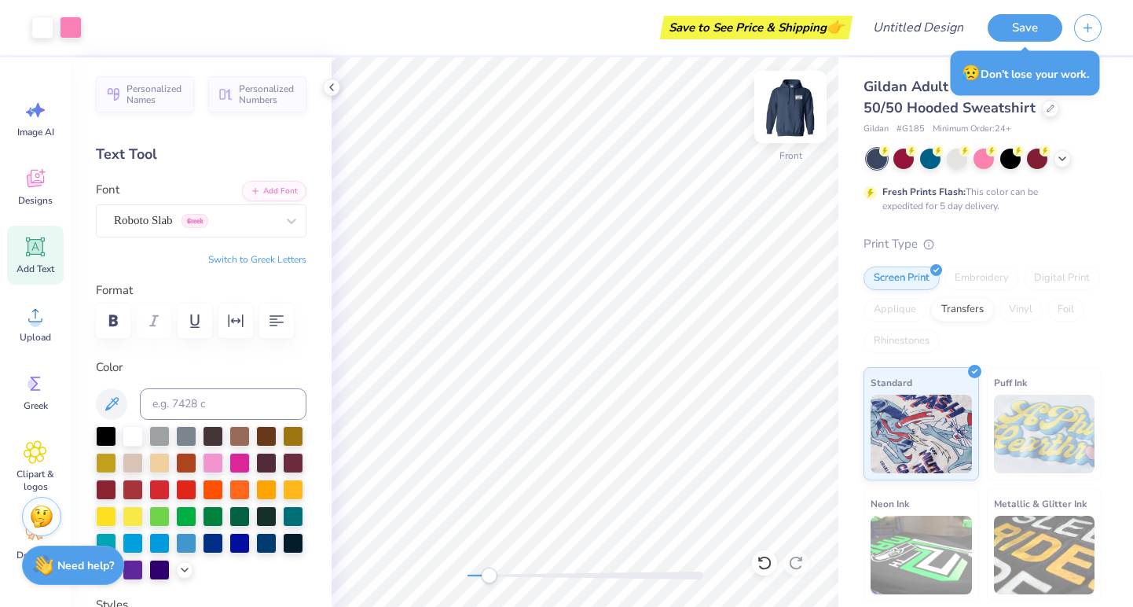
click at [783, 105] on img at bounding box center [790, 106] width 63 height 63
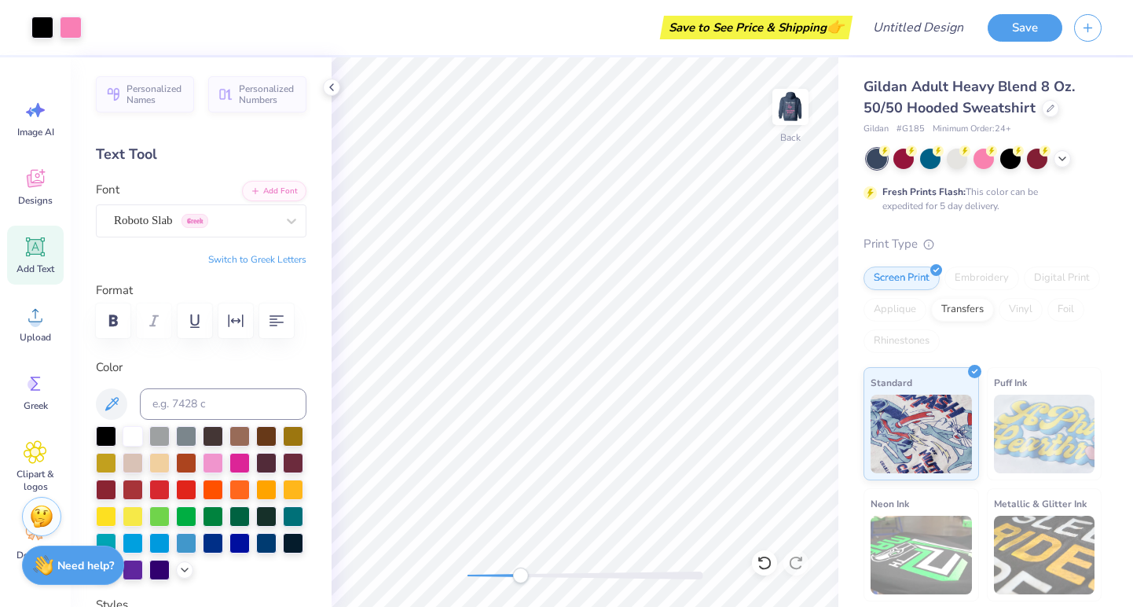
drag, startPoint x: 487, startPoint y: 576, endPoint x: 520, endPoint y: 581, distance: 33.3
click at [520, 581] on div "Accessibility label" at bounding box center [520, 575] width 16 height 16
click at [48, 27] on div at bounding box center [42, 26] width 22 height 22
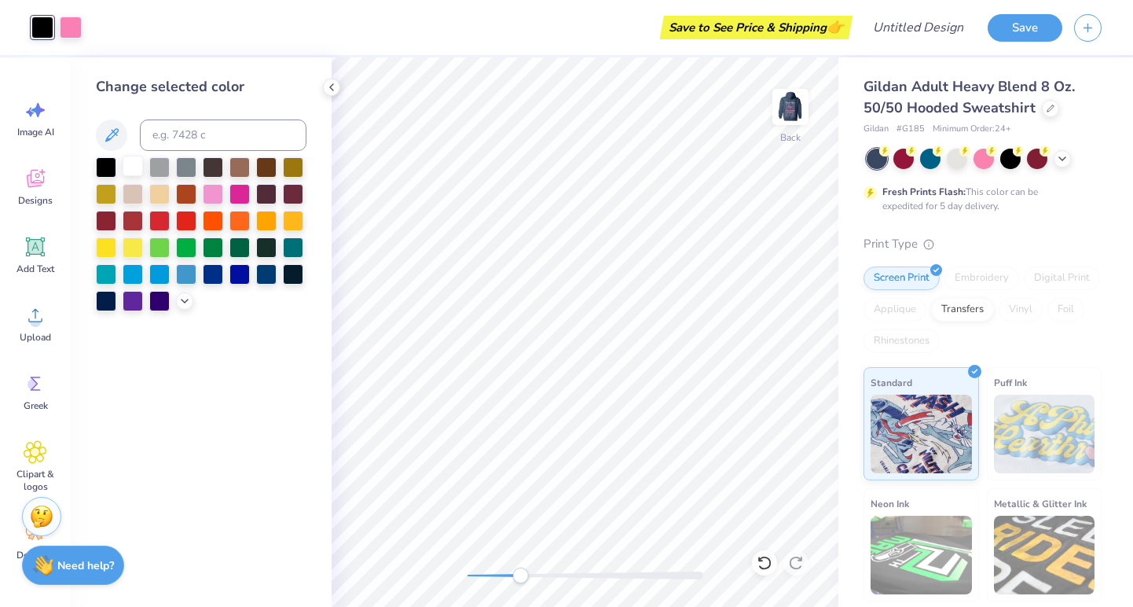
click at [132, 171] on div at bounding box center [133, 166] width 20 height 20
drag, startPoint x: 521, startPoint y: 577, endPoint x: 589, endPoint y: 576, distance: 68.4
click at [589, 576] on div "Accessibility label" at bounding box center [588, 575] width 16 height 16
click at [775, 266] on div "Back" at bounding box center [585, 331] width 507 height 549
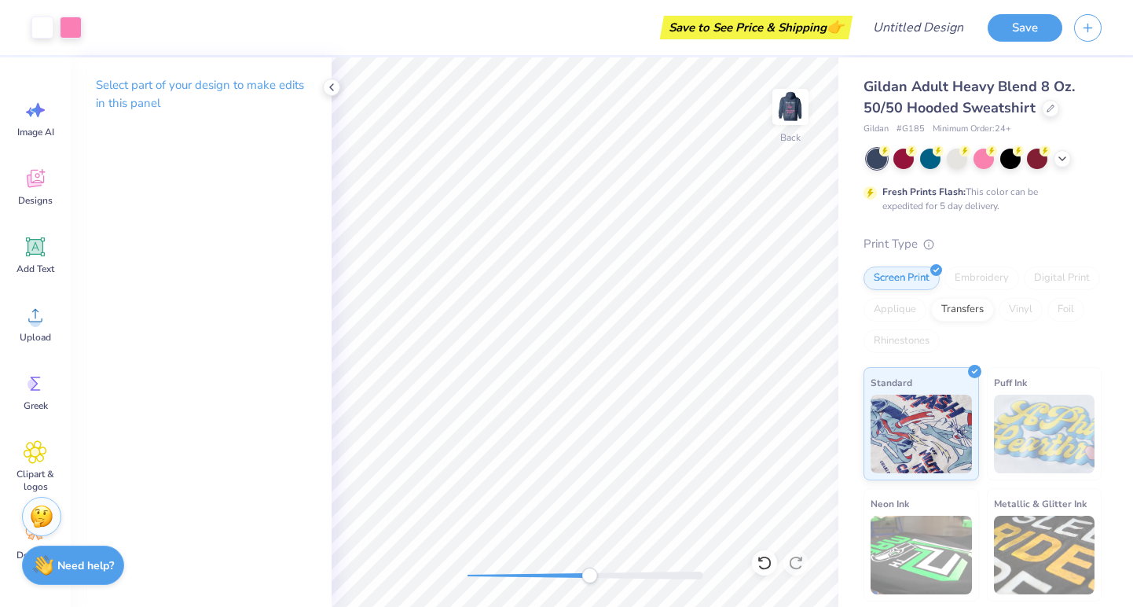
click at [775, 266] on div "Back" at bounding box center [585, 331] width 507 height 549
click at [770, 266] on div "Back" at bounding box center [585, 331] width 507 height 549
drag, startPoint x: 592, startPoint y: 576, endPoint x: 660, endPoint y: 578, distance: 68.4
click at [660, 578] on div "Accessibility label" at bounding box center [659, 575] width 16 height 16
click at [429, 579] on div "Back" at bounding box center [585, 331] width 507 height 549
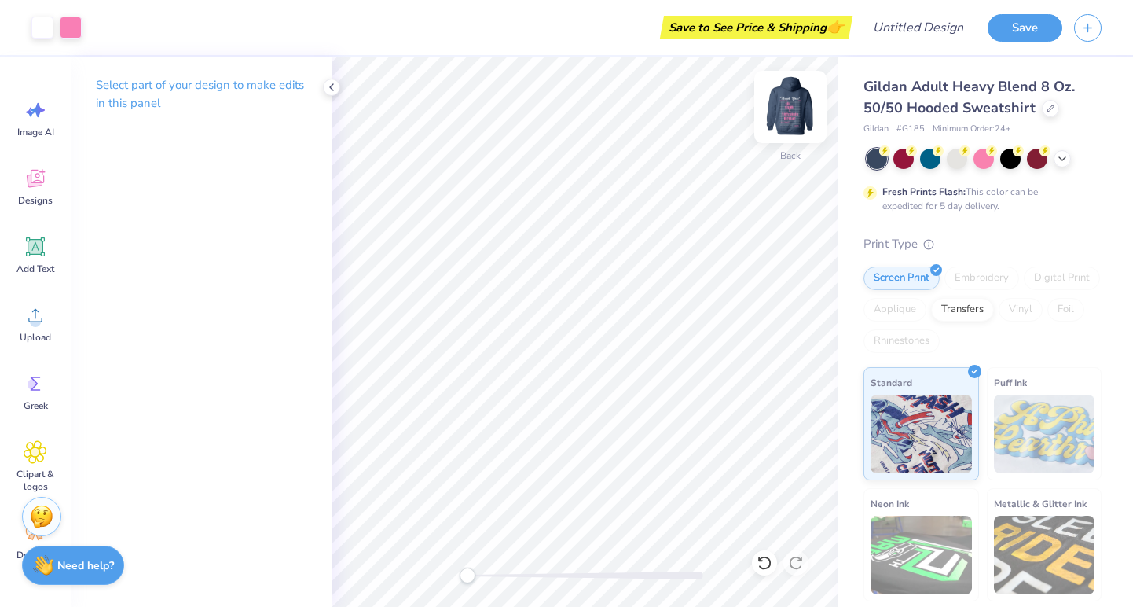
click at [786, 103] on img at bounding box center [790, 106] width 63 height 63
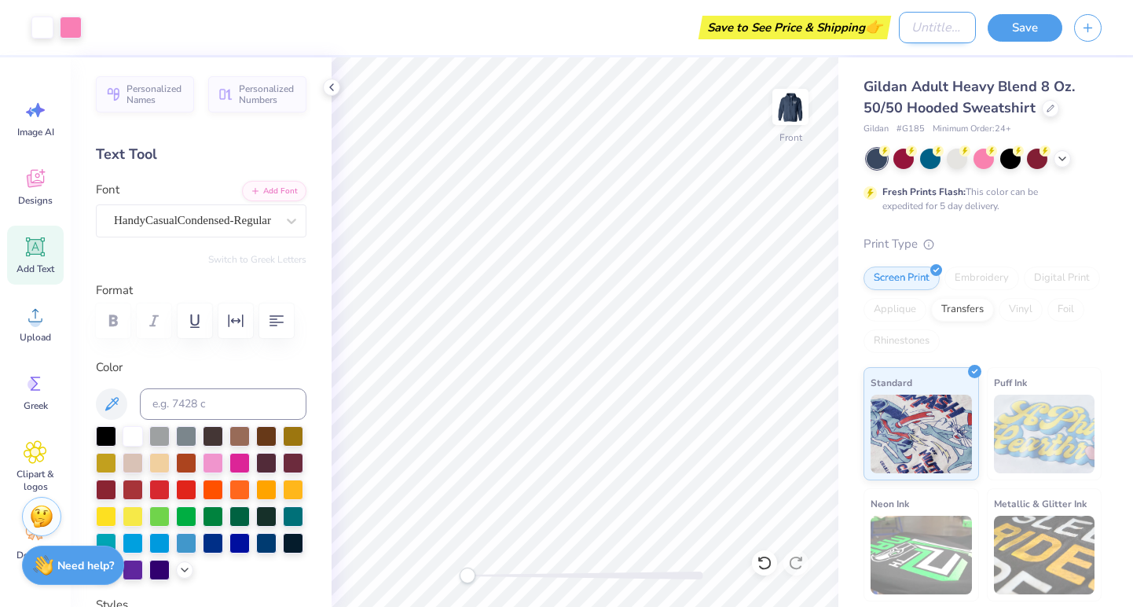
click at [941, 26] on input "Design Title" at bounding box center [937, 27] width 77 height 31
click at [1001, 25] on button "Save" at bounding box center [1025, 26] width 75 height 28
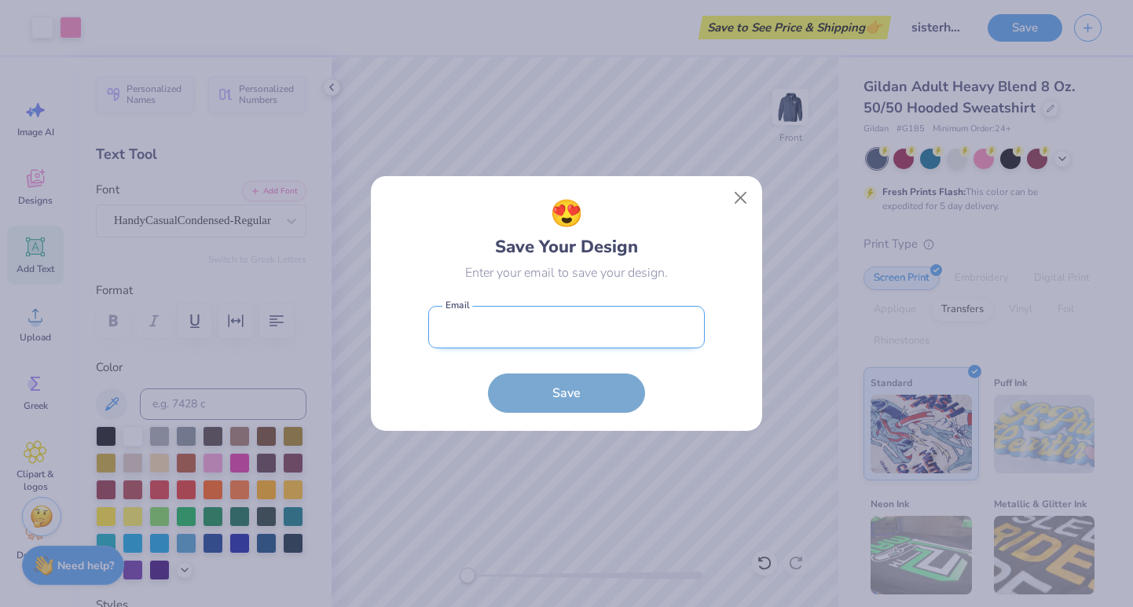
click at [554, 336] on input "email" at bounding box center [566, 327] width 277 height 43
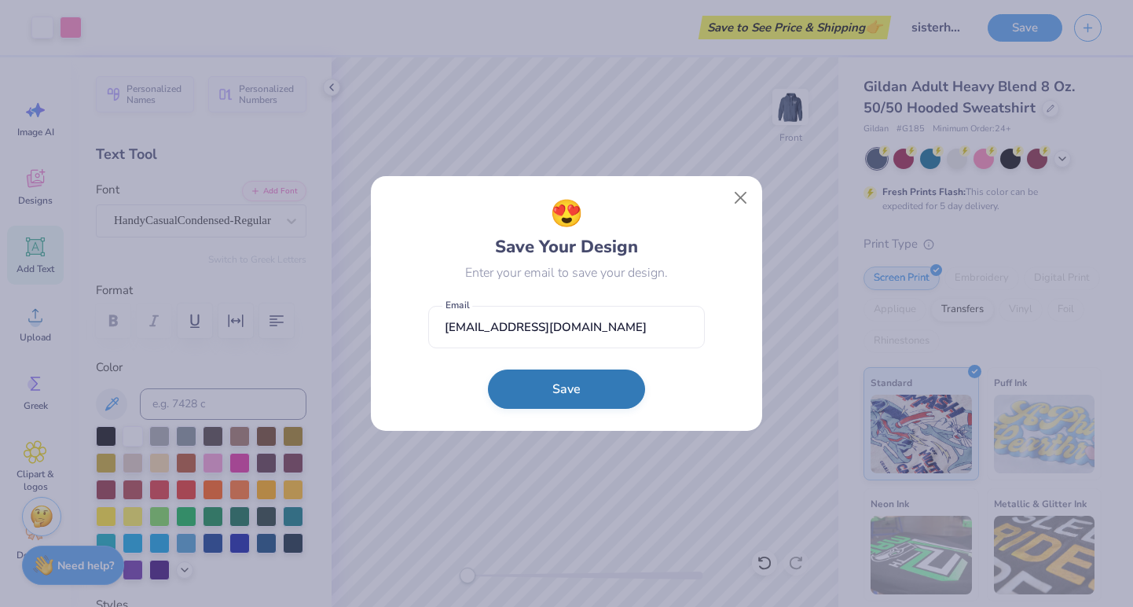
click at [546, 390] on button "Save" at bounding box center [566, 388] width 157 height 39
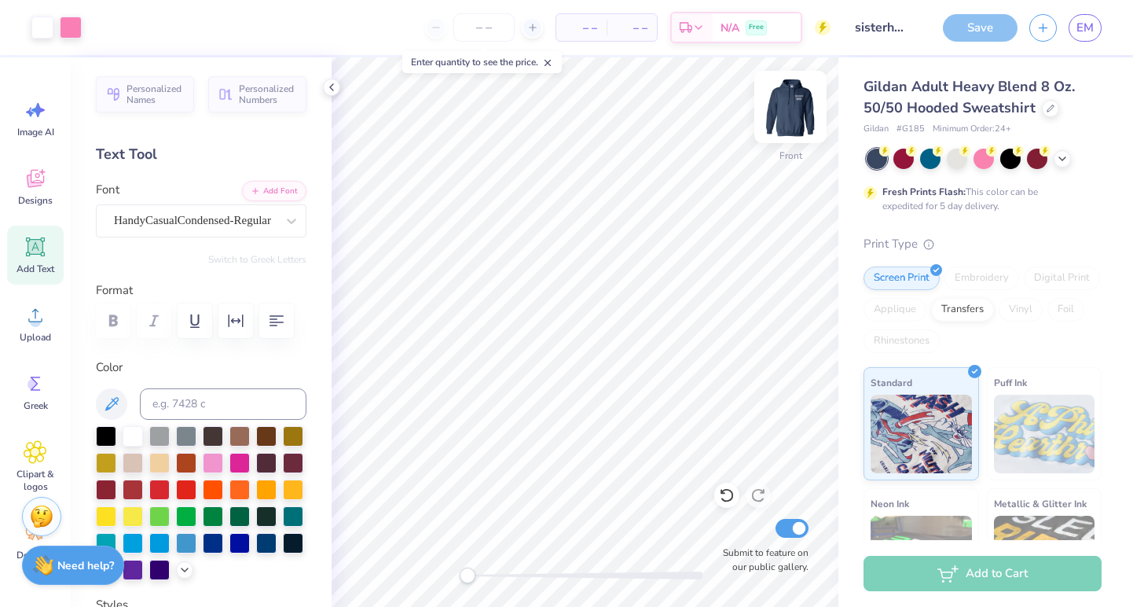
click at [792, 105] on img at bounding box center [790, 106] width 63 height 63
click at [788, 116] on img at bounding box center [790, 106] width 63 height 63
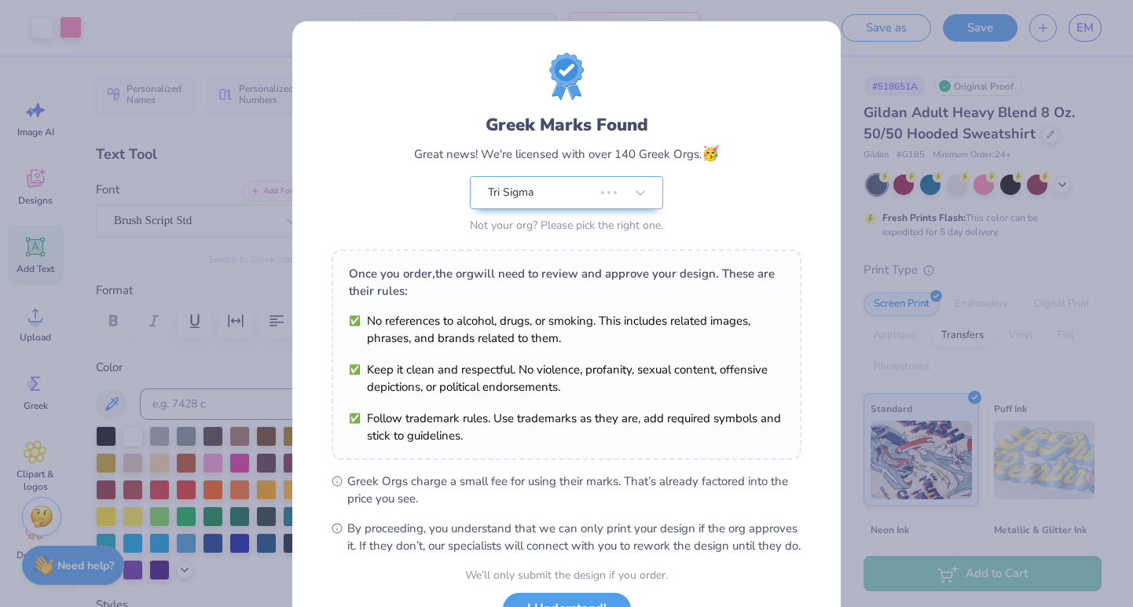
click at [787, 110] on div "Greek Marks Found Great news! We're licensed with over 140 Greek Orgs. 🥳 Tri Si…" at bounding box center [567, 145] width 470 height 184
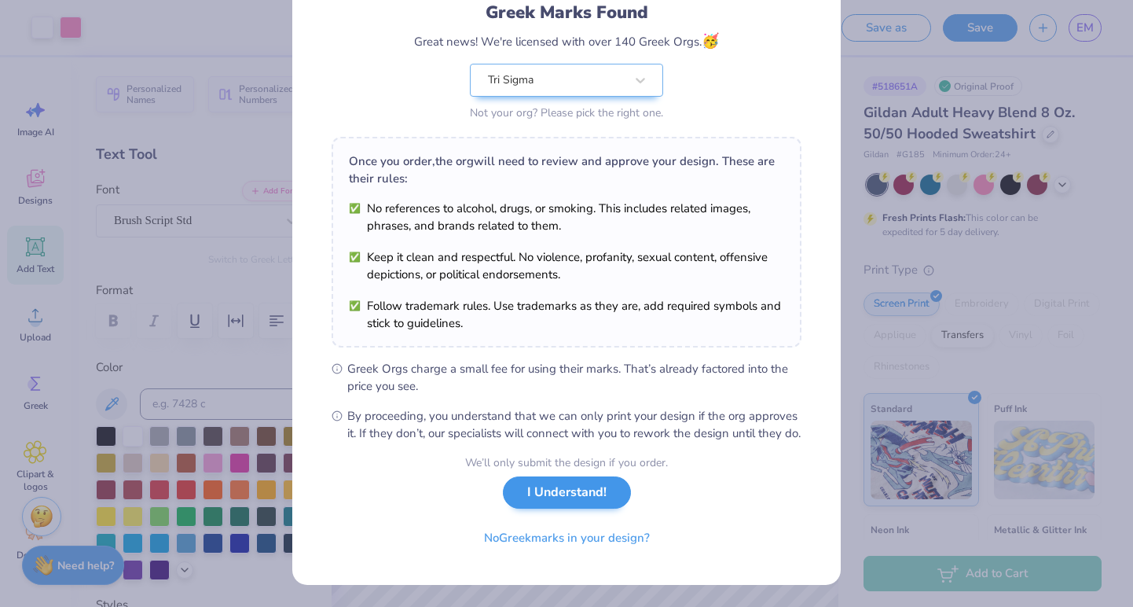
scroll to position [129, 0]
click at [615, 497] on button "I Understand!" at bounding box center [567, 492] width 128 height 32
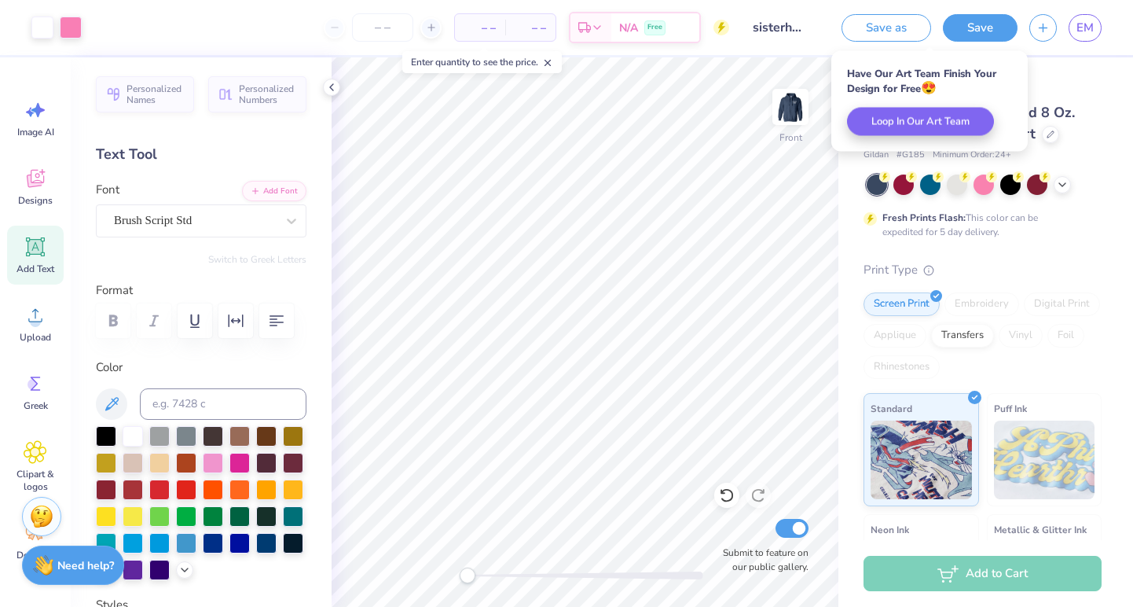
scroll to position [0, 0]
click at [783, 101] on img at bounding box center [790, 106] width 63 height 63
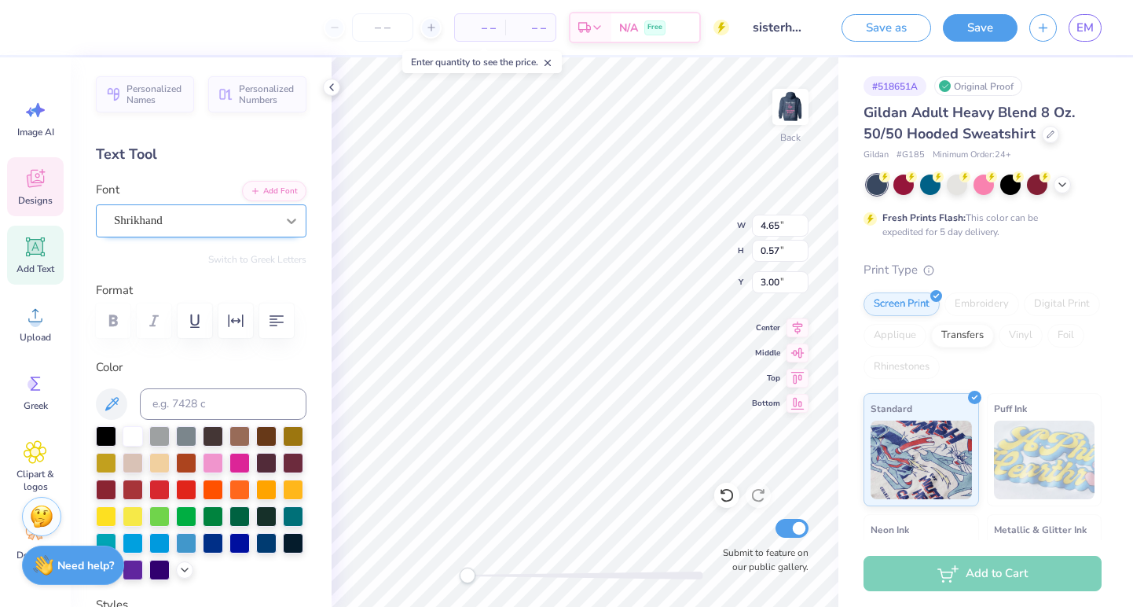
click at [295, 217] on icon at bounding box center [292, 221] width 16 height 16
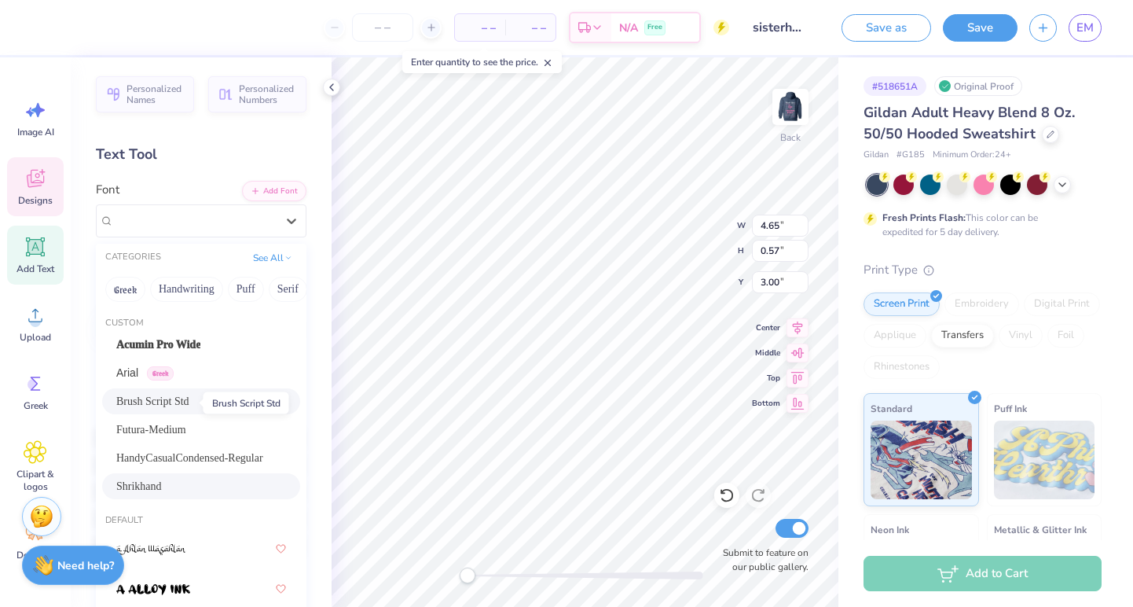
click at [182, 397] on span "Brush Script Std" at bounding box center [152, 401] width 73 height 17
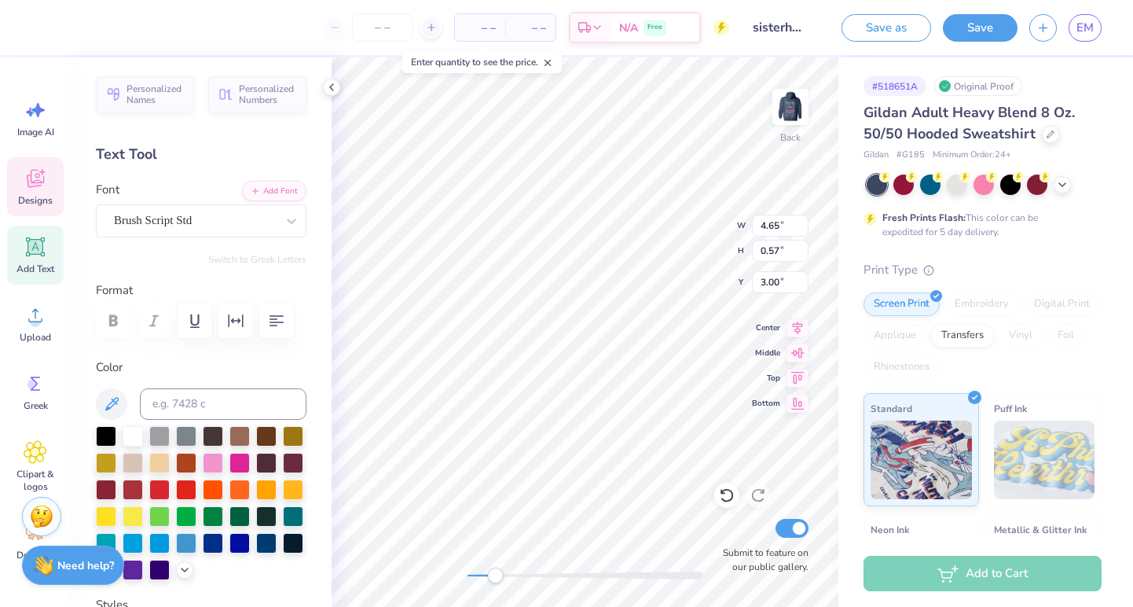
drag, startPoint x: 466, startPoint y: 575, endPoint x: 495, endPoint y: 575, distance: 29.1
click at [495, 575] on div "Accessibility label" at bounding box center [495, 575] width 16 height 16
click at [279, 218] on div at bounding box center [291, 221] width 28 height 28
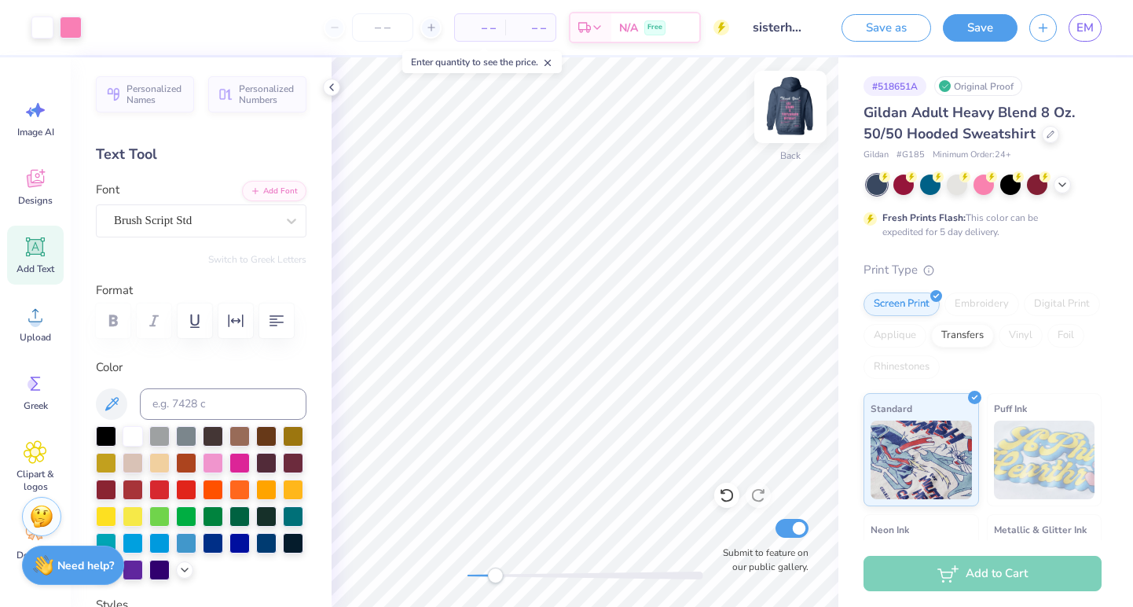
click at [783, 101] on img at bounding box center [790, 106] width 63 height 63
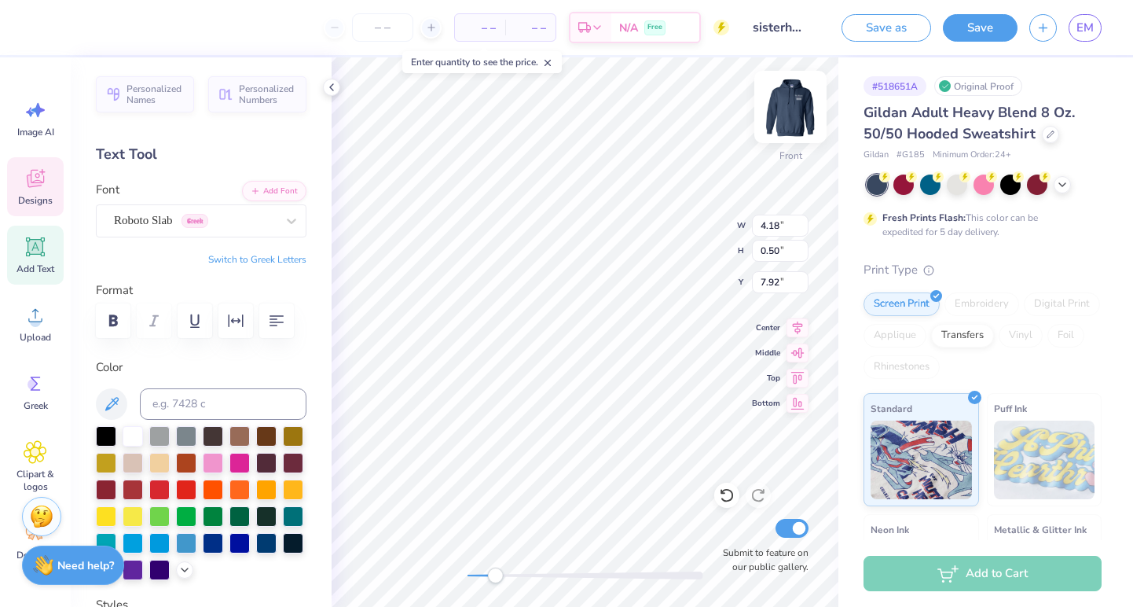
click at [789, 97] on img at bounding box center [790, 106] width 63 height 63
click at [785, 107] on img at bounding box center [790, 106] width 63 height 63
click at [284, 225] on icon at bounding box center [292, 221] width 16 height 16
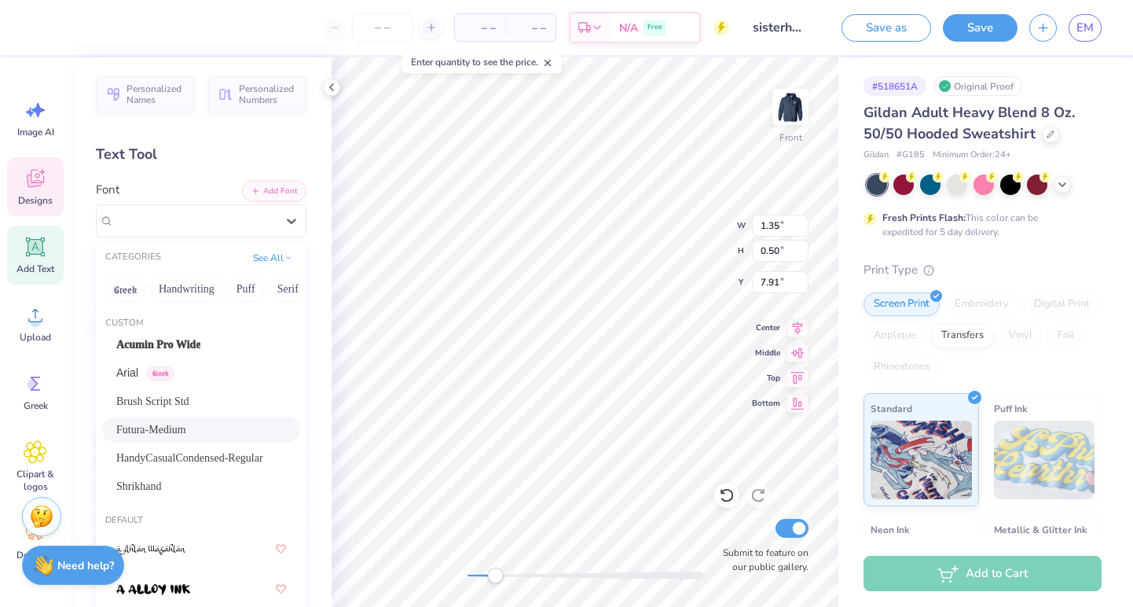
click at [169, 425] on span "Futura-Medium" at bounding box center [151, 429] width 70 height 17
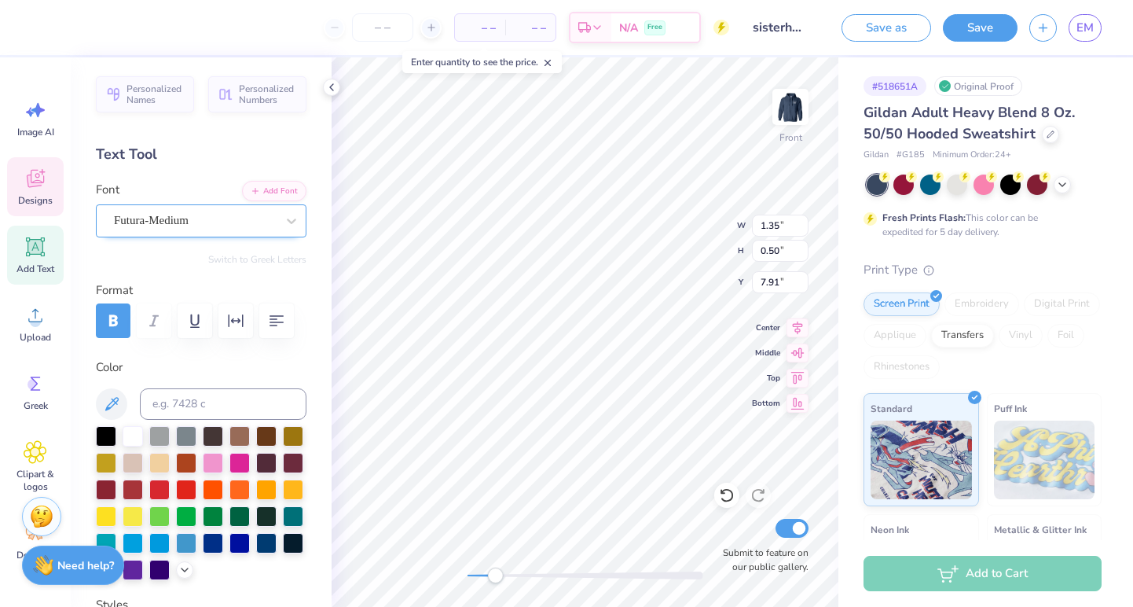
click at [206, 220] on div "Futura-Medium" at bounding box center [194, 220] width 165 height 24
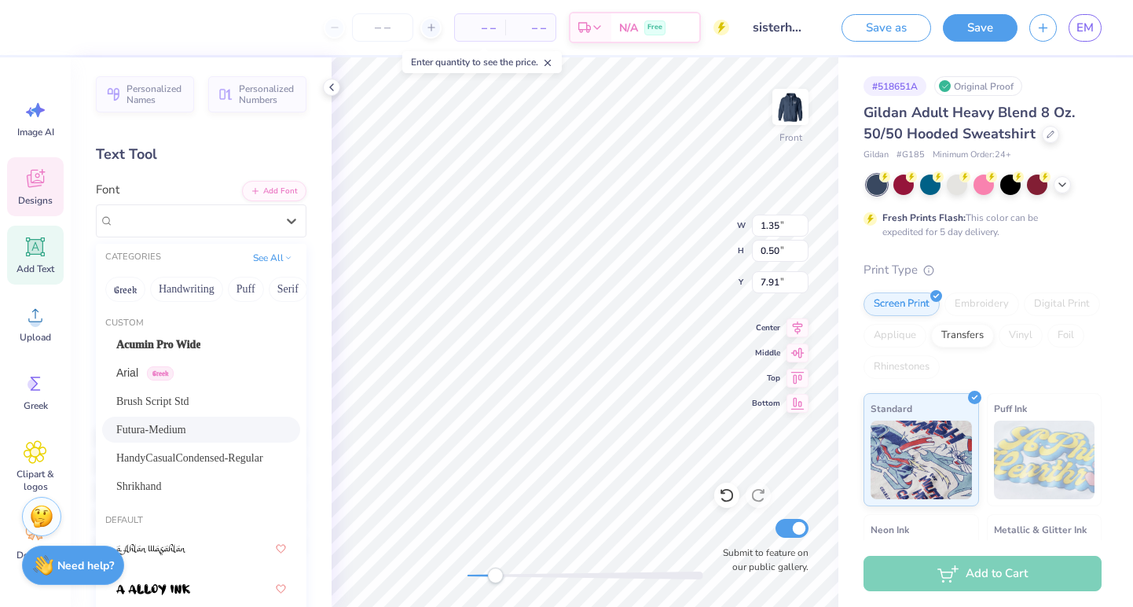
click at [175, 428] on span "Futura-Medium" at bounding box center [151, 429] width 70 height 17
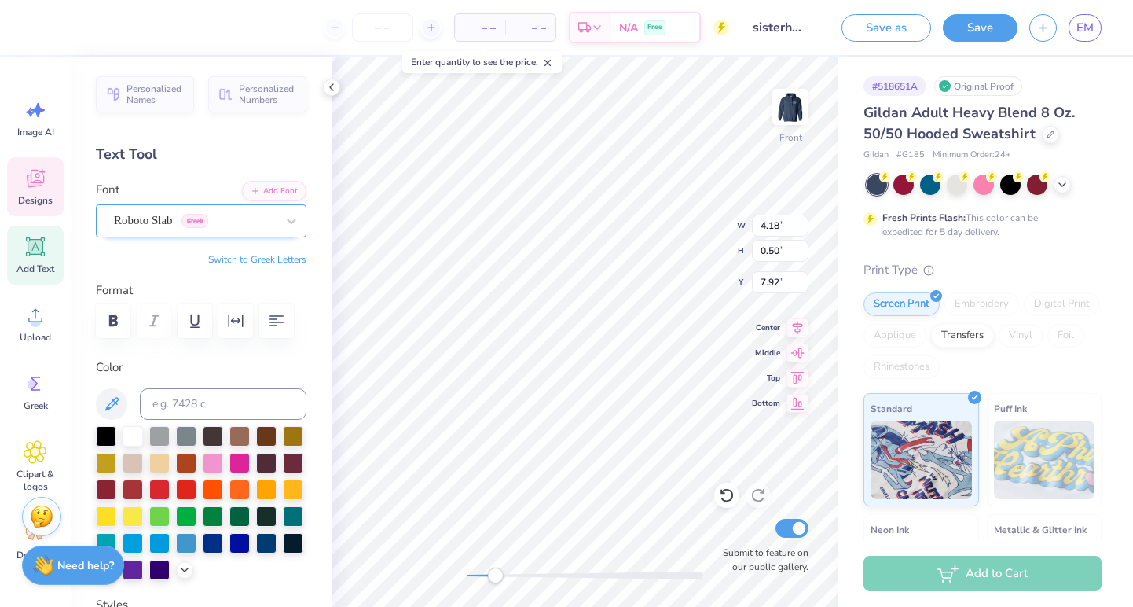
click at [273, 220] on div "Roboto Slab Greek" at bounding box center [194, 220] width 165 height 24
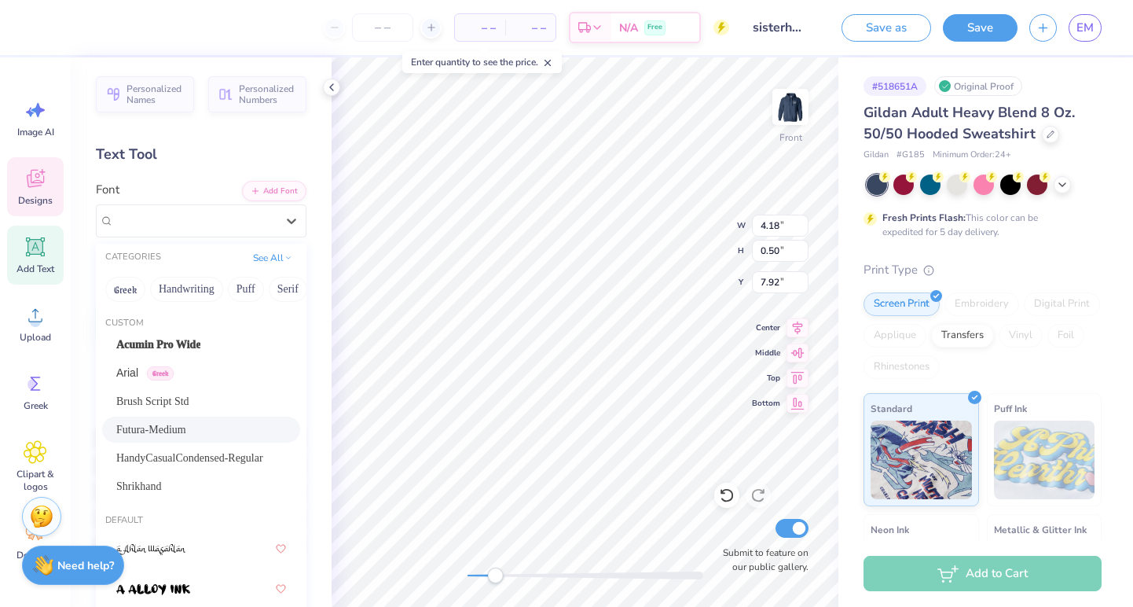
click at [171, 430] on span "Futura-Medium" at bounding box center [151, 429] width 70 height 17
click at [268, 213] on div "Roboto Slab Greek" at bounding box center [194, 220] width 165 height 24
click at [174, 425] on span "Futura-Medium" at bounding box center [151, 429] width 70 height 17
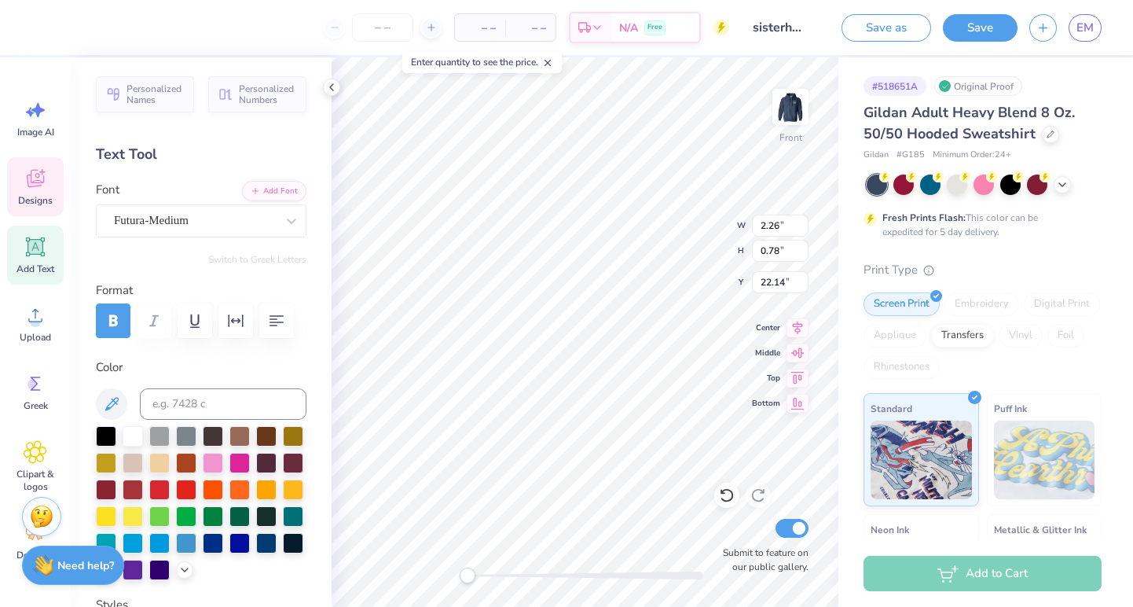
click at [420, 578] on div "Front W 2.26 2.26 " H 0.78 0.78 " Y 22.14 22.14 " Center Middle Top Bottom Subm…" at bounding box center [585, 331] width 507 height 549
drag, startPoint x: 468, startPoint y: 574, endPoint x: 512, endPoint y: 577, distance: 43.3
click at [512, 577] on div "Accessibility label" at bounding box center [512, 575] width 16 height 16
click at [405, 587] on div "Front Submit to feature on our public gallery." at bounding box center [585, 331] width 507 height 549
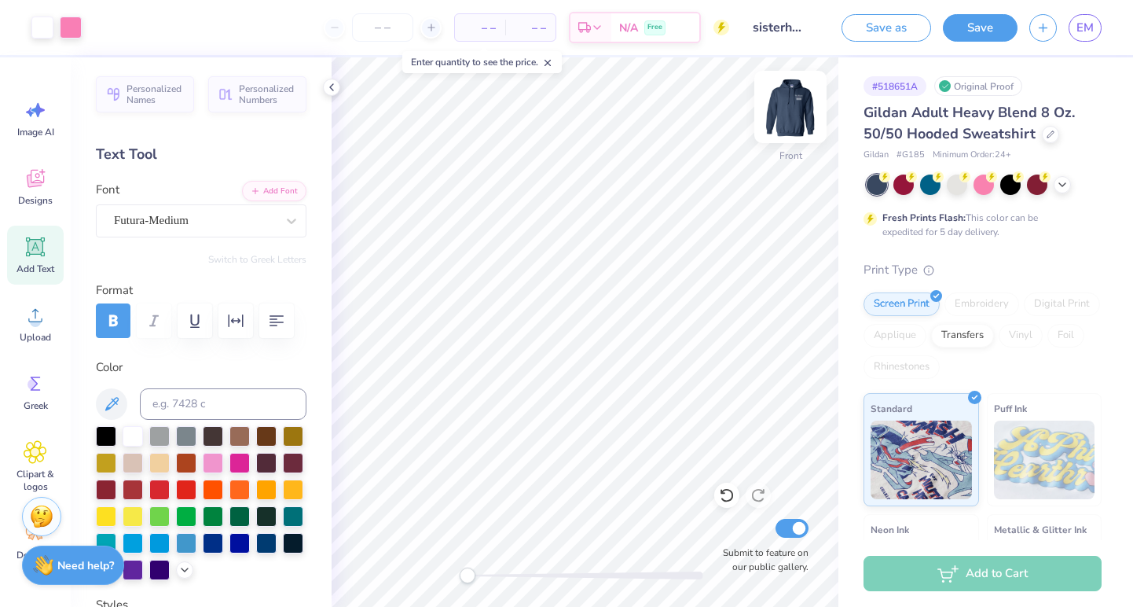
click at [797, 108] on img at bounding box center [790, 106] width 63 height 63
click at [35, 185] on icon at bounding box center [35, 180] width 15 height 13
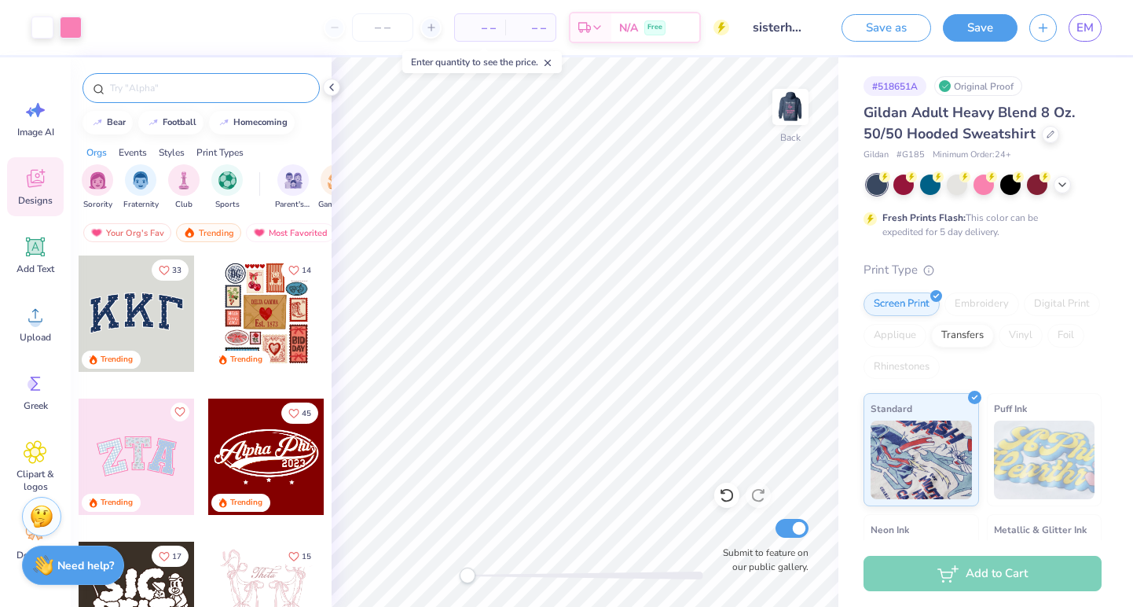
click at [150, 84] on input "text" at bounding box center [208, 88] width 201 height 16
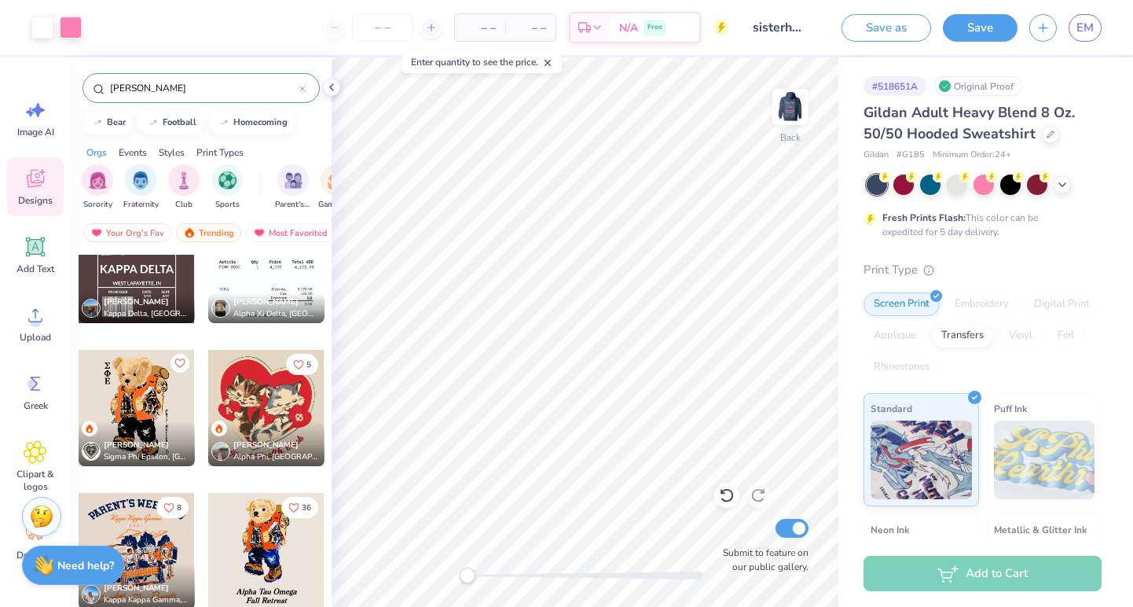
scroll to position [129, 0]
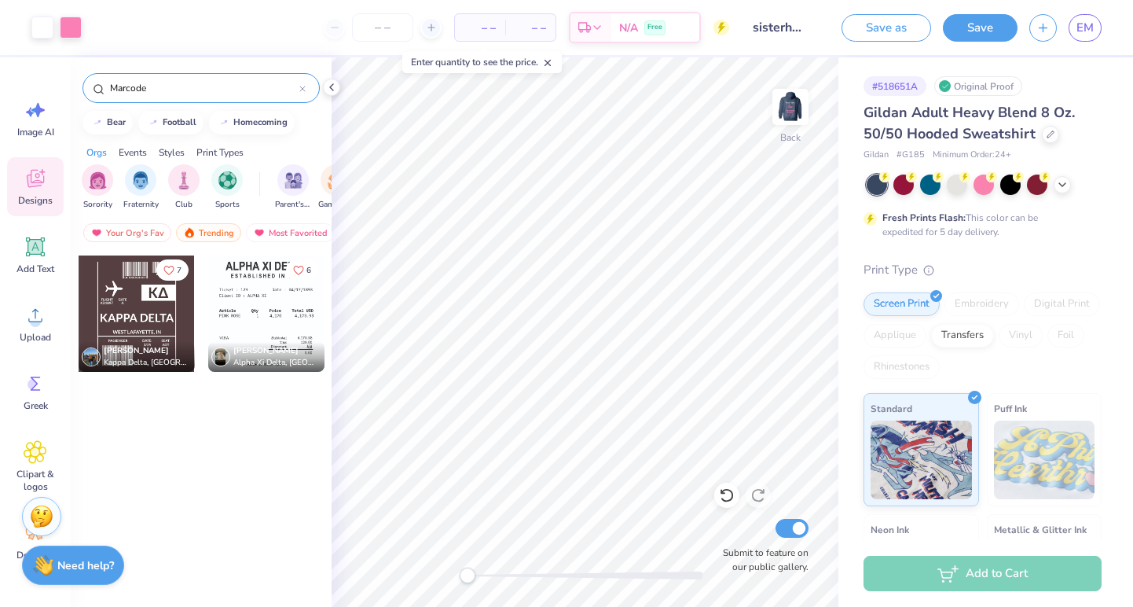
click at [171, 93] on input "Marcode" at bounding box center [203, 88] width 191 height 16
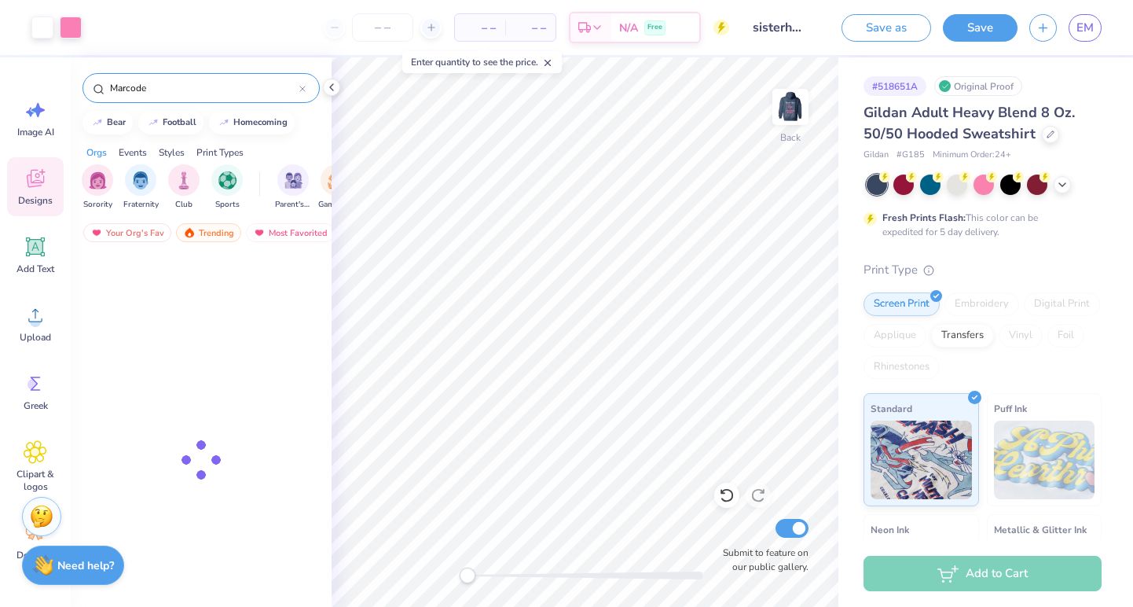
click at [171, 93] on input "Marcode" at bounding box center [203, 88] width 191 height 16
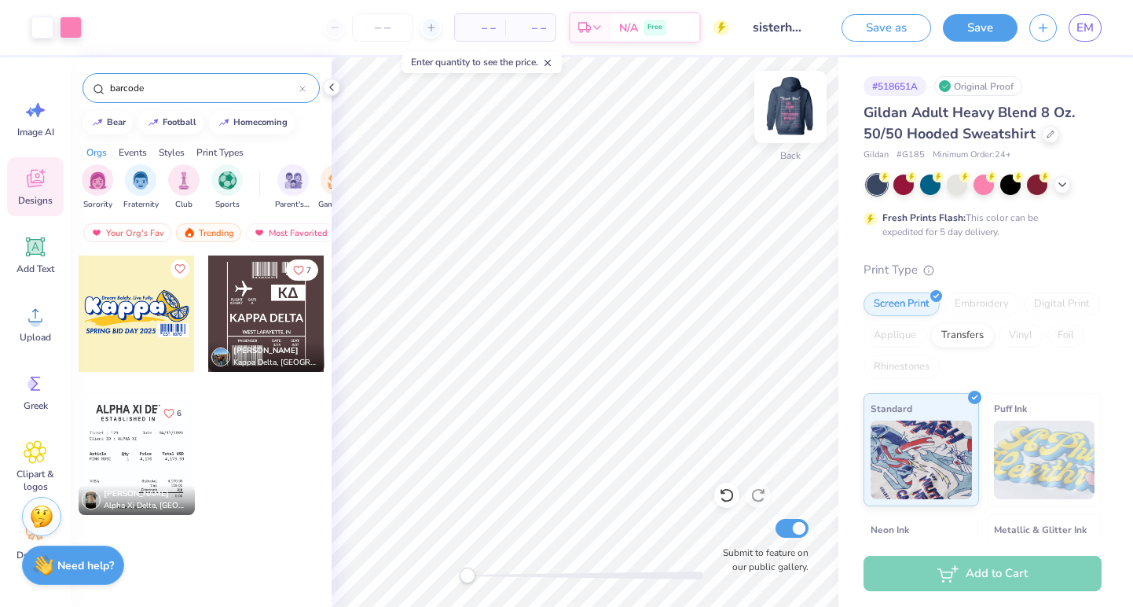
click at [798, 104] on img at bounding box center [790, 106] width 63 height 63
click at [798, 104] on img at bounding box center [790, 106] width 31 height 31
click at [989, 29] on button "Save" at bounding box center [980, 26] width 75 height 28
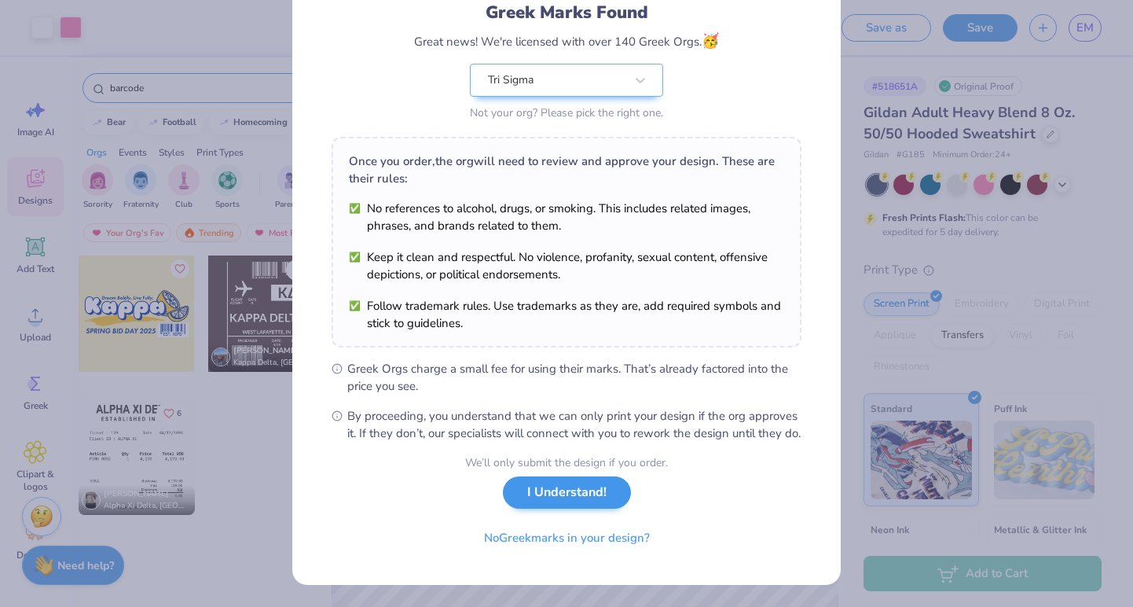
click at [556, 484] on button "I Understand!" at bounding box center [567, 492] width 128 height 32
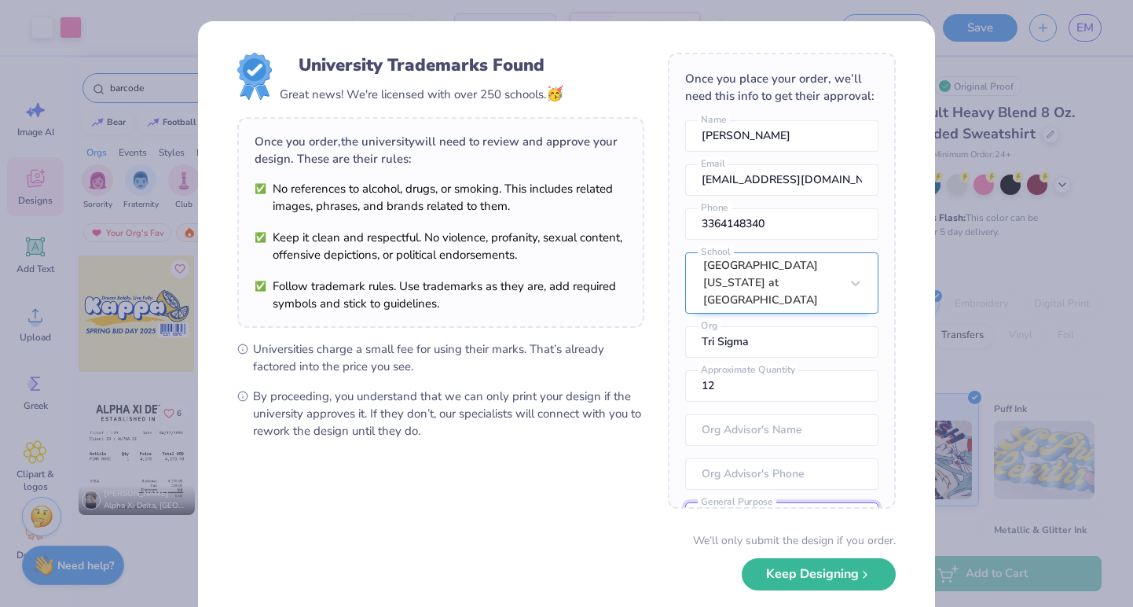
scroll to position [0, 0]
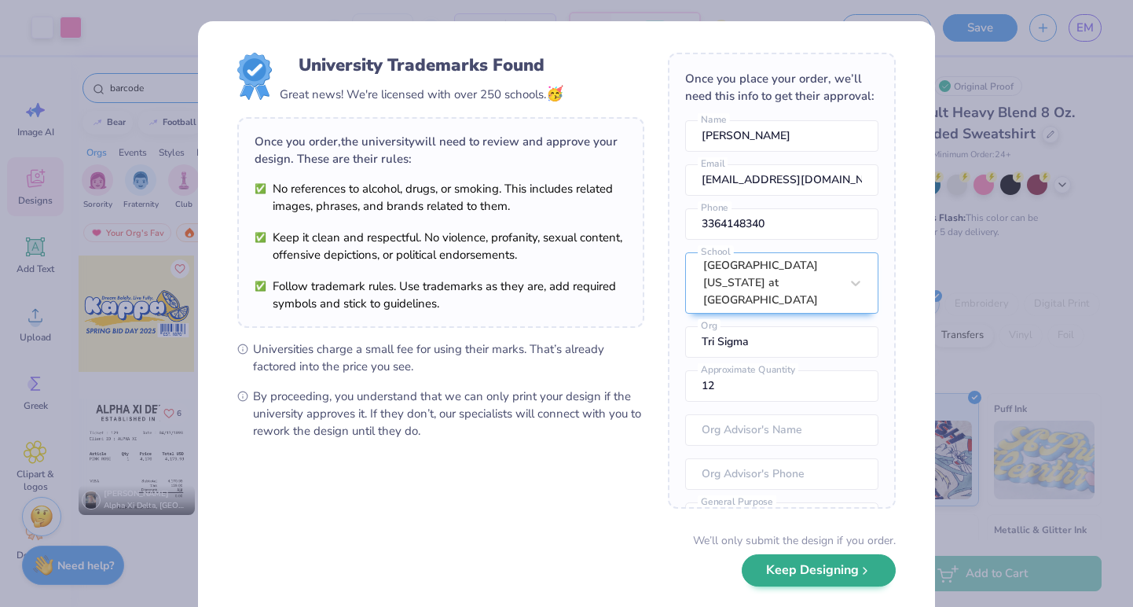
click at [801, 565] on button "Keep Designing" at bounding box center [819, 570] width 154 height 32
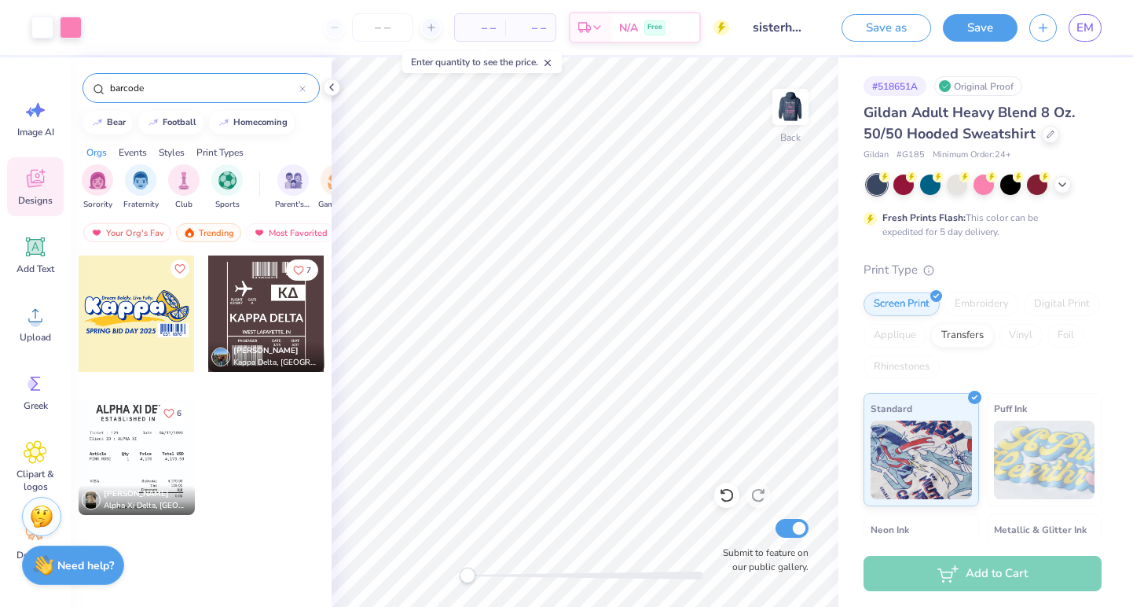
click at [305, 85] on div at bounding box center [302, 88] width 6 height 14
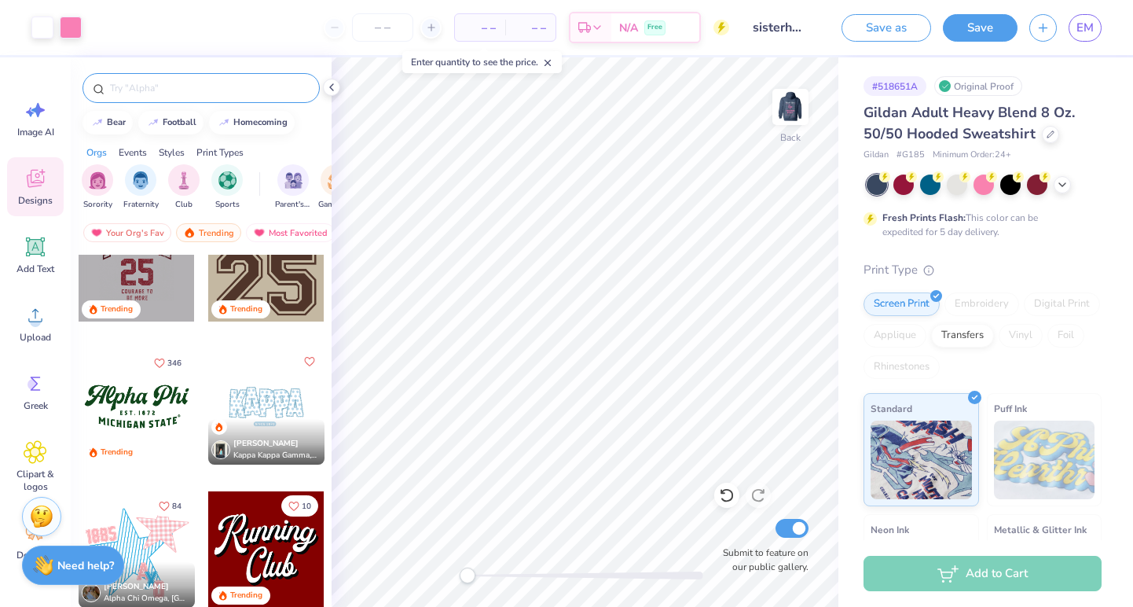
scroll to position [1911, 0]
